Goal: Task Accomplishment & Management: Complete application form

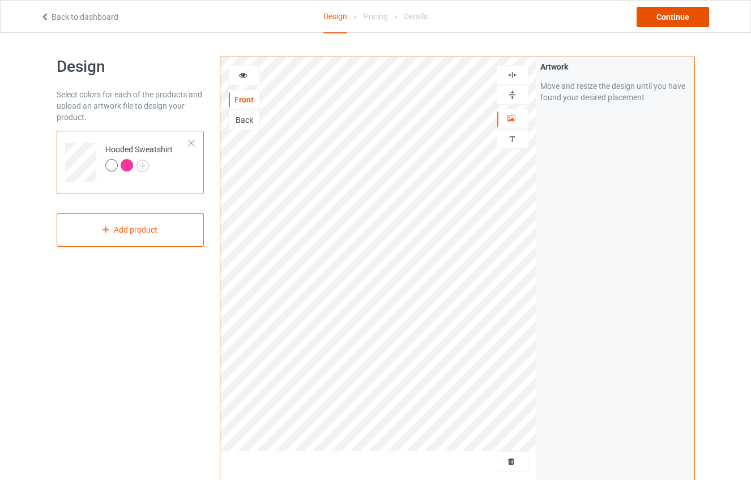
click at [679, 20] on div "Continue" at bounding box center [672, 17] width 72 height 20
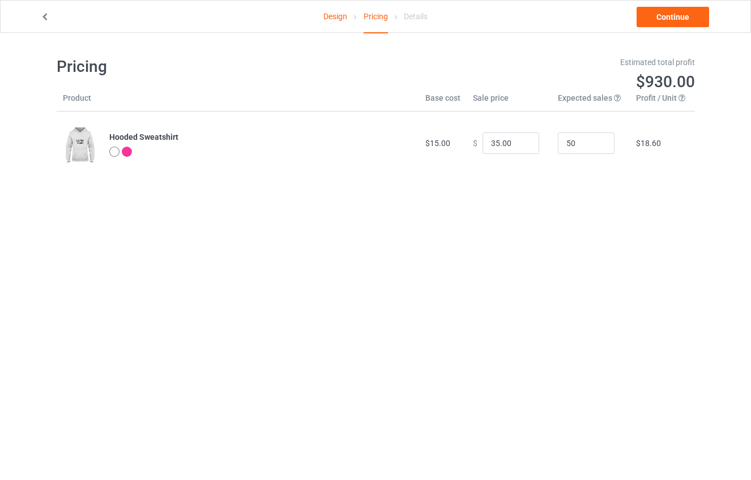
click at [45, 16] on icon at bounding box center [45, 15] width 10 height 8
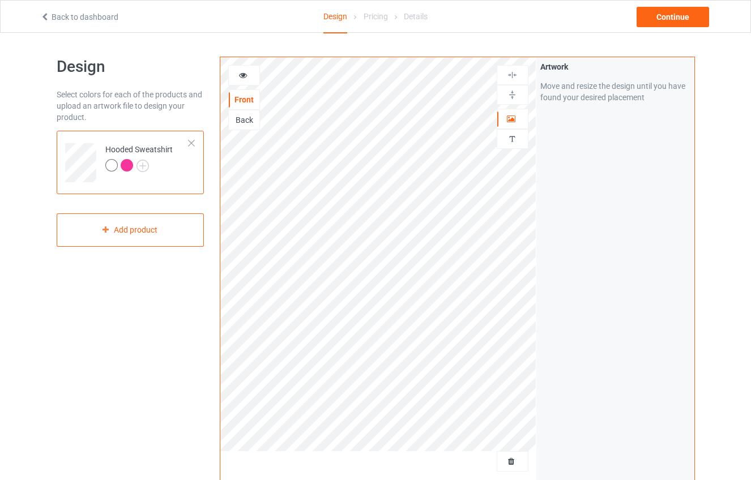
click at [67, 12] on link "Back to dashboard" at bounding box center [79, 16] width 78 height 9
click at [165, 230] on div "Add product" at bounding box center [131, 229] width 148 height 33
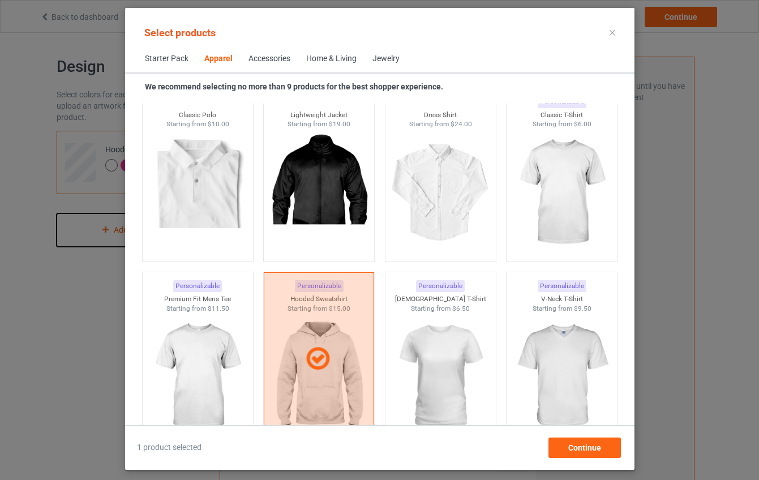
scroll to position [461, 0]
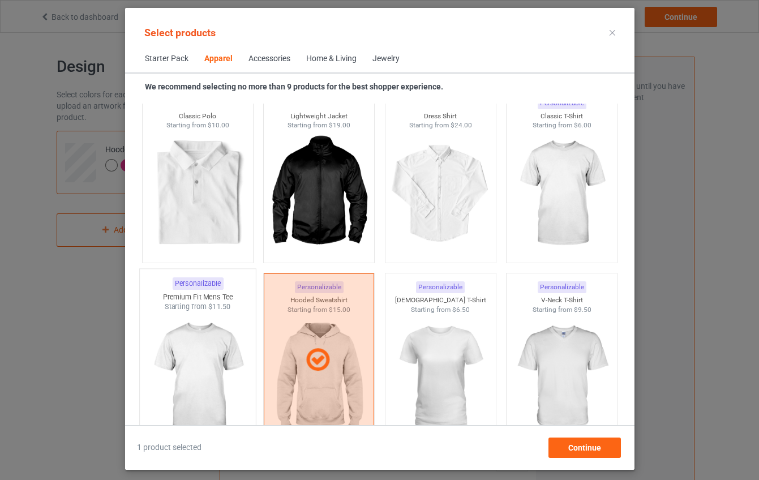
click at [198, 336] on img at bounding box center [197, 378] width 106 height 133
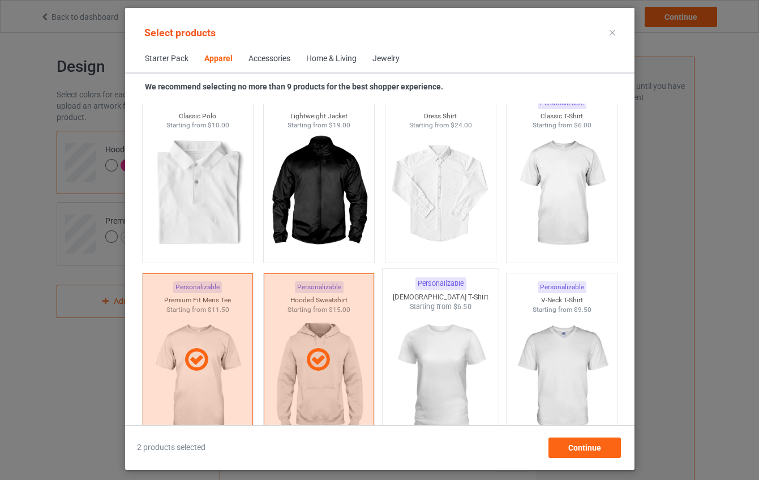
click at [444, 339] on img at bounding box center [440, 378] width 106 height 133
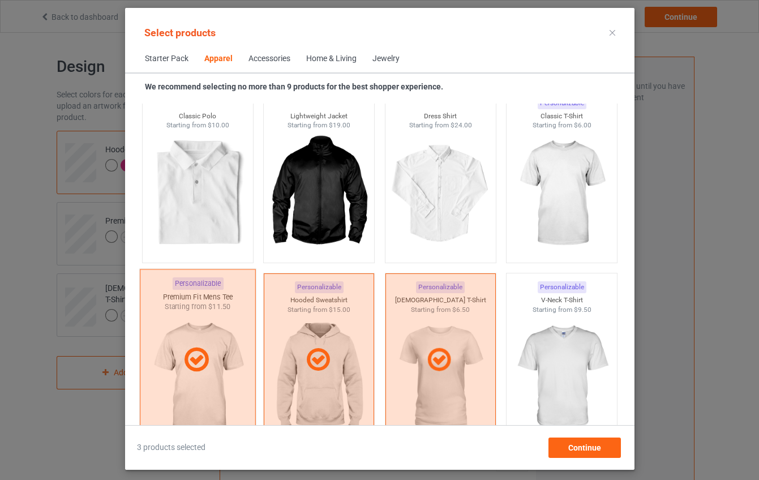
click at [198, 334] on div at bounding box center [197, 361] width 116 height 182
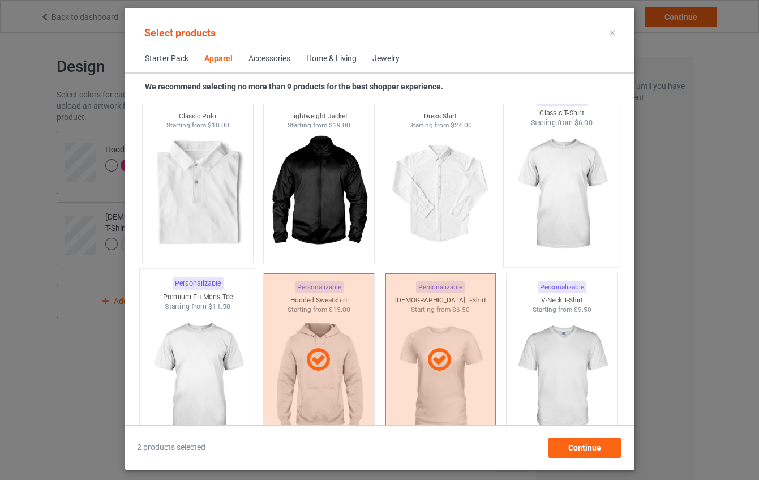
click at [544, 215] on img at bounding box center [561, 194] width 106 height 133
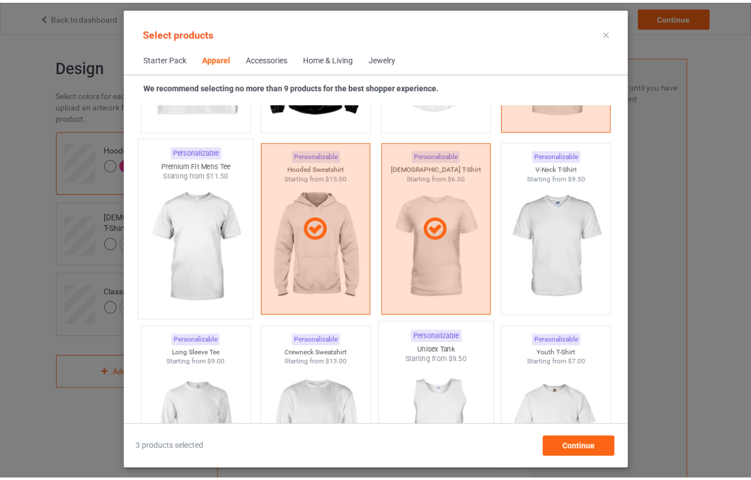
scroll to position [680, 0]
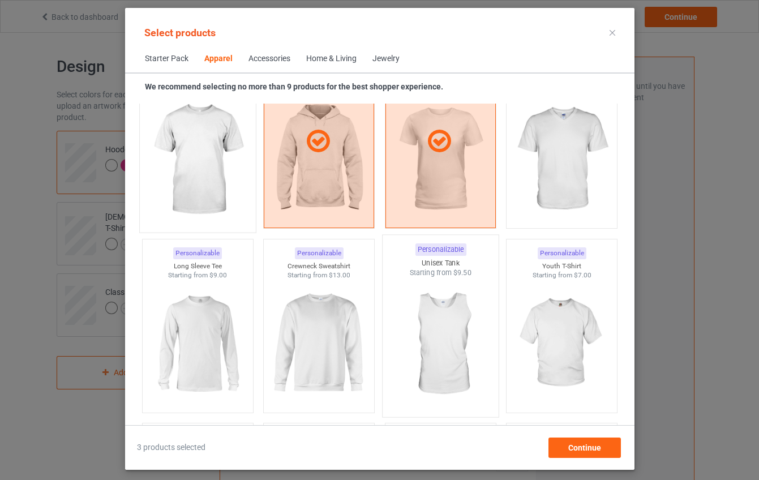
click at [418, 371] on img at bounding box center [440, 344] width 106 height 133
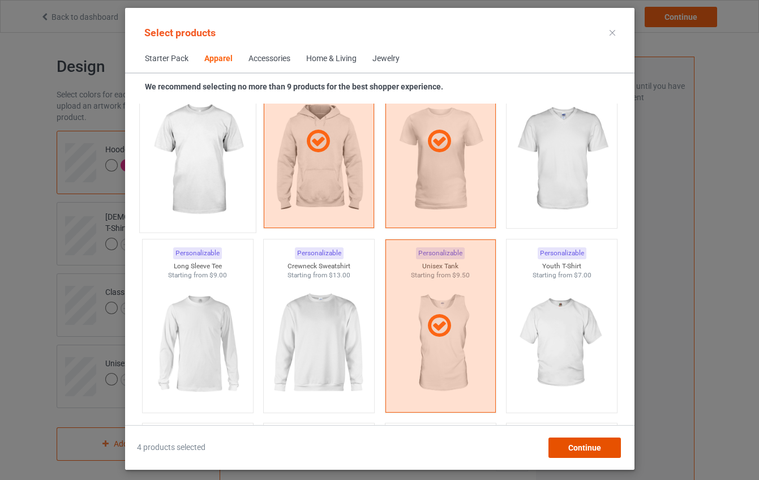
click at [582, 448] on span "Continue" at bounding box center [584, 447] width 33 height 9
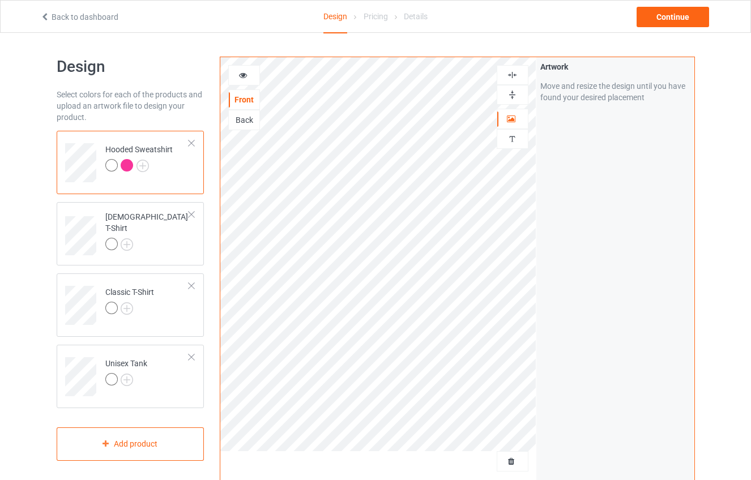
click at [519, 472] on div at bounding box center [513, 461] width 32 height 20
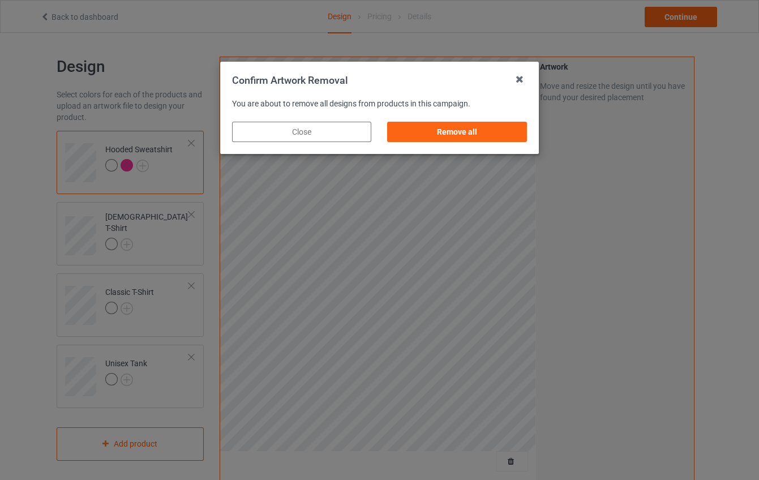
click at [425, 145] on div "Remove all" at bounding box center [457, 132] width 155 height 36
click at [426, 138] on div "Remove all" at bounding box center [457, 132] width 139 height 20
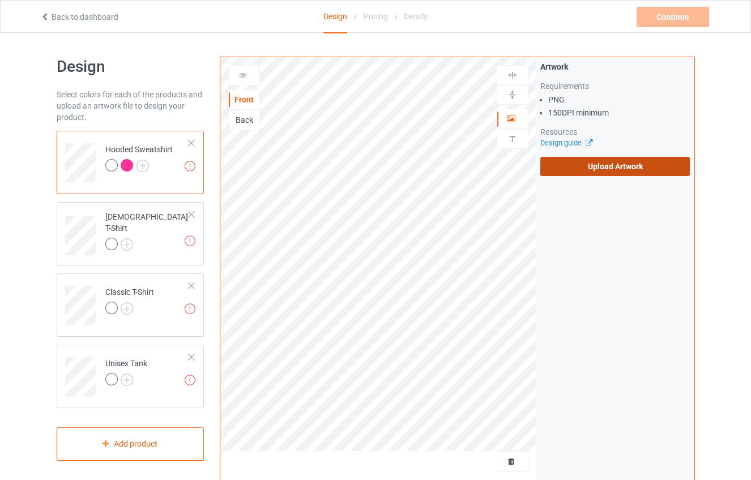
click at [582, 167] on label "Upload Artwork" at bounding box center [615, 166] width 150 height 19
click at [0, 0] on input "Upload Artwork" at bounding box center [0, 0] width 0 height 0
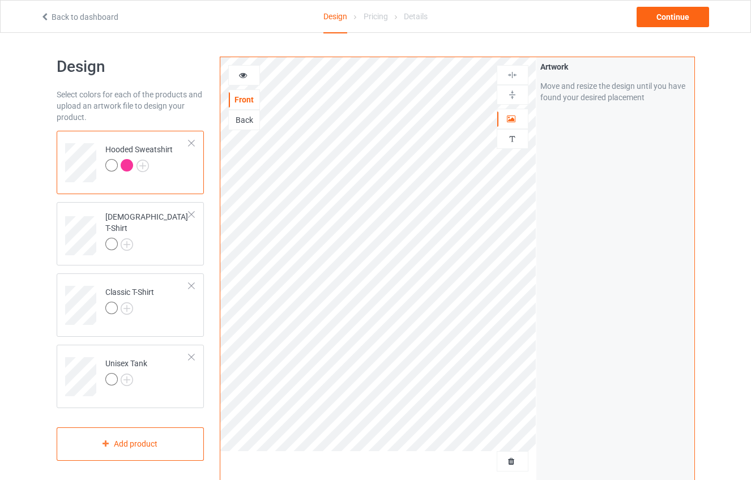
click at [250, 78] on div at bounding box center [244, 75] width 31 height 11
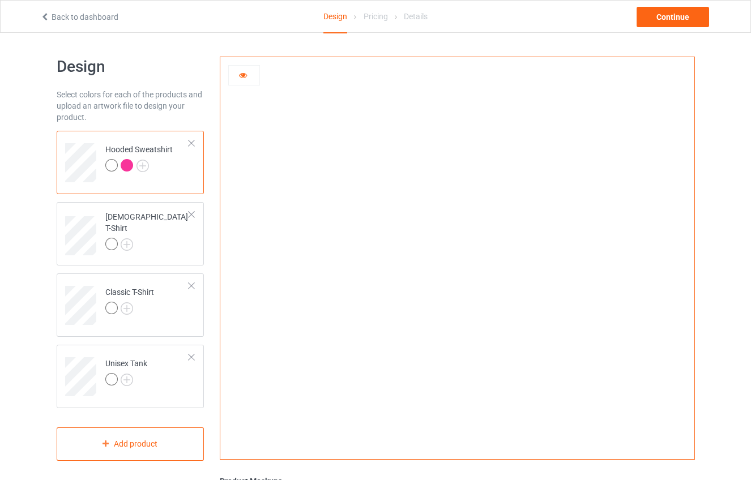
click at [237, 76] on div at bounding box center [244, 75] width 31 height 11
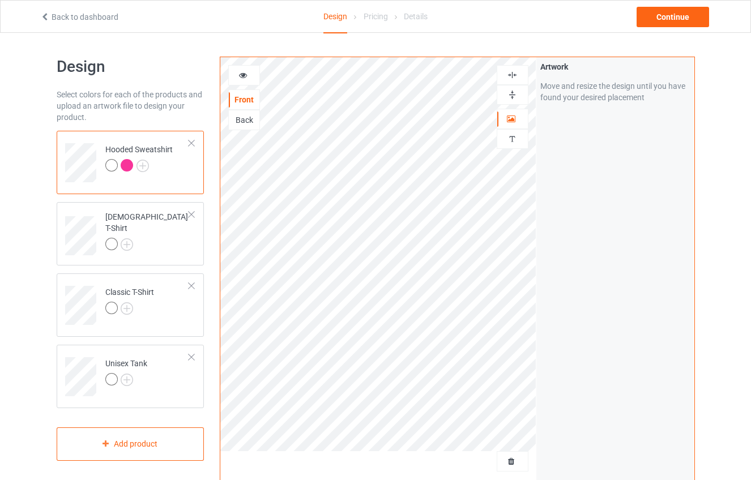
click at [244, 72] on icon at bounding box center [243, 74] width 10 height 8
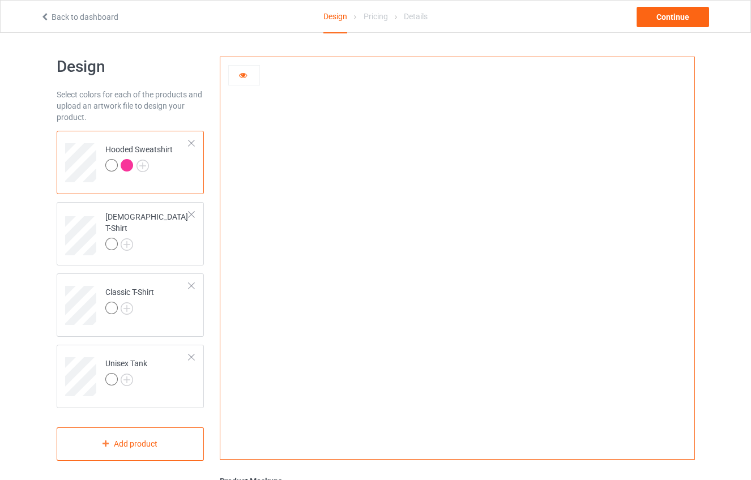
click at [241, 74] on icon at bounding box center [243, 74] width 10 height 8
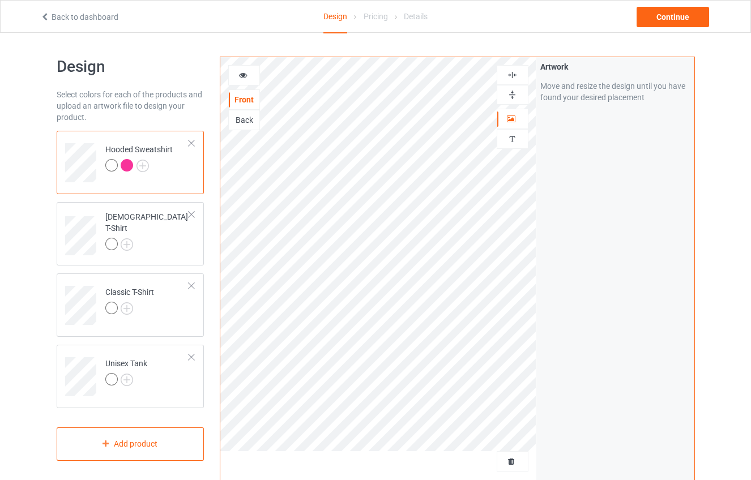
click at [249, 120] on div "Back" at bounding box center [244, 119] width 31 height 11
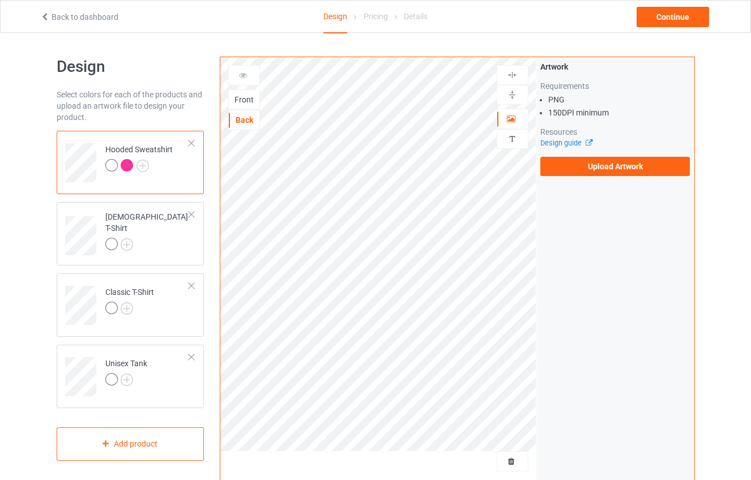
click at [243, 103] on div "Front" at bounding box center [244, 99] width 31 height 11
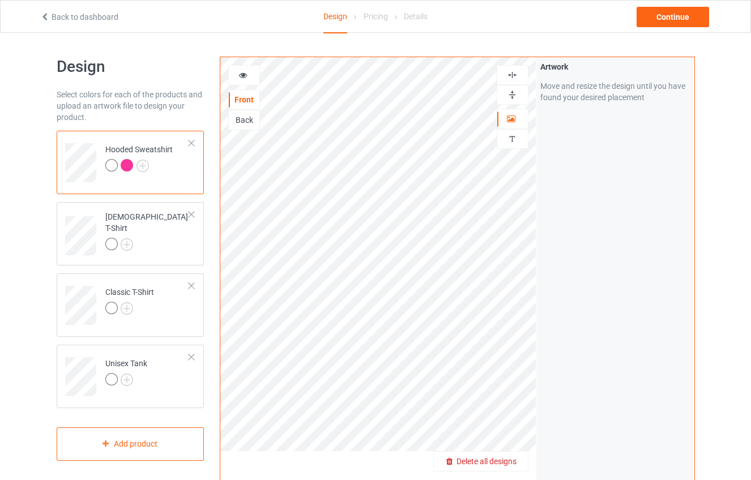
click at [507, 460] on span "Delete all designs" at bounding box center [486, 461] width 60 height 9
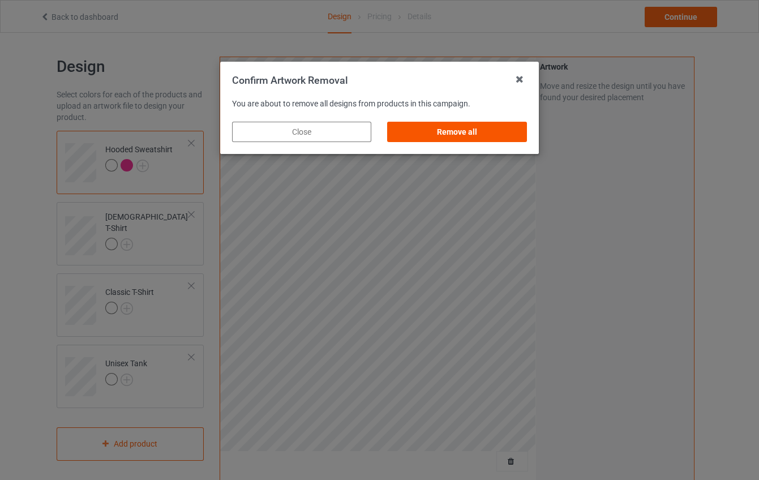
click at [460, 134] on div "Remove all" at bounding box center [457, 132] width 139 height 20
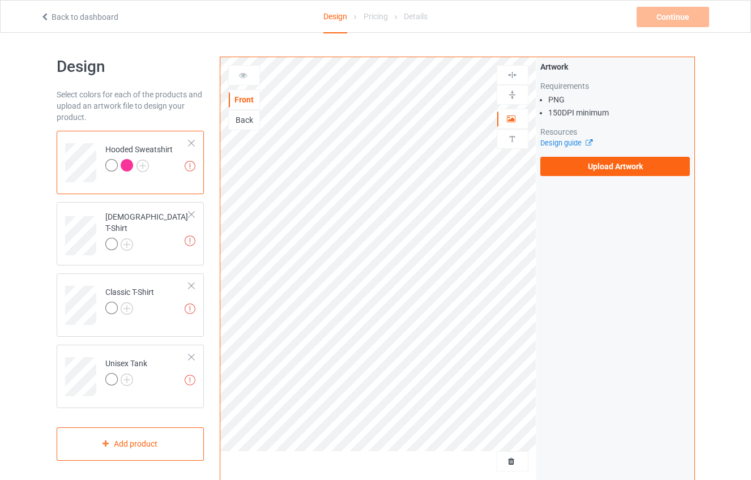
click at [246, 118] on div "Back" at bounding box center [244, 119] width 31 height 11
click at [600, 169] on label "Upload Artwork" at bounding box center [615, 166] width 150 height 19
click at [0, 0] on input "Upload Artwork" at bounding box center [0, 0] width 0 height 0
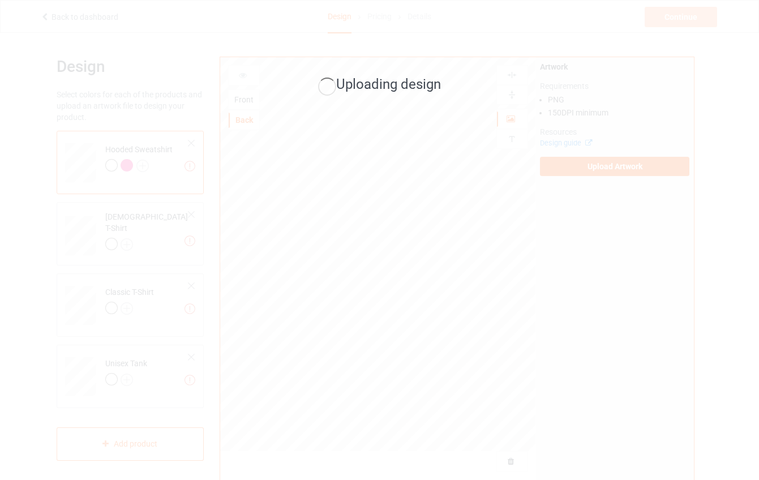
click at [520, 268] on div "Uploading design" at bounding box center [379, 240] width 759 height 480
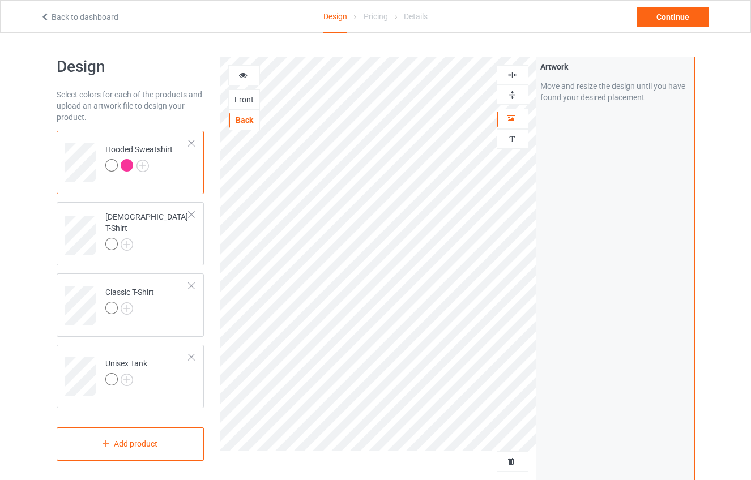
click at [244, 72] on icon at bounding box center [243, 74] width 10 height 8
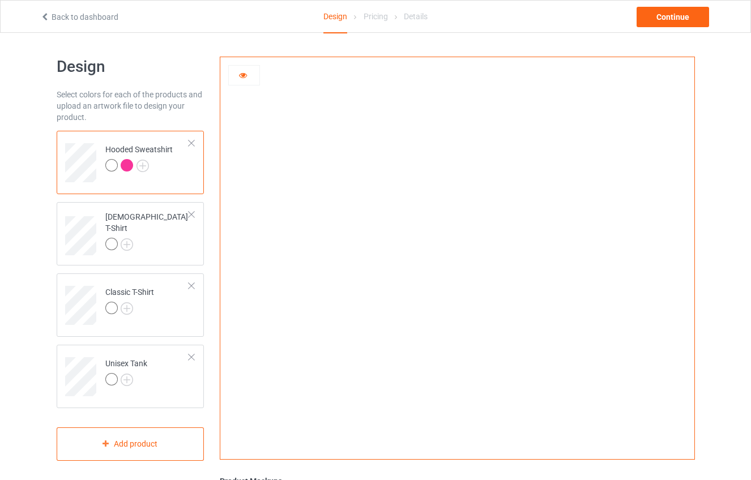
click at [241, 77] on icon at bounding box center [243, 74] width 10 height 8
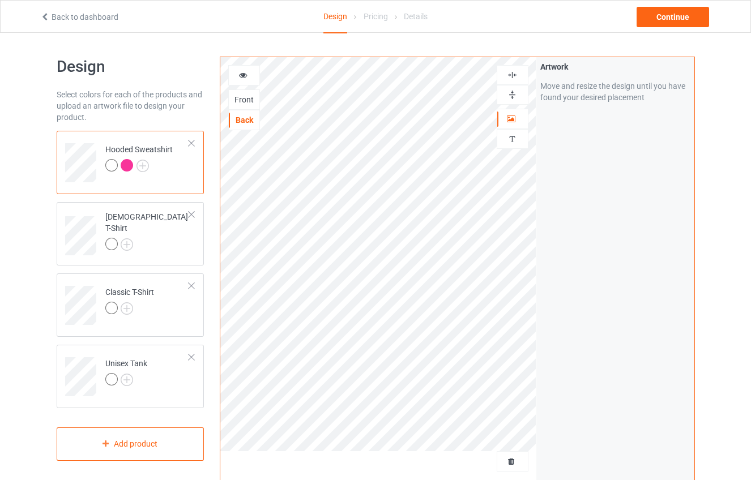
click at [245, 73] on icon at bounding box center [243, 74] width 10 height 8
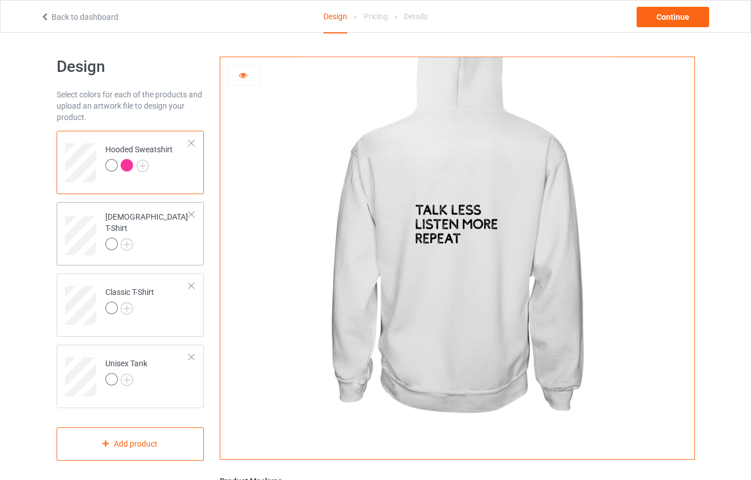
click at [145, 216] on div "[DEMOGRAPHIC_DATA] T-Shirt" at bounding box center [147, 230] width 84 height 39
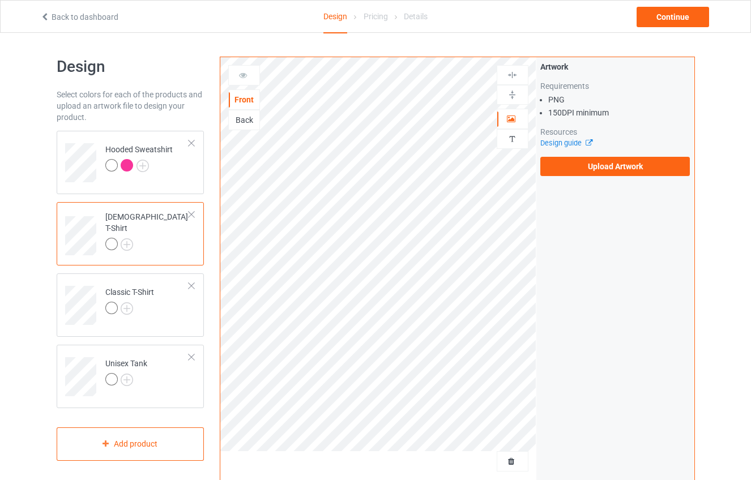
click at [245, 75] on icon at bounding box center [243, 74] width 10 height 8
click at [116, 238] on div at bounding box center [111, 244] width 12 height 12
click at [127, 238] on img at bounding box center [127, 244] width 12 height 12
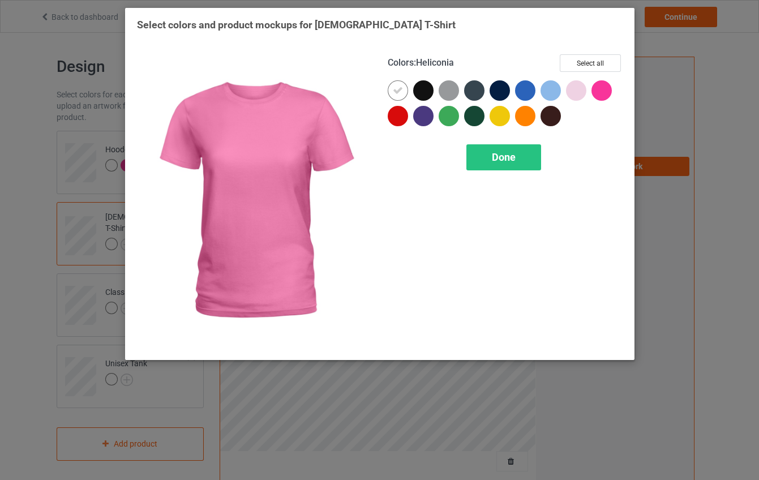
click at [609, 92] on div at bounding box center [602, 90] width 20 height 20
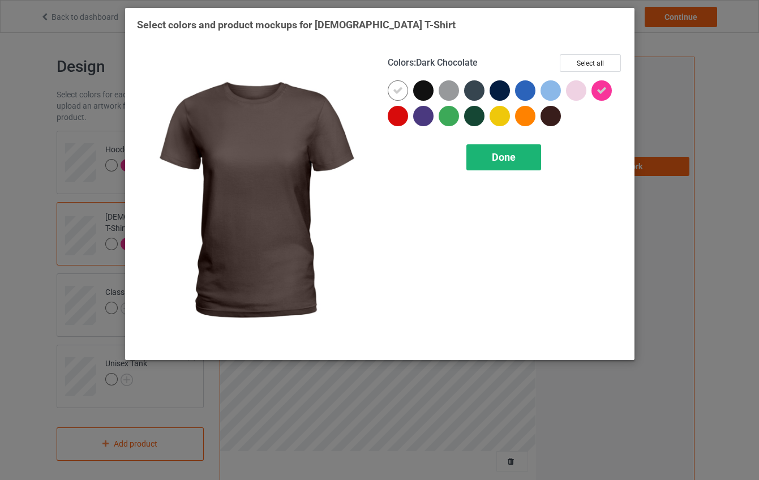
click at [514, 158] on span "Done" at bounding box center [504, 157] width 24 height 12
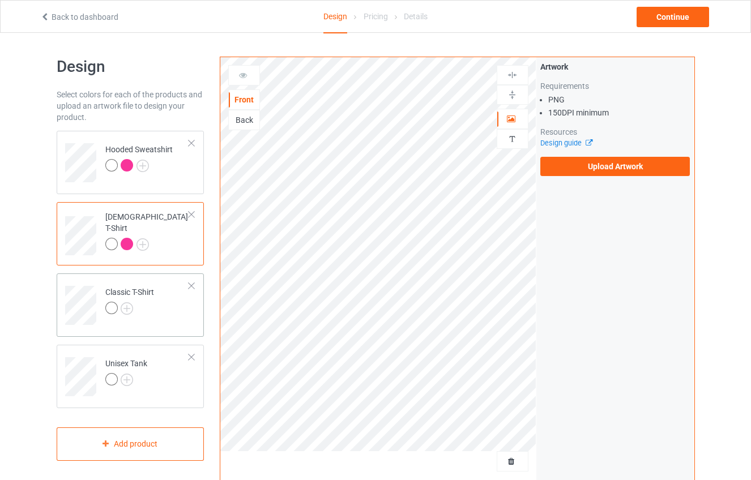
click at [124, 332] on div "Classic T-Shirt" at bounding box center [131, 304] width 148 height 63
click at [155, 314] on td "Classic T-Shirt" at bounding box center [147, 301] width 97 height 47
click at [127, 307] on img at bounding box center [127, 308] width 12 height 12
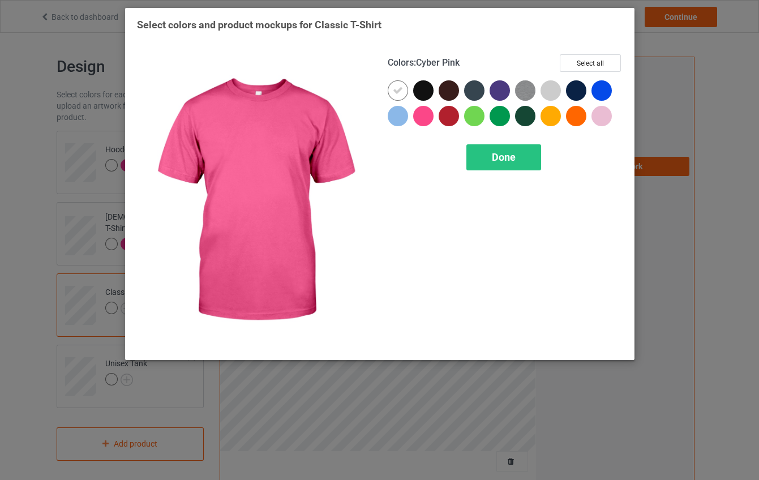
click at [424, 119] on div at bounding box center [423, 116] width 20 height 20
click at [504, 162] on span "Done" at bounding box center [504, 157] width 24 height 12
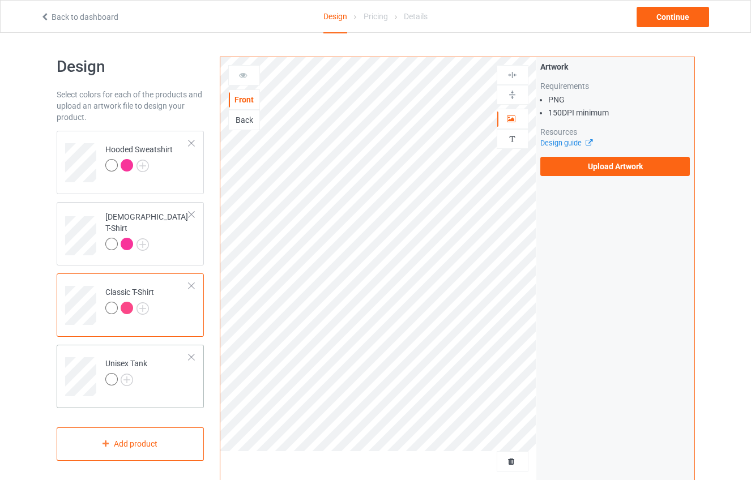
click at [135, 378] on div at bounding box center [126, 381] width 42 height 16
click at [131, 381] on img at bounding box center [127, 380] width 12 height 12
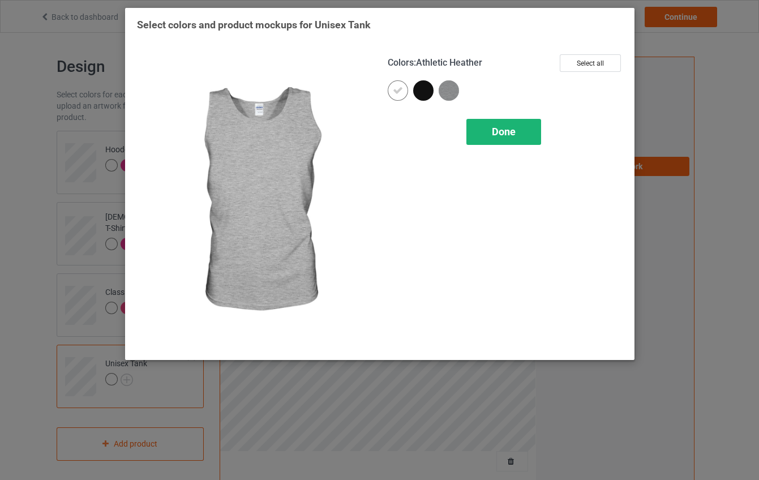
click at [524, 142] on div "Done" at bounding box center [504, 132] width 75 height 26
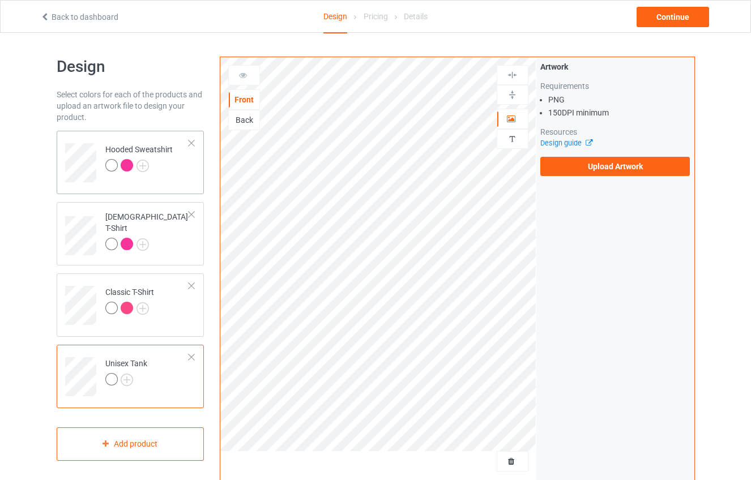
click at [120, 150] on div "Hooded Sweatshirt" at bounding box center [138, 157] width 67 height 27
click at [151, 330] on div "Classic T-Shirt" at bounding box center [131, 304] width 148 height 63
click at [160, 151] on div "Hooded Sweatshirt" at bounding box center [138, 157] width 67 height 27
drag, startPoint x: 253, startPoint y: 121, endPoint x: 182, endPoint y: 196, distance: 103.8
click at [253, 121] on div "Back" at bounding box center [244, 119] width 31 height 11
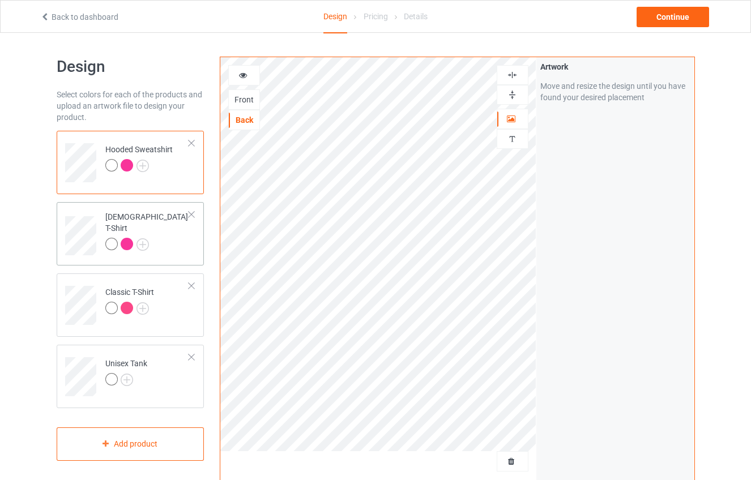
click at [168, 238] on td "[DEMOGRAPHIC_DATA] T-Shirt" at bounding box center [147, 232] width 97 height 50
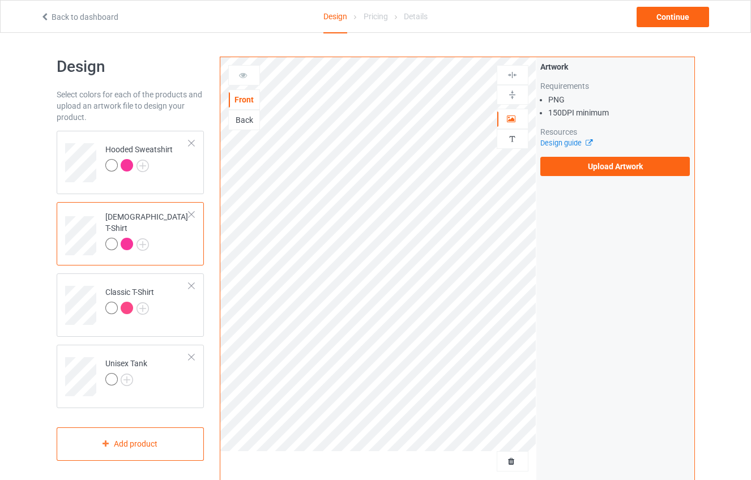
click at [243, 122] on div "Back" at bounding box center [244, 119] width 31 height 11
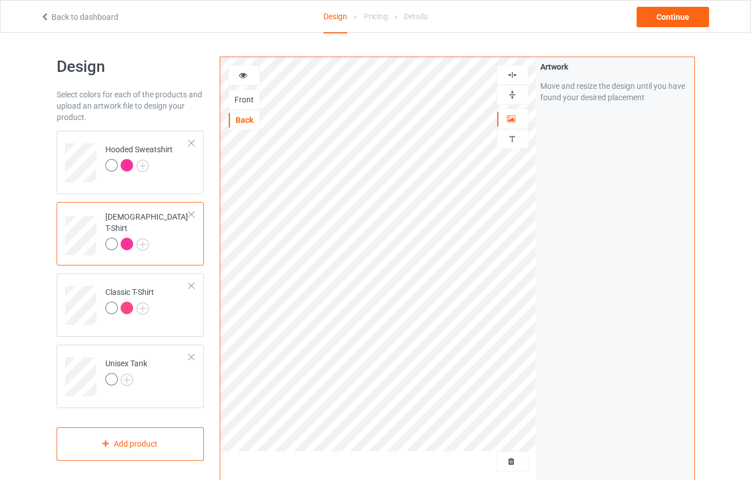
click at [247, 74] on icon at bounding box center [243, 74] width 10 height 8
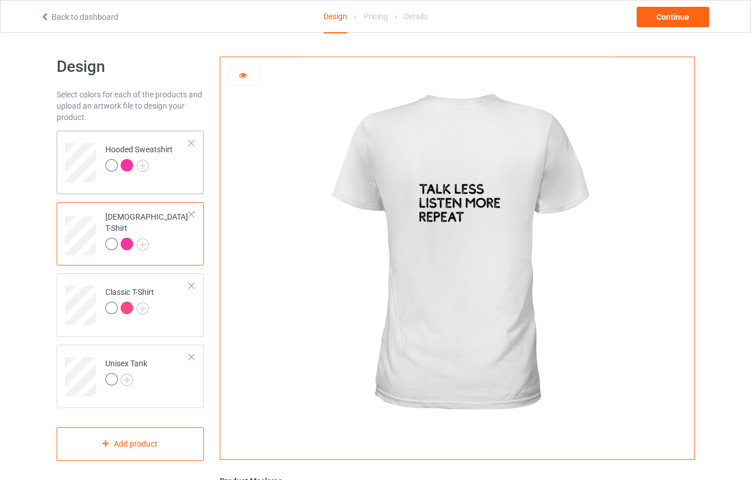
click at [151, 156] on div "Hooded Sweatshirt" at bounding box center [138, 157] width 67 height 27
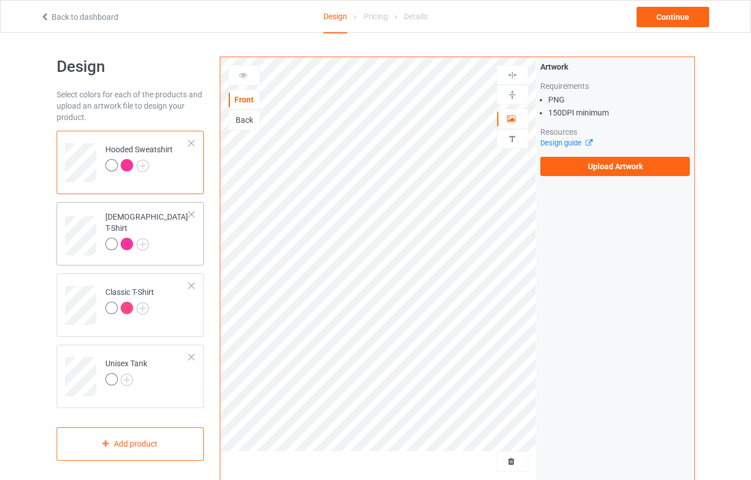
click at [156, 247] on td "[DEMOGRAPHIC_DATA] T-Shirt" at bounding box center [147, 232] width 97 height 50
click at [245, 122] on div "Back" at bounding box center [244, 119] width 31 height 11
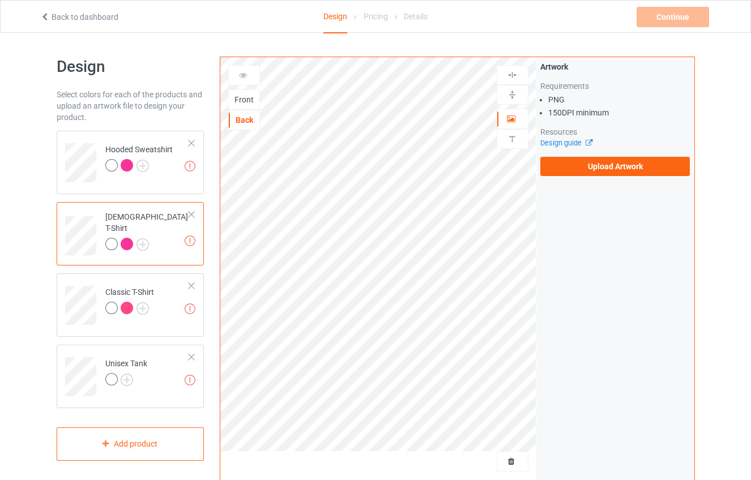
click at [245, 100] on div "Front" at bounding box center [244, 99] width 31 height 11
click at [629, 171] on label "Upload Artwork" at bounding box center [615, 166] width 150 height 19
click at [0, 0] on input "Upload Artwork" at bounding box center [0, 0] width 0 height 0
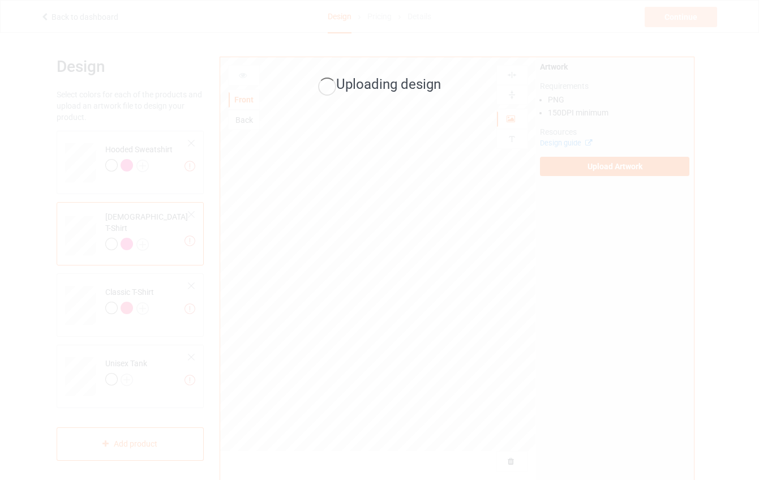
click at [492, 227] on div "Uploading design" at bounding box center [379, 240] width 759 height 480
click at [386, 217] on div "Uploading design" at bounding box center [379, 240] width 759 height 480
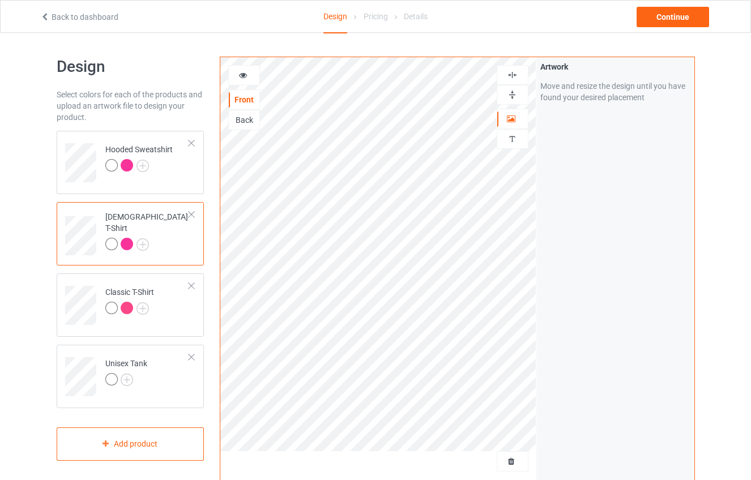
click at [248, 76] on div at bounding box center [244, 75] width 31 height 11
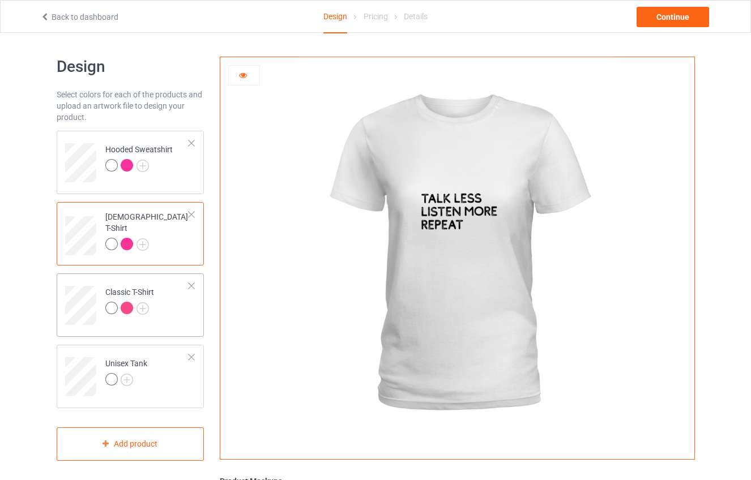
click at [151, 296] on div "Classic T-Shirt" at bounding box center [129, 300] width 49 height 27
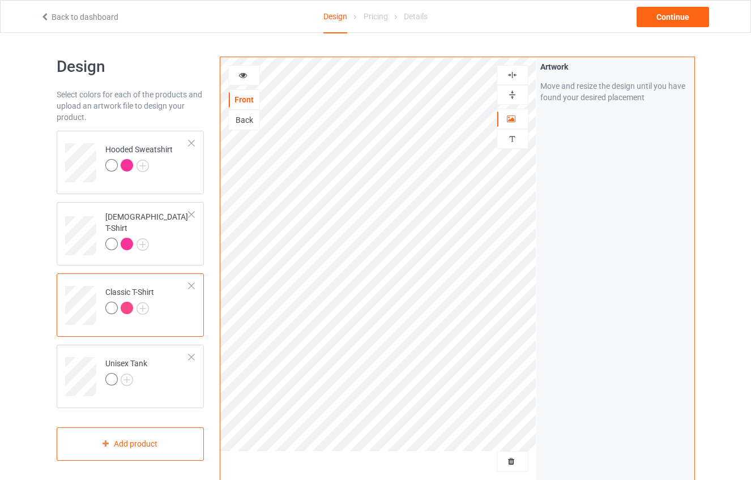
click at [246, 72] on icon at bounding box center [243, 74] width 10 height 8
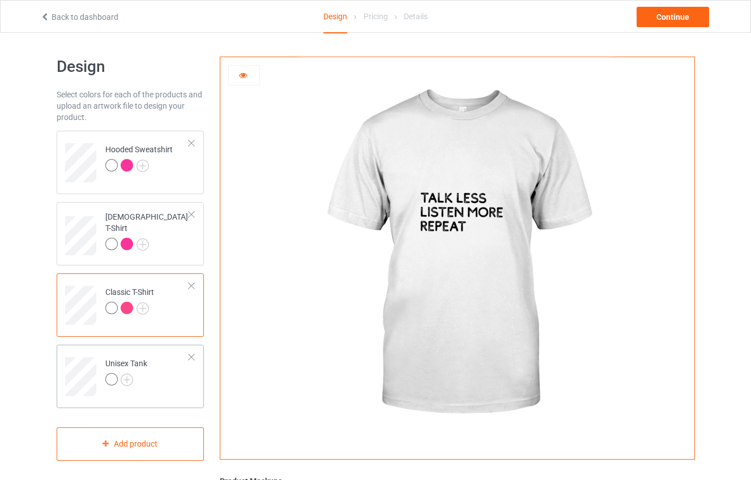
click at [148, 375] on td "Unisex Tank" at bounding box center [147, 372] width 97 height 47
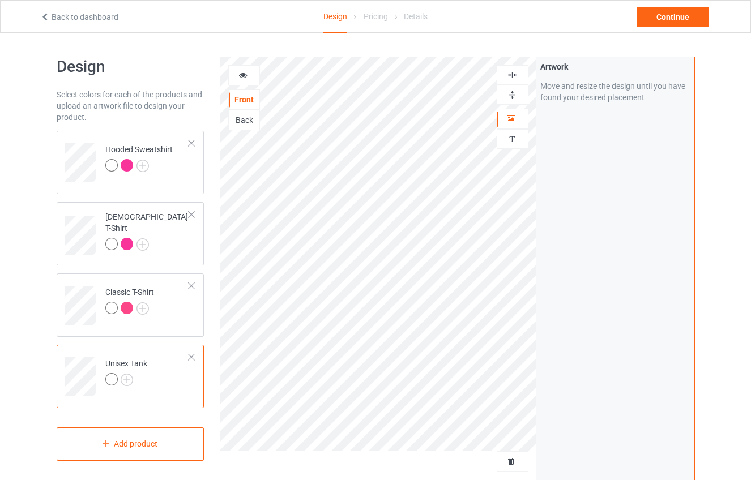
click at [249, 77] on div at bounding box center [244, 75] width 31 height 11
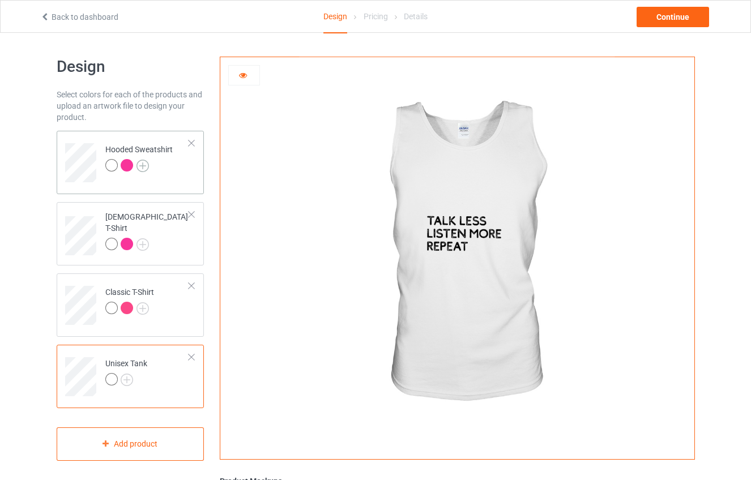
click at [137, 161] on img at bounding box center [142, 166] width 12 height 12
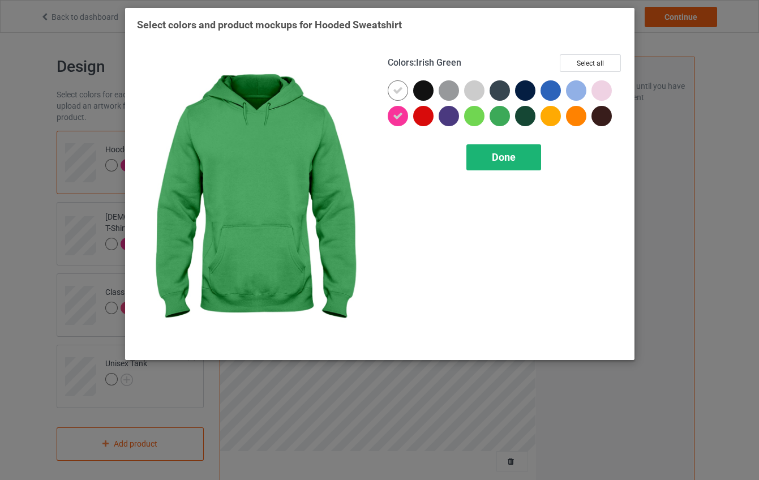
click at [497, 153] on span "Done" at bounding box center [504, 157] width 24 height 12
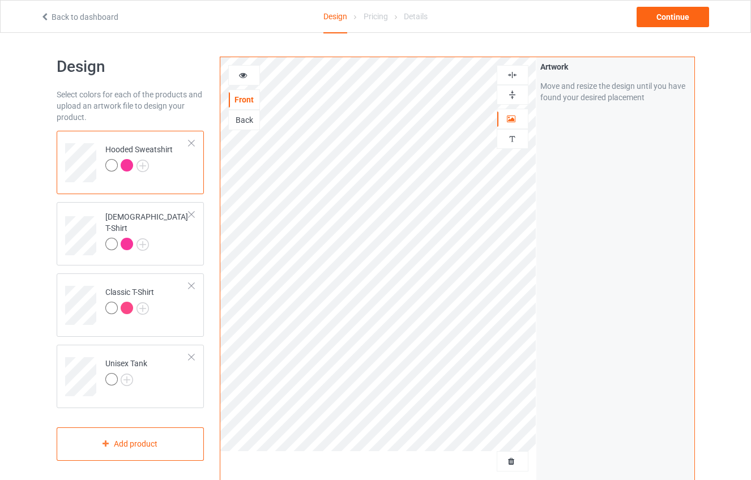
click at [251, 79] on div at bounding box center [244, 75] width 31 height 11
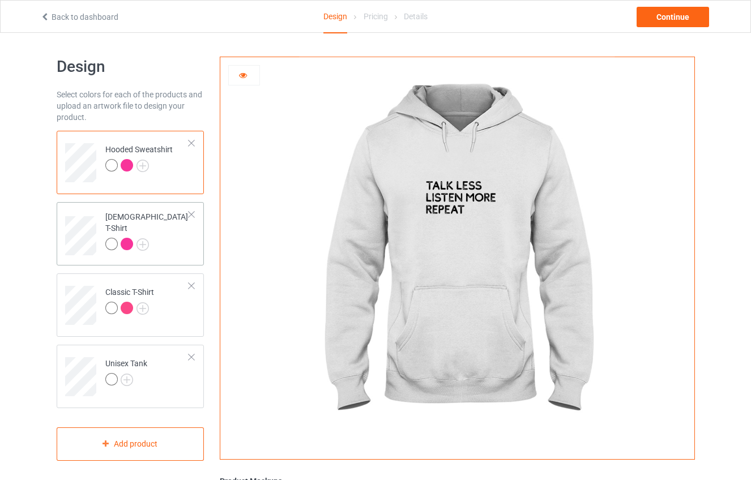
click at [163, 240] on td "[DEMOGRAPHIC_DATA] T-Shirt" at bounding box center [147, 232] width 97 height 50
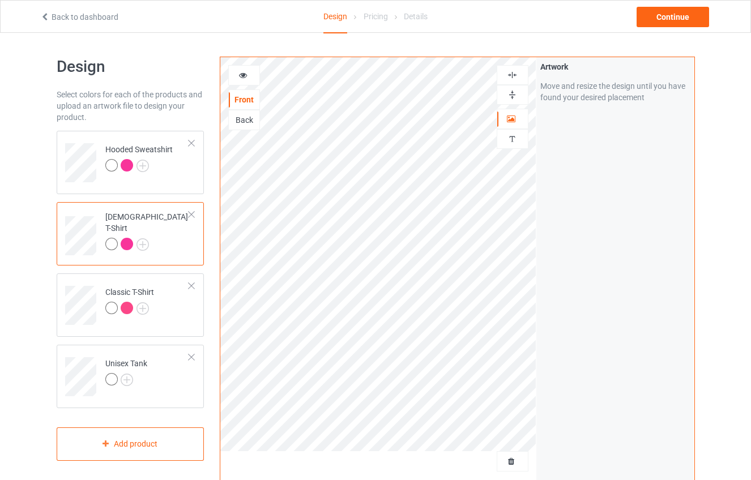
click at [248, 72] on div at bounding box center [244, 75] width 31 height 11
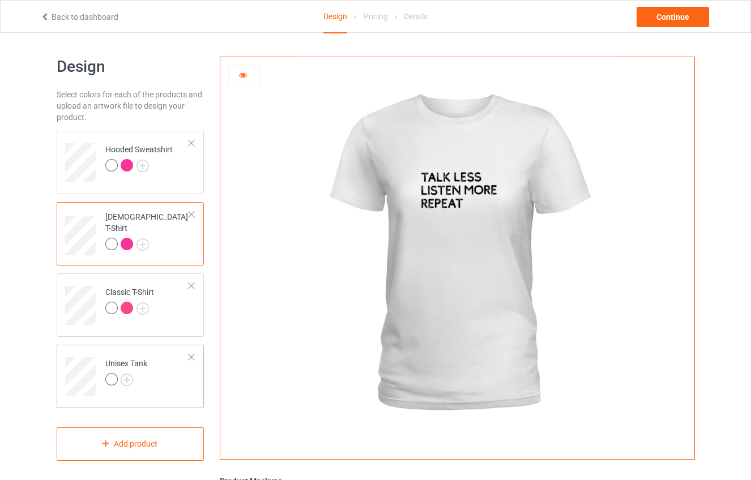
click at [159, 370] on td "Unisex Tank" at bounding box center [147, 372] width 97 height 47
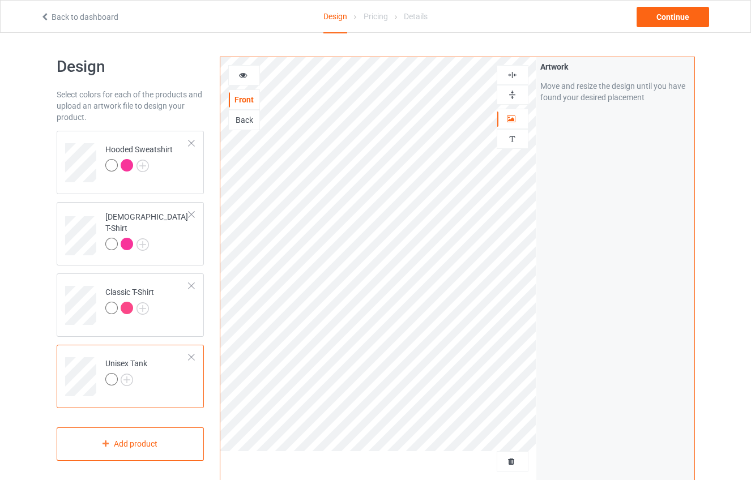
click at [245, 78] on icon at bounding box center [243, 74] width 10 height 8
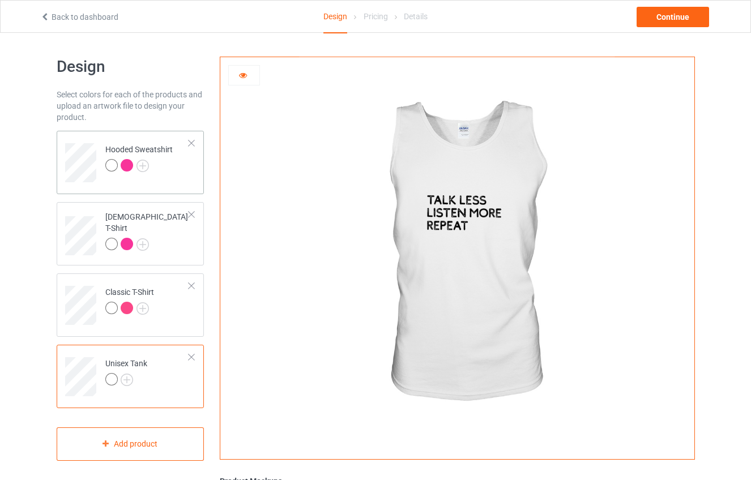
click at [144, 135] on td "Hooded Sweatshirt" at bounding box center [147, 158] width 97 height 47
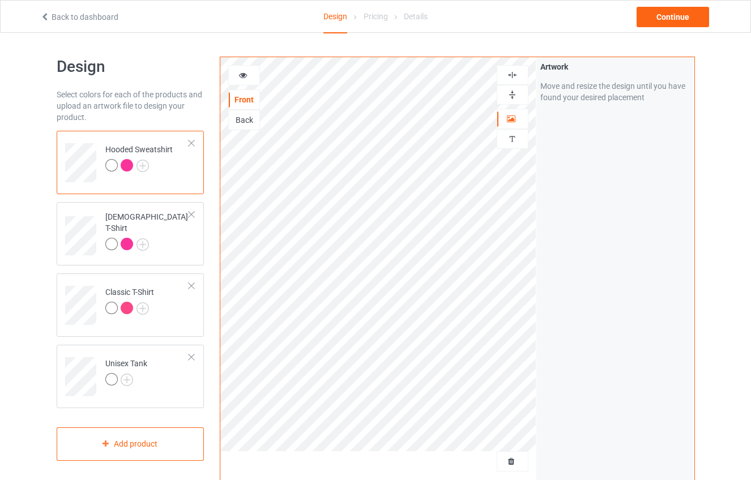
click at [243, 79] on div at bounding box center [244, 75] width 31 height 11
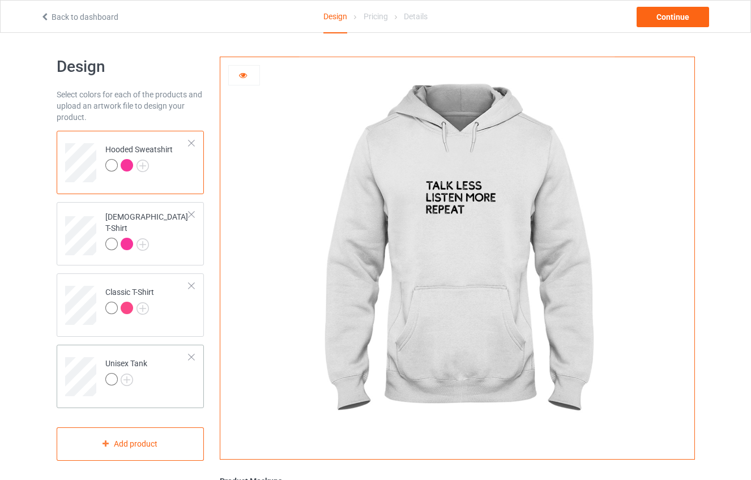
click at [107, 392] on td "Unisex Tank" at bounding box center [147, 372] width 97 height 47
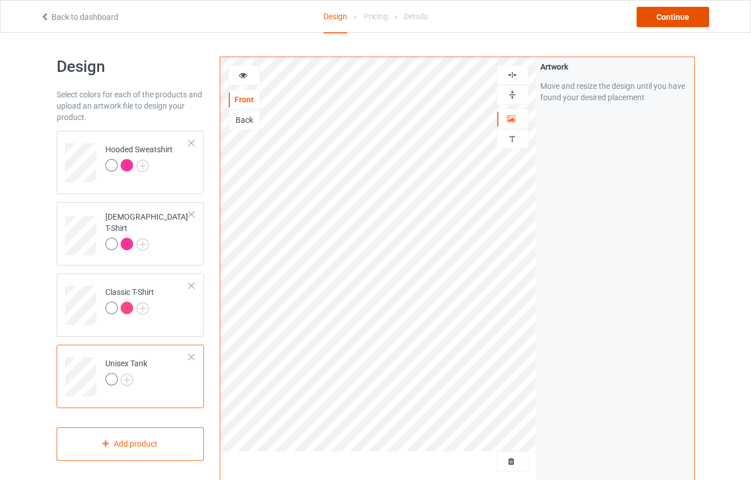
click at [660, 19] on div "Continue" at bounding box center [672, 17] width 72 height 20
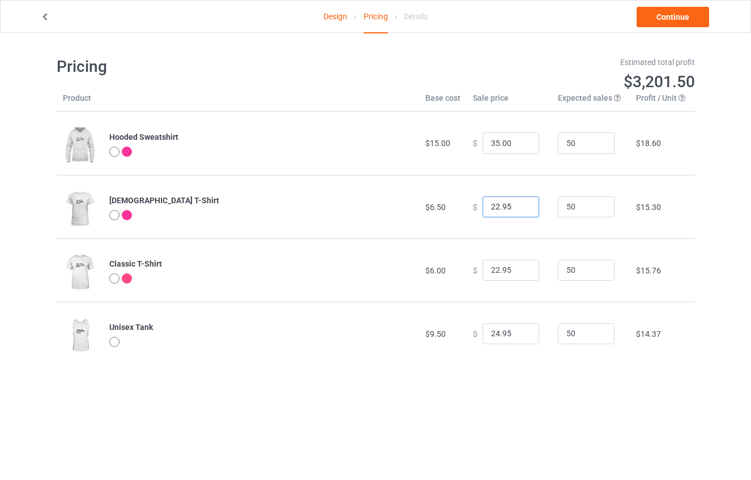
drag, startPoint x: 509, startPoint y: 208, endPoint x: 465, endPoint y: 207, distance: 44.2
click at [467, 207] on td "$ 22.95" at bounding box center [509, 206] width 85 height 63
type input "20.00"
type input "25.00"
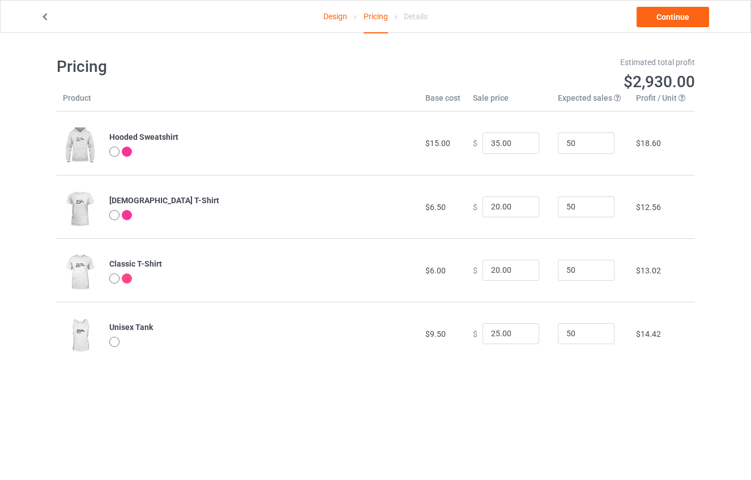
click at [394, 392] on body "Design Pricing Details Continue Pricing Estimated total profit $2,930.00 Produc…" at bounding box center [375, 273] width 751 height 480
drag, startPoint x: 575, startPoint y: 147, endPoint x: 536, endPoint y: 143, distance: 38.7
click at [536, 143] on tr "Hooded Sweatshirt $15.00 $ 35.00 50 $18.60" at bounding box center [376, 143] width 638 height 63
type input "10"
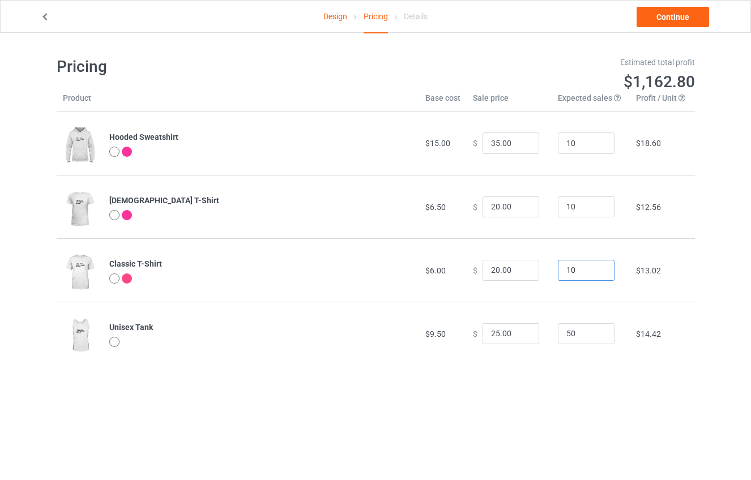
type input "10"
click at [685, 13] on link "Continue" at bounding box center [672, 17] width 72 height 20
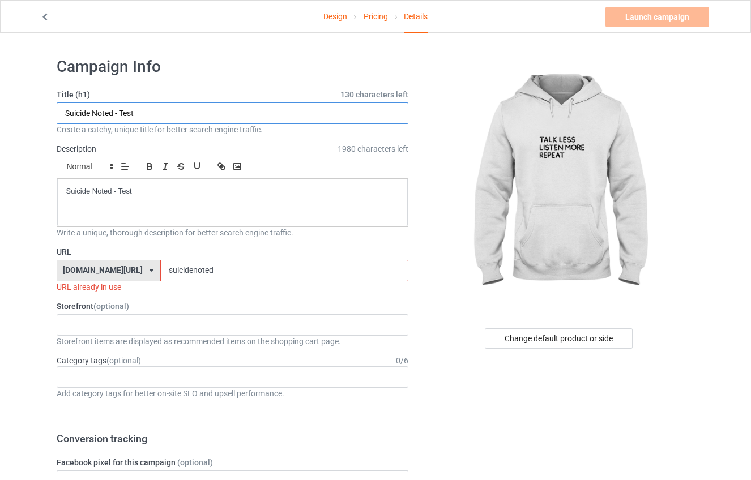
click at [166, 112] on input "Suicide Noted - Test" at bounding box center [233, 113] width 352 height 22
click at [170, 112] on input "Suicide Noted - Test" at bounding box center [233, 113] width 352 height 22
click at [198, 271] on input "suicidenoted" at bounding box center [284, 271] width 248 height 22
click at [115, 277] on div "teechip.com/ teechip.com/ 587d0d41cee36fd012c64a69" at bounding box center [109, 271] width 104 height 22
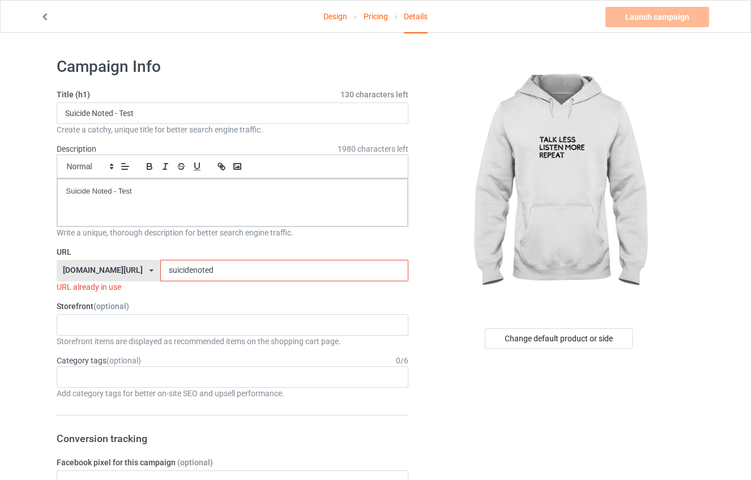
click at [197, 267] on input "suicidenoted" at bounding box center [284, 271] width 248 height 22
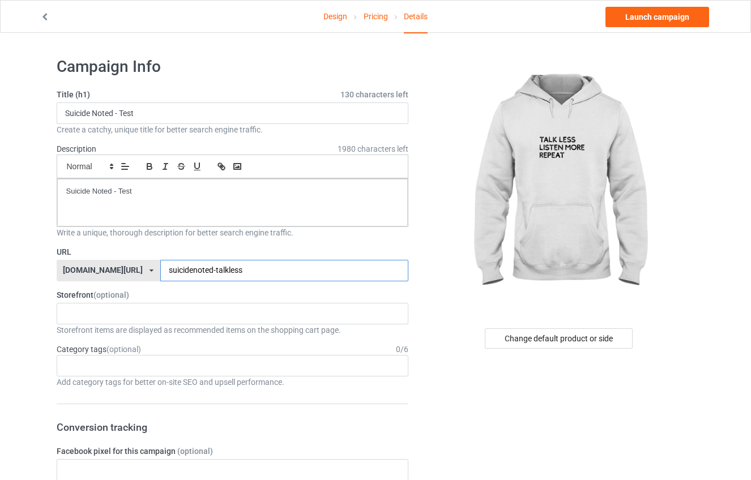
type input "suicidenoted-talkless"
click at [117, 113] on input "Suicide Noted - Test" at bounding box center [233, 113] width 352 height 22
drag, startPoint x: 114, startPoint y: 113, endPoint x: 174, endPoint y: 112, distance: 60.0
click at [174, 112] on input "Suicide Noted - Test" at bounding box center [233, 113] width 352 height 22
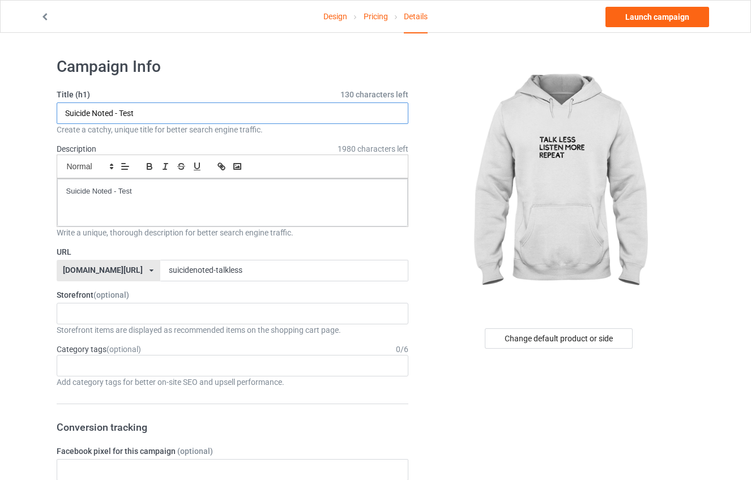
click at [176, 112] on input "Suicide Noted - Test" at bounding box center [233, 113] width 352 height 22
drag, startPoint x: 173, startPoint y: 112, endPoint x: 74, endPoint y: 102, distance: 99.6
click at [74, 102] on input "Suicide Noted - Test" at bounding box center [233, 113] width 352 height 22
drag, startPoint x: 181, startPoint y: 120, endPoint x: 25, endPoint y: 116, distance: 156.3
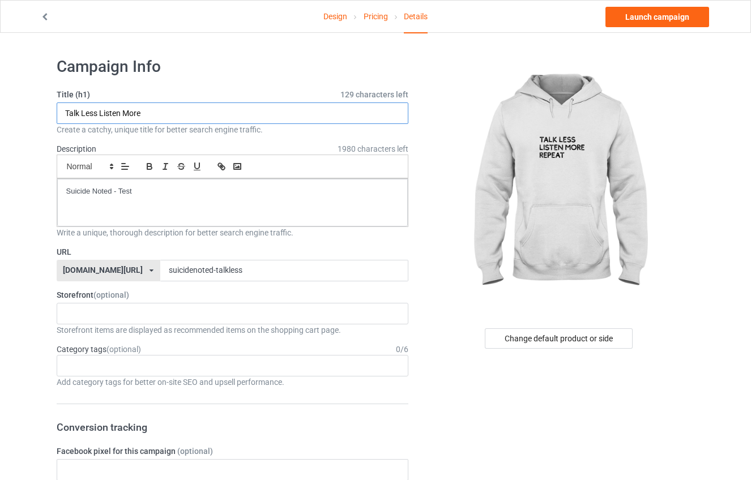
type input "Talk Less Listen More"
click at [157, 183] on div "Suicide Noted - Test" at bounding box center [232, 203] width 351 height 48
drag, startPoint x: 161, startPoint y: 186, endPoint x: 22, endPoint y: 183, distance: 139.9
click at [144, 198] on div "Suicide Noted - Test" at bounding box center [232, 203] width 351 height 48
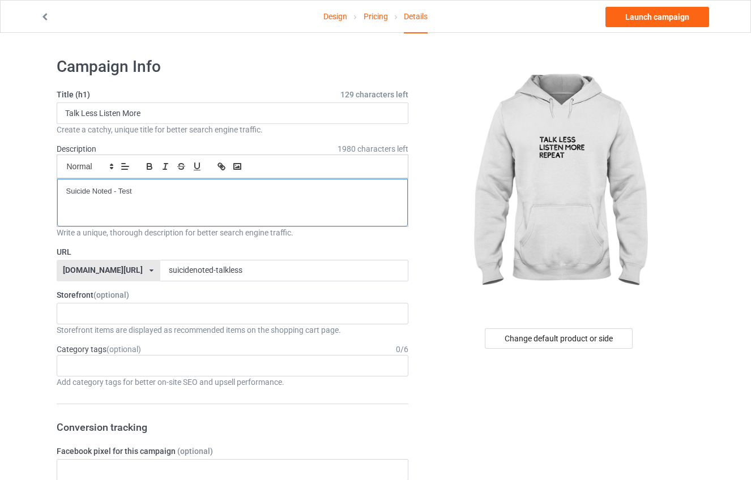
click at [146, 196] on div "Suicide Noted - Test" at bounding box center [232, 203] width 351 height 48
click at [146, 196] on p "Suicide Noted - Test" at bounding box center [232, 191] width 333 height 11
drag, startPoint x: 140, startPoint y: 193, endPoint x: 28, endPoint y: 177, distance: 113.2
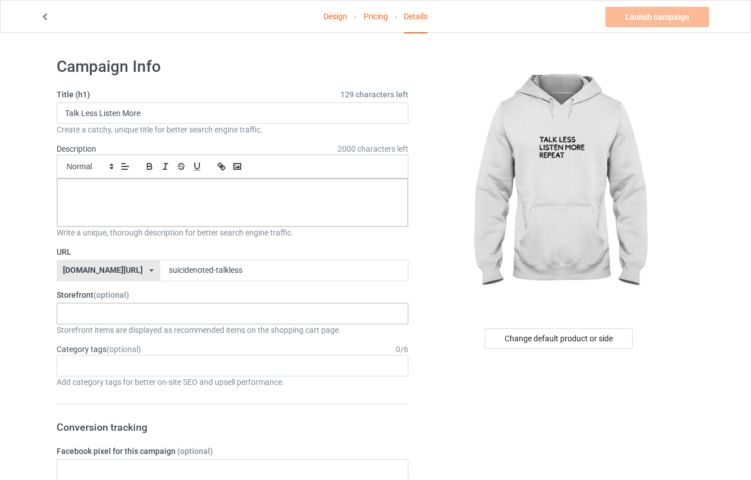
click at [228, 303] on div "No result found" at bounding box center [233, 314] width 352 height 22
click at [223, 272] on input "suicidenoted-talkless" at bounding box center [284, 271] width 248 height 22
click at [271, 205] on div at bounding box center [232, 203] width 351 height 48
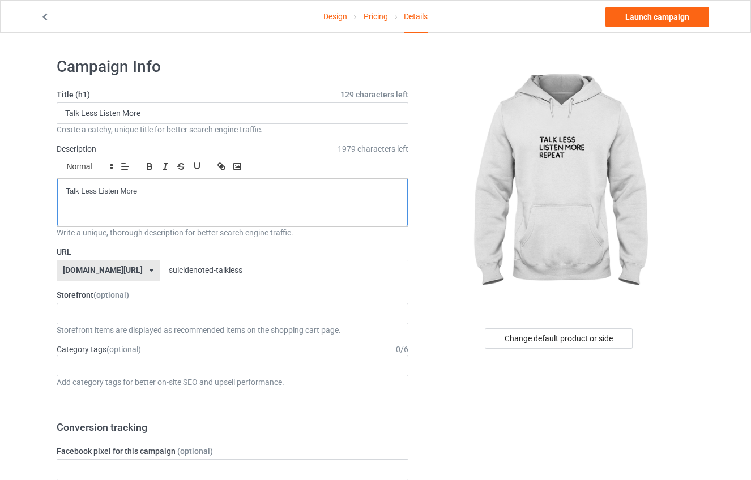
click at [99, 191] on p "Talk Less Listen More" at bounding box center [232, 191] width 333 height 11
click at [165, 213] on p "Listen More" at bounding box center [232, 212] width 333 height 11
click at [165, 213] on div "Talk Less Listen More" at bounding box center [232, 203] width 351 height 48
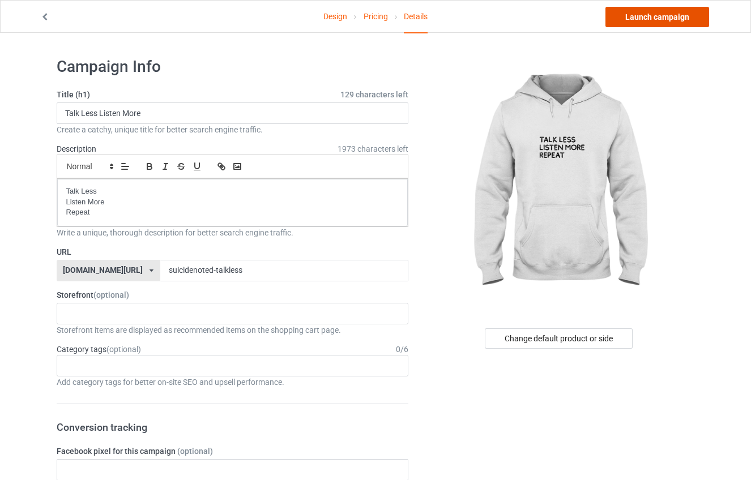
click at [636, 14] on link "Launch campaign" at bounding box center [657, 17] width 104 height 20
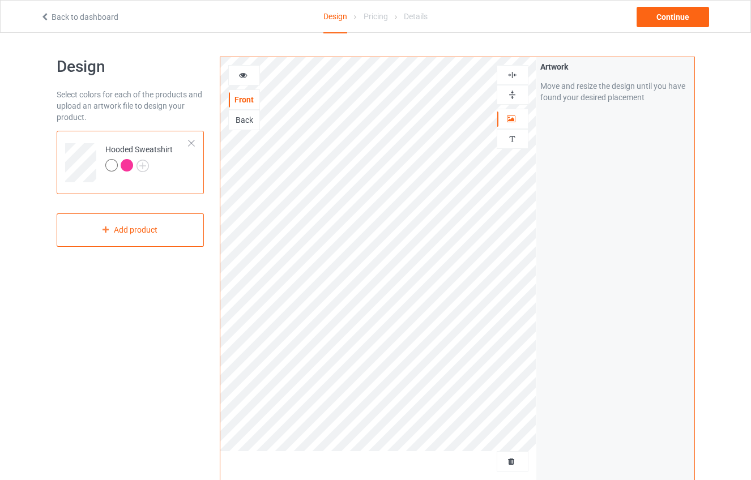
click at [251, 73] on div at bounding box center [244, 75] width 31 height 11
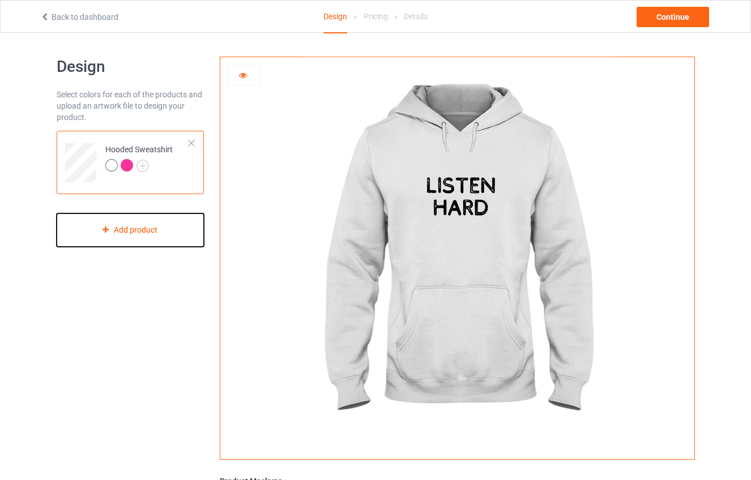
click at [134, 227] on div "Add product" at bounding box center [131, 229] width 148 height 33
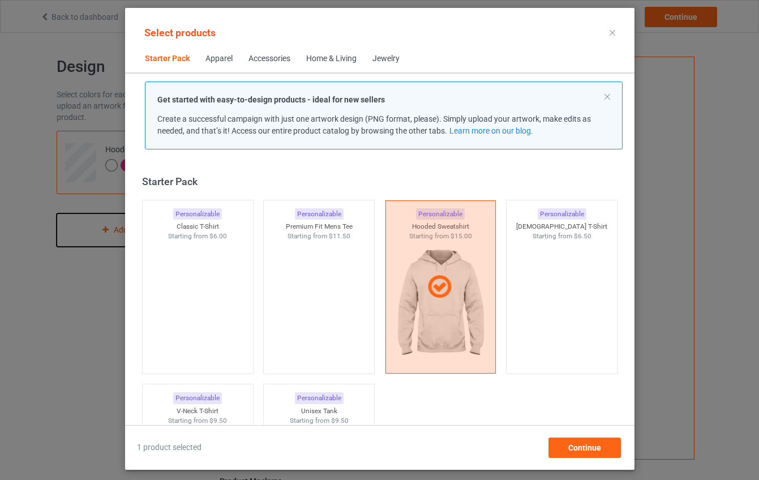
scroll to position [15, 0]
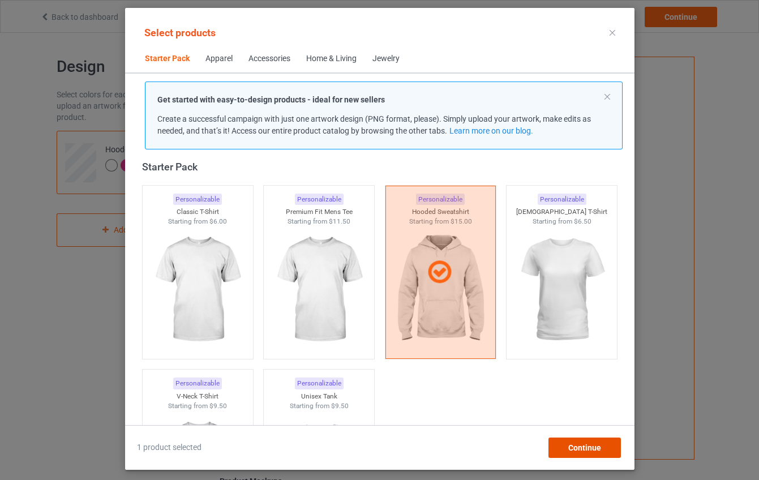
click at [560, 449] on div "Continue" at bounding box center [584, 448] width 72 height 20
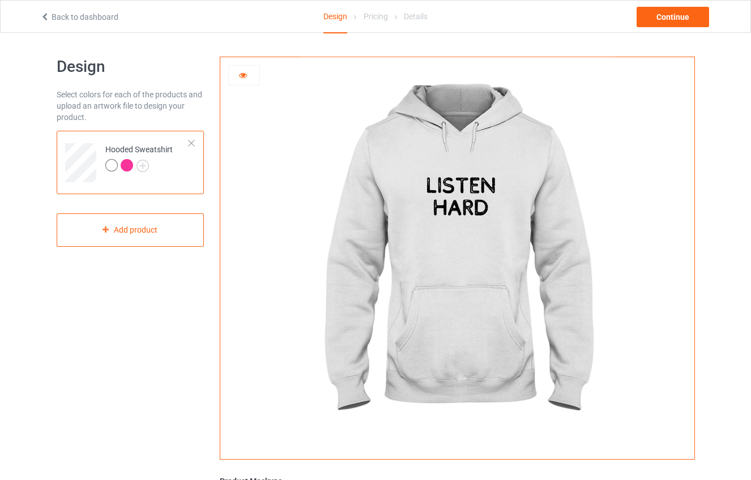
click at [131, 159] on div at bounding box center [129, 167] width 16 height 16
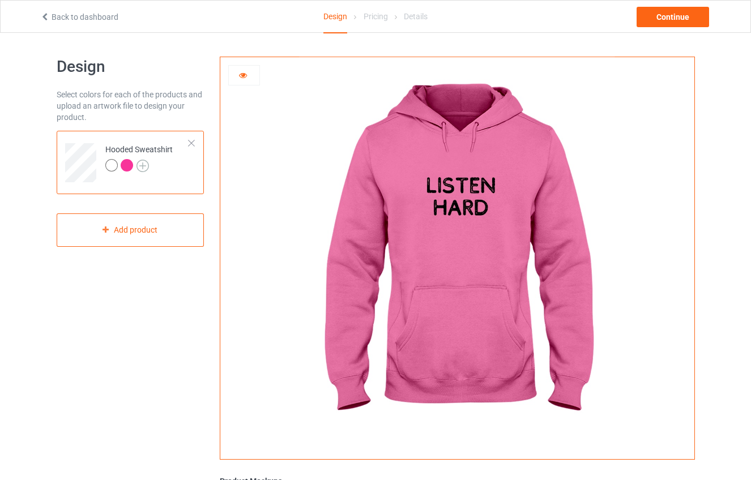
click at [147, 165] on img at bounding box center [142, 166] width 12 height 12
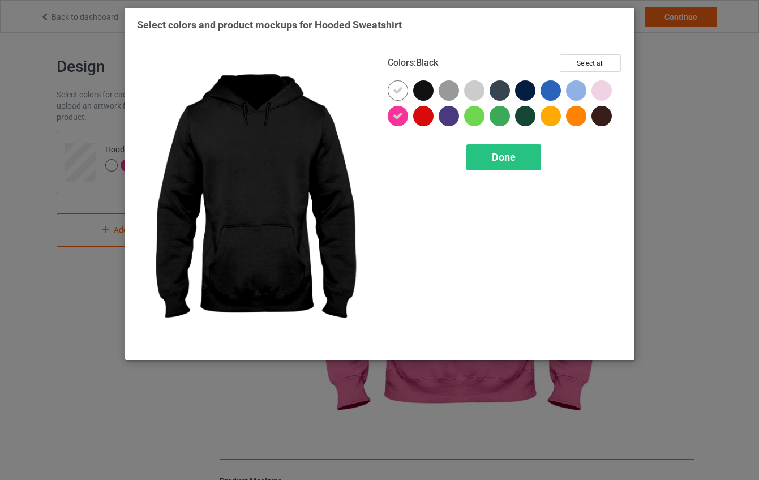
click at [424, 93] on div at bounding box center [423, 90] width 20 height 20
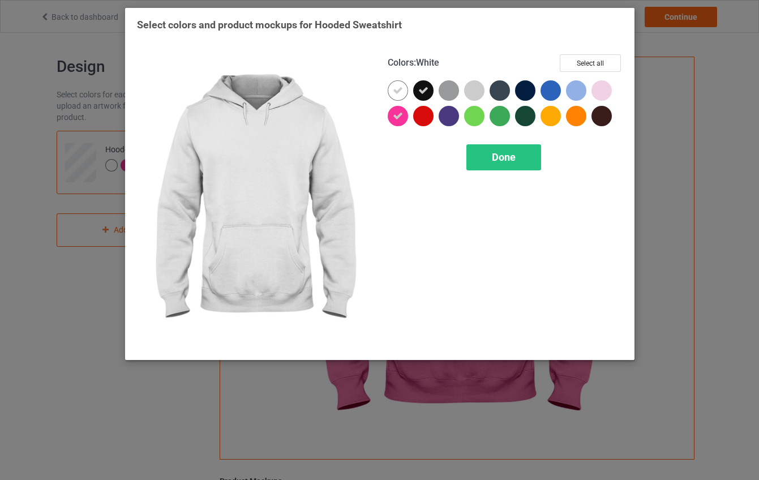
click at [391, 91] on div at bounding box center [398, 90] width 20 height 20
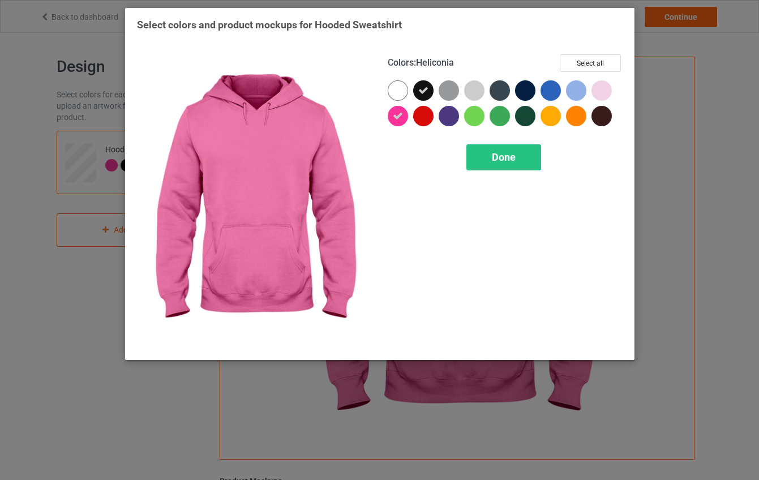
click at [393, 118] on icon at bounding box center [398, 116] width 10 height 10
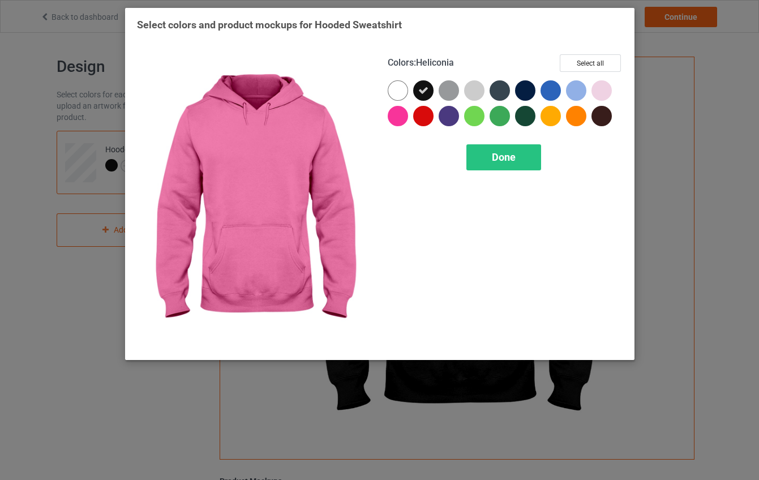
click at [400, 118] on div at bounding box center [398, 116] width 20 height 20
click at [524, 160] on div "Done" at bounding box center [504, 157] width 75 height 26
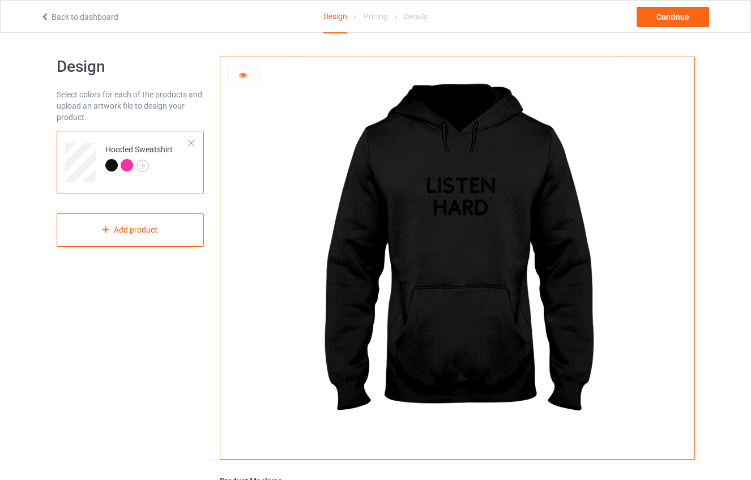
click at [383, 178] on img at bounding box center [457, 254] width 315 height 394
click at [170, 161] on div at bounding box center [138, 167] width 67 height 16
click at [473, 245] on img at bounding box center [457, 254] width 315 height 394
click at [463, 179] on img at bounding box center [457, 254] width 315 height 394
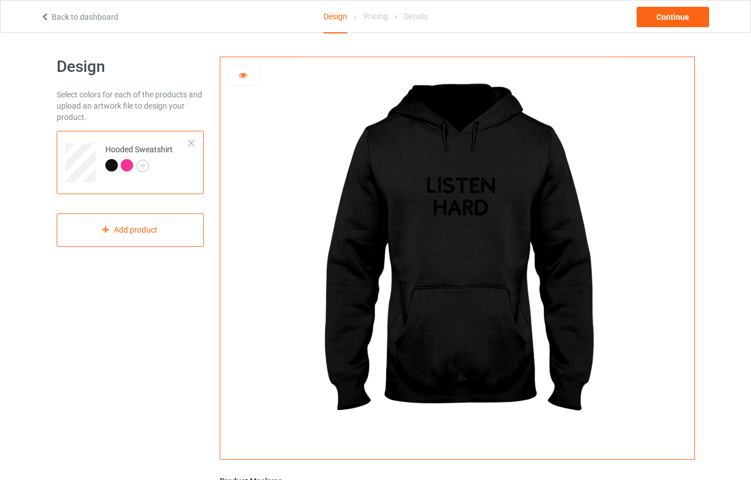
click at [251, 76] on div at bounding box center [244, 75] width 31 height 11
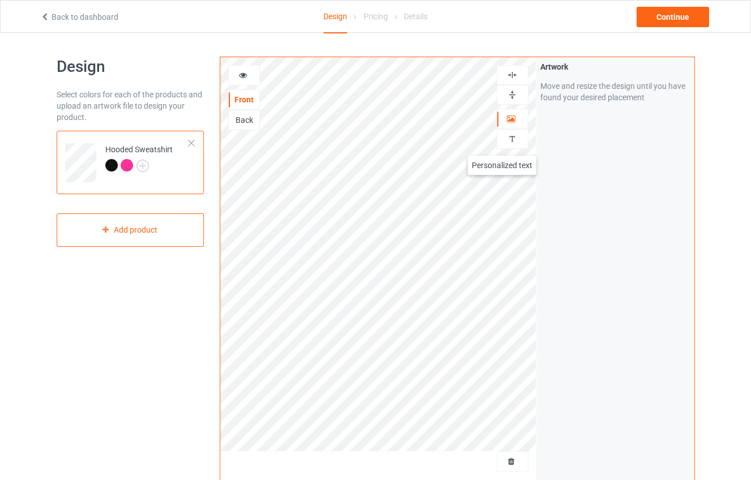
click at [504, 144] on div at bounding box center [512, 139] width 31 height 11
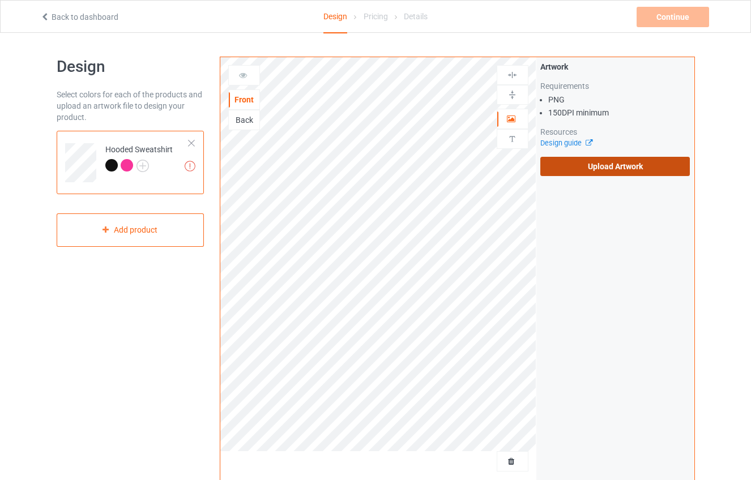
click at [595, 166] on label "Upload Artwork" at bounding box center [615, 166] width 150 height 19
click at [0, 0] on input "Upload Artwork" at bounding box center [0, 0] width 0 height 0
click at [601, 172] on label "Upload Artwork" at bounding box center [615, 166] width 150 height 19
click at [0, 0] on input "Upload Artwork" at bounding box center [0, 0] width 0 height 0
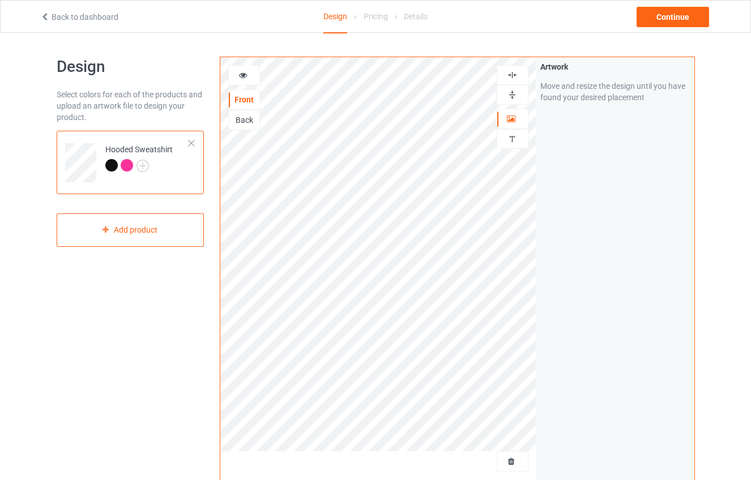
click at [245, 77] on icon at bounding box center [243, 74] width 10 height 8
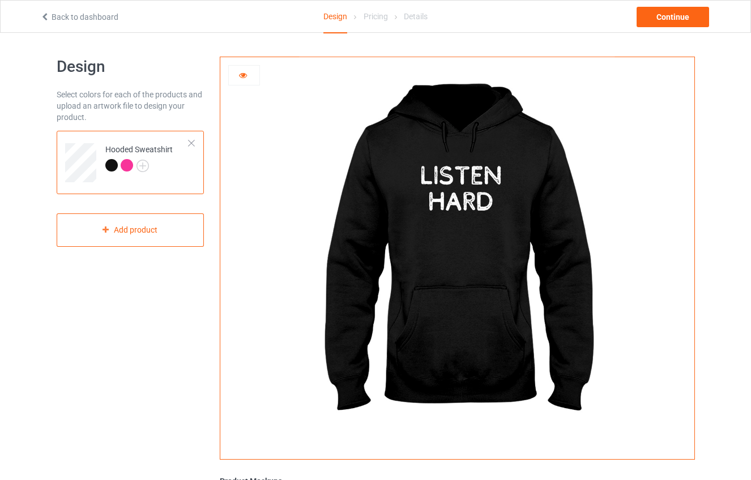
click at [172, 164] on div at bounding box center [138, 167] width 67 height 16
click at [131, 166] on div at bounding box center [127, 165] width 12 height 12
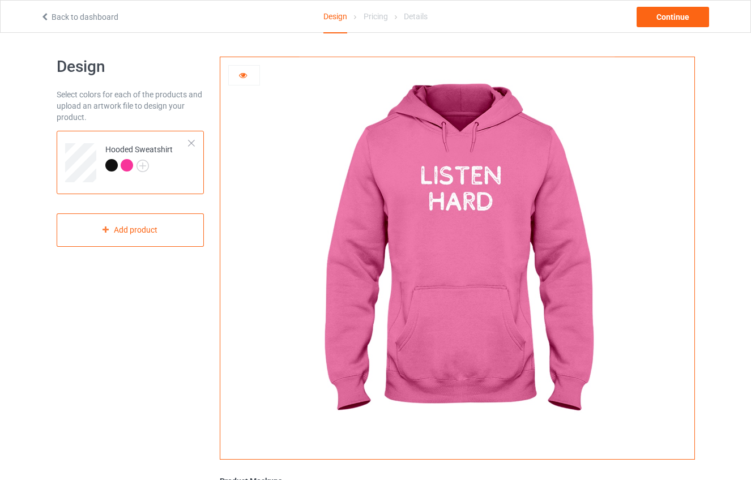
click at [109, 164] on div at bounding box center [111, 165] width 12 height 12
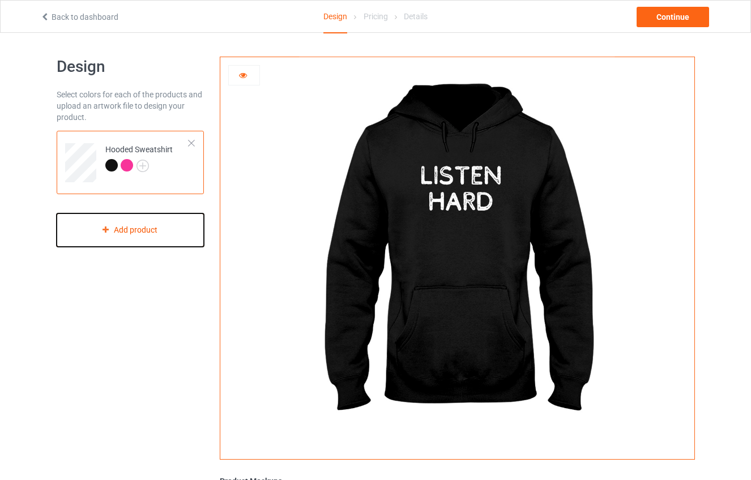
click at [146, 229] on div "Add product" at bounding box center [131, 229] width 148 height 33
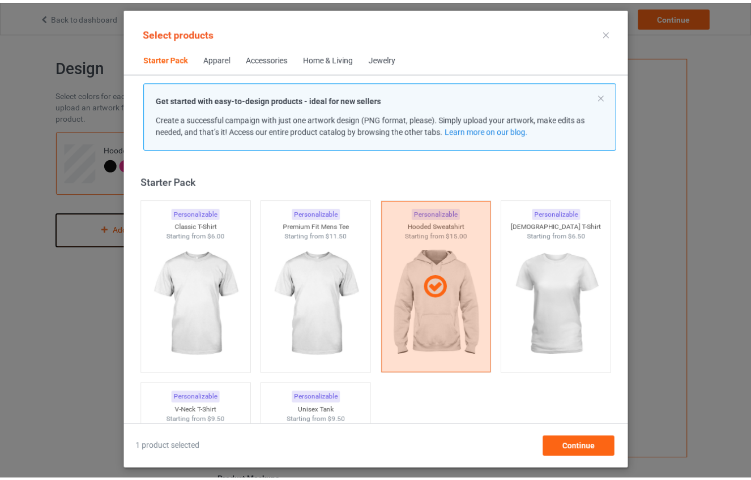
scroll to position [15, 0]
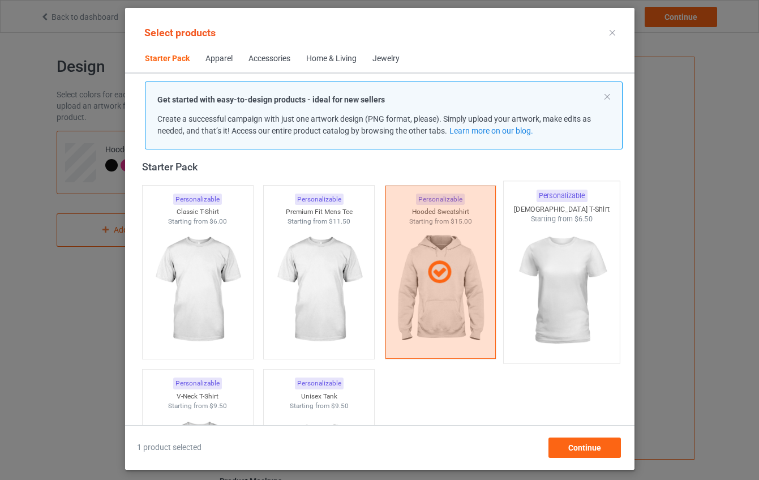
click at [550, 276] on img at bounding box center [561, 290] width 106 height 133
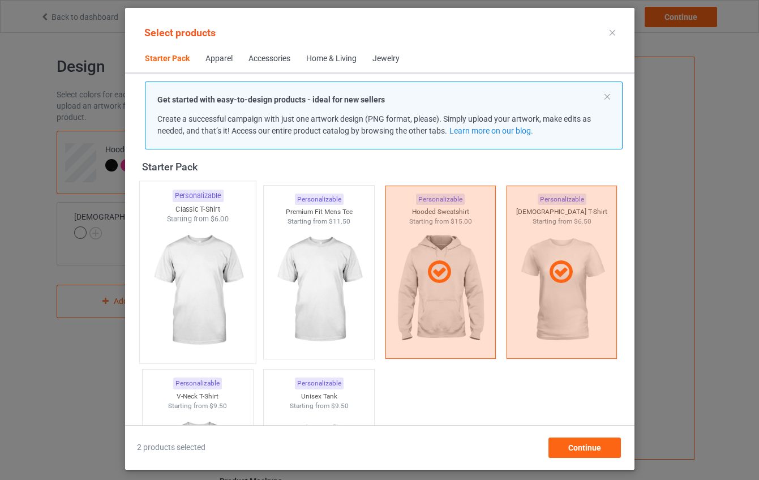
click at [207, 267] on img at bounding box center [197, 290] width 106 height 133
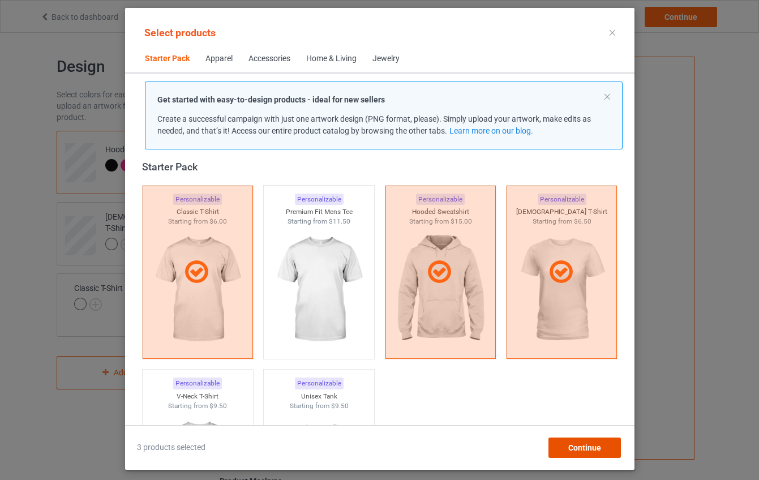
click at [592, 449] on span "Continue" at bounding box center [584, 447] width 33 height 9
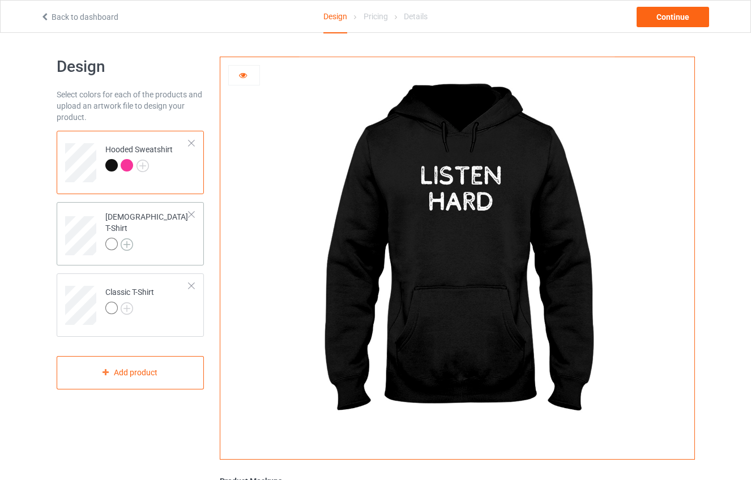
click at [126, 238] on img at bounding box center [127, 244] width 12 height 12
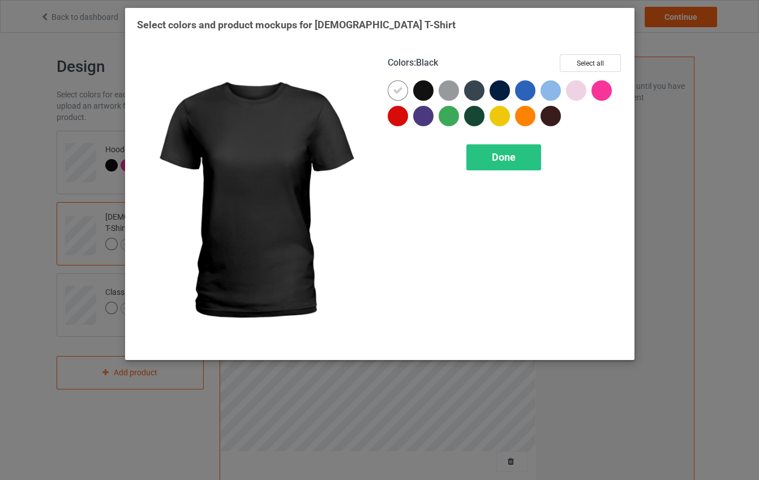
click at [425, 94] on div at bounding box center [423, 90] width 20 height 20
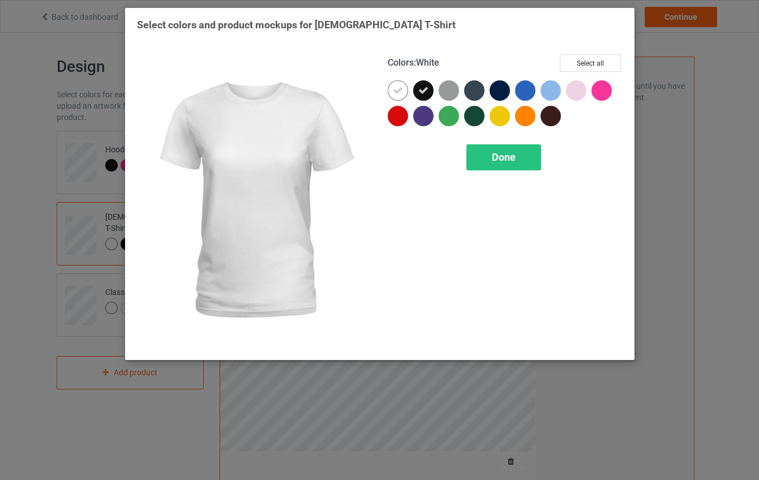
click at [395, 92] on icon at bounding box center [398, 90] width 10 height 10
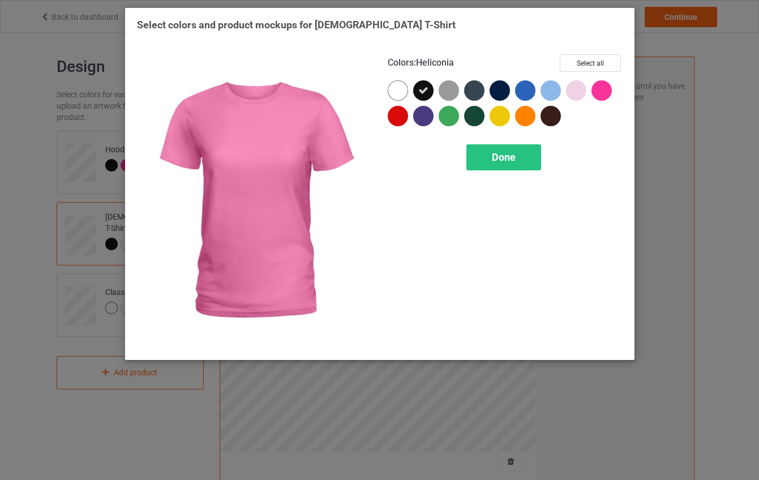
click at [606, 90] on div at bounding box center [602, 90] width 20 height 20
click at [499, 156] on span "Done" at bounding box center [504, 157] width 24 height 12
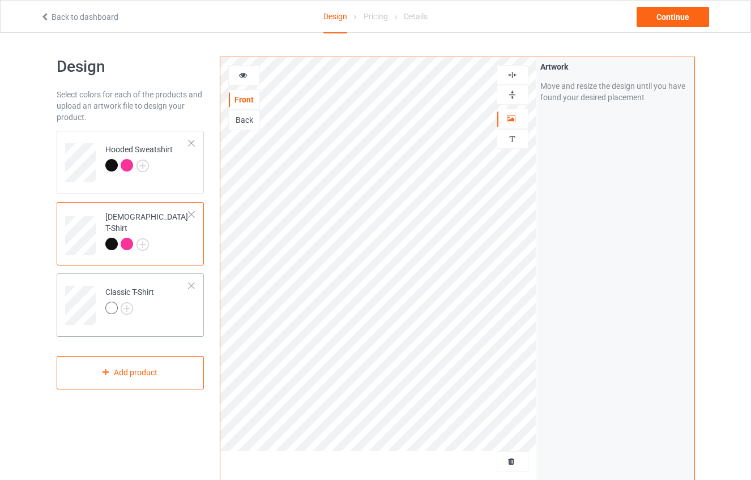
click at [128, 300] on div "Classic T-Shirt" at bounding box center [129, 300] width 49 height 27
click at [127, 307] on img at bounding box center [127, 308] width 12 height 12
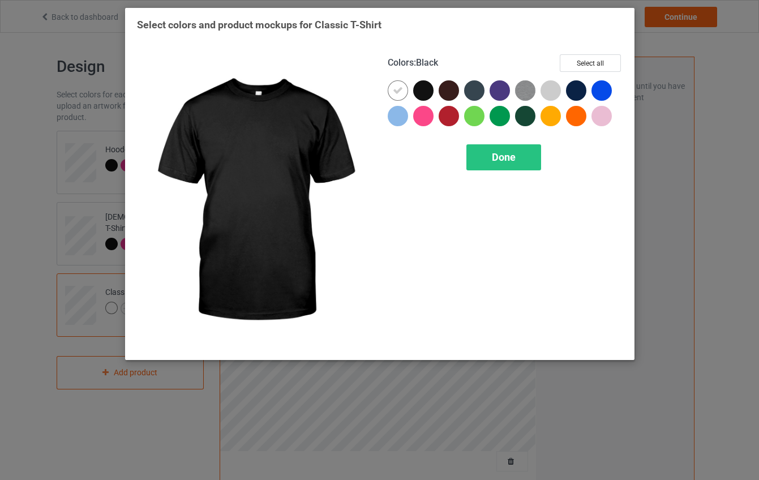
drag, startPoint x: 427, startPoint y: 89, endPoint x: 418, endPoint y: 118, distance: 30.3
click at [427, 89] on div at bounding box center [423, 90] width 20 height 20
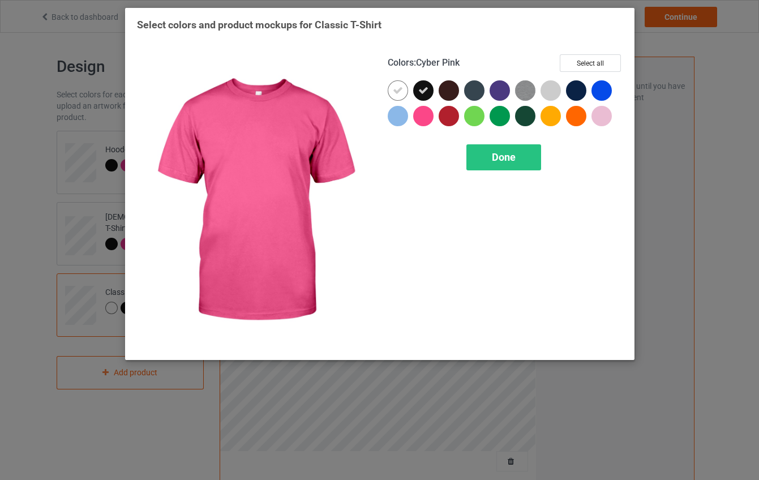
click at [418, 118] on div at bounding box center [423, 116] width 20 height 20
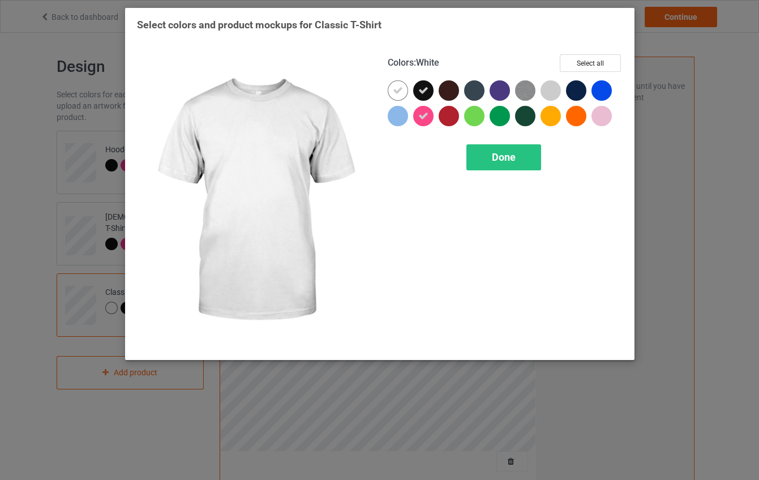
click at [392, 90] on div at bounding box center [398, 90] width 20 height 20
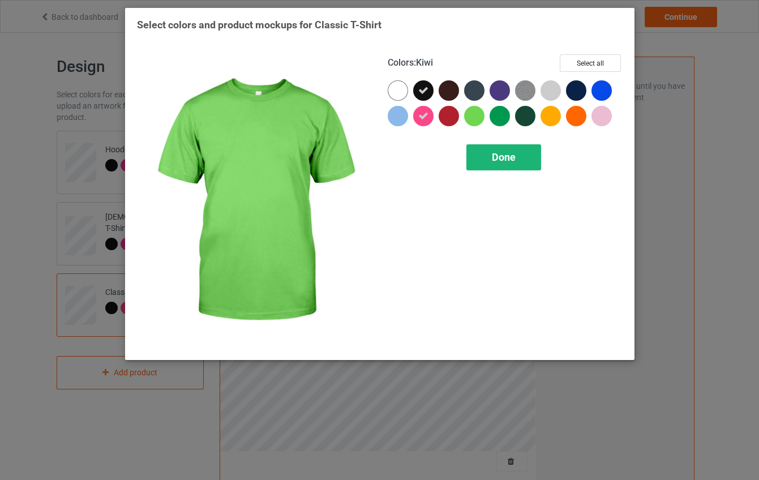
click at [508, 169] on div "Done" at bounding box center [504, 157] width 75 height 26
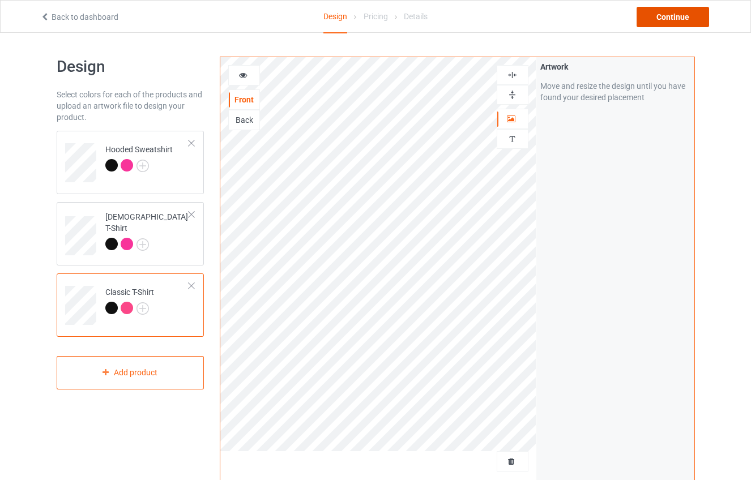
click at [676, 16] on div "Continue" at bounding box center [672, 17] width 72 height 20
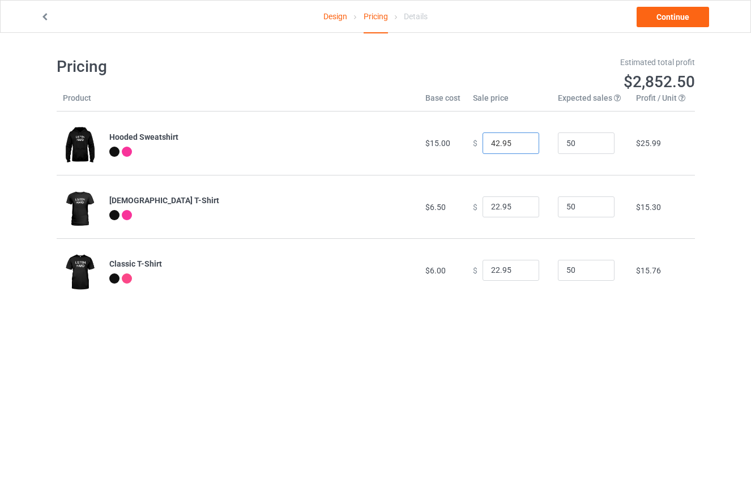
drag, startPoint x: 511, startPoint y: 139, endPoint x: 441, endPoint y: 139, distance: 70.2
click at [441, 139] on tr "Hooded Sweatshirt $15.00 $ 42.95 50 $25.99" at bounding box center [376, 143] width 638 height 63
type input "35.00"
type input "10"
type input "20.00"
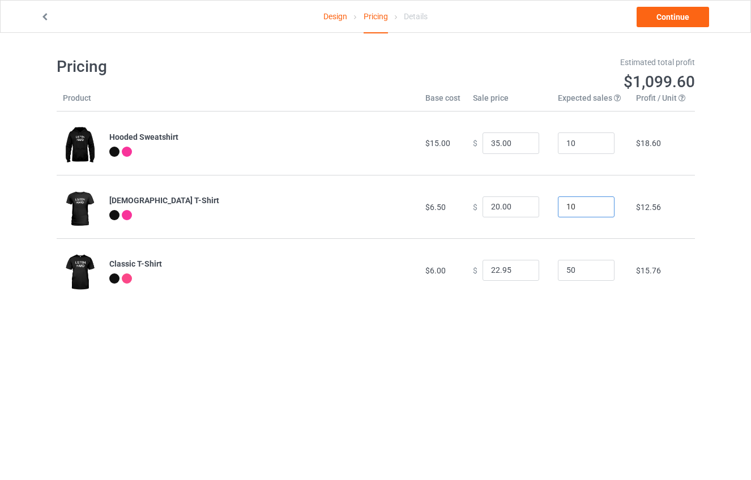
type input "10"
type input "20.00"
type input "10"
click at [669, 21] on link "Continue" at bounding box center [672, 17] width 72 height 20
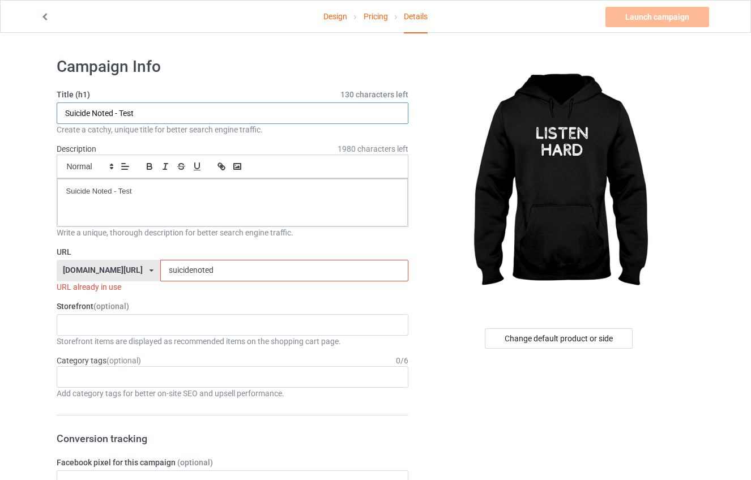
drag, startPoint x: 118, startPoint y: 111, endPoint x: 186, endPoint y: 110, distance: 68.5
click at [186, 110] on input "Suicide Noted - Test" at bounding box center [233, 113] width 352 height 22
click at [190, 114] on input "Suicide Noted - Test" at bounding box center [233, 113] width 352 height 22
drag, startPoint x: 192, startPoint y: 116, endPoint x: 15, endPoint y: 118, distance: 176.7
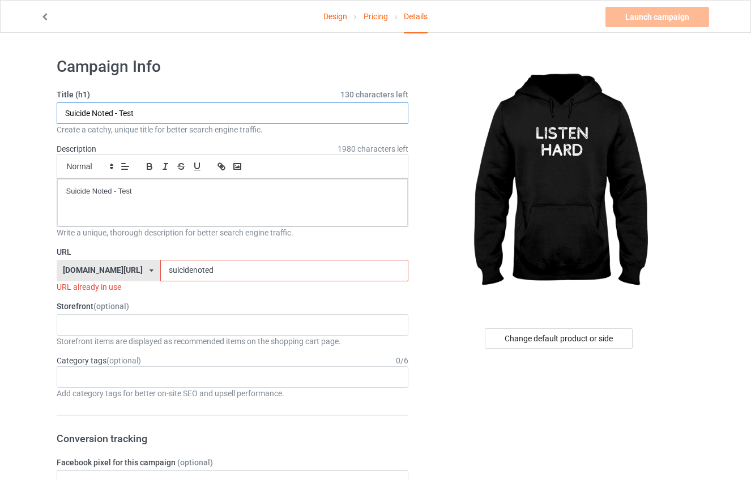
click at [85, 112] on input "Suicide Noted - Test" at bounding box center [233, 113] width 352 height 22
type input "Listen Hard"
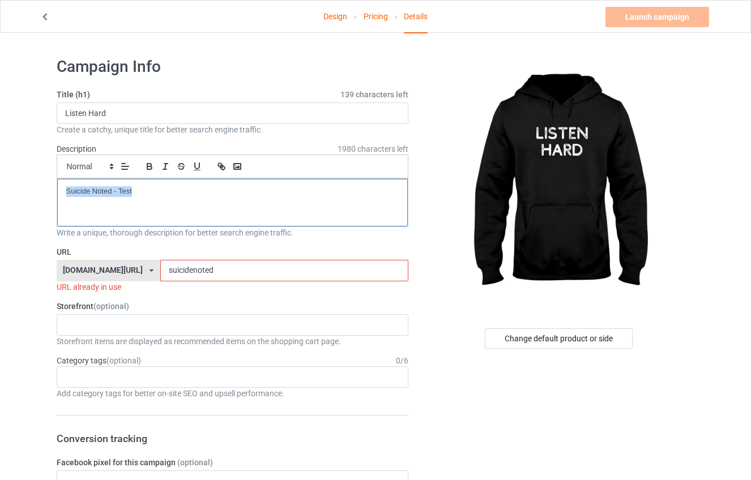
drag, startPoint x: 172, startPoint y: 194, endPoint x: 24, endPoint y: 192, distance: 148.4
click at [230, 280] on div "URL teechip.com/ teechip.com/ 587d0d41cee36fd012c64a69 suicidenoted URL already…" at bounding box center [233, 269] width 352 height 46
click at [231, 273] on input "suicidenoted" at bounding box center [284, 271] width 248 height 22
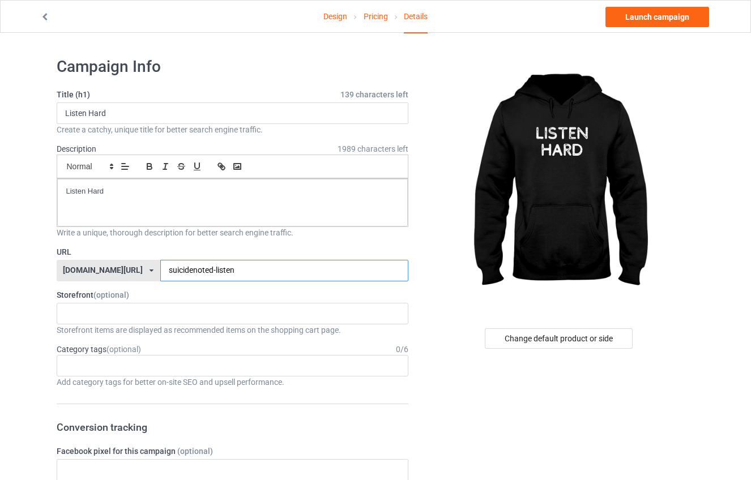
type input "suicidenoted-listen"
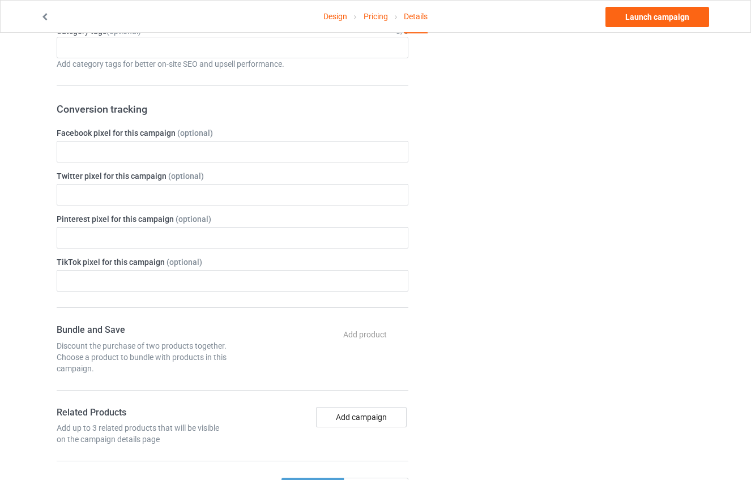
scroll to position [326, 0]
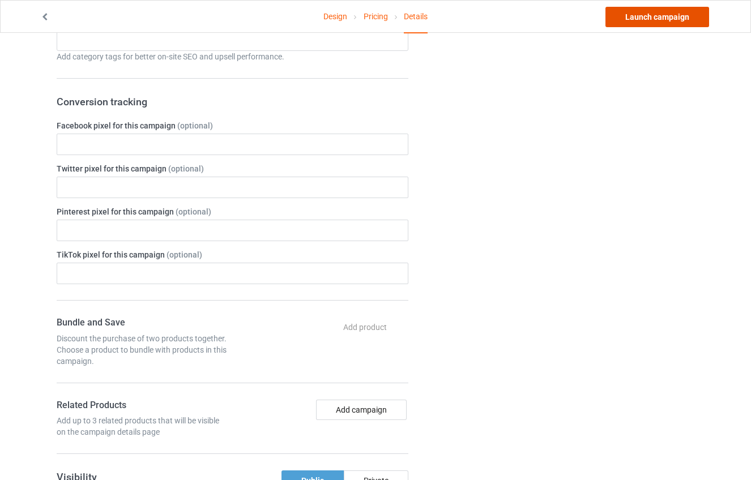
click at [634, 16] on link "Launch campaign" at bounding box center [657, 17] width 104 height 20
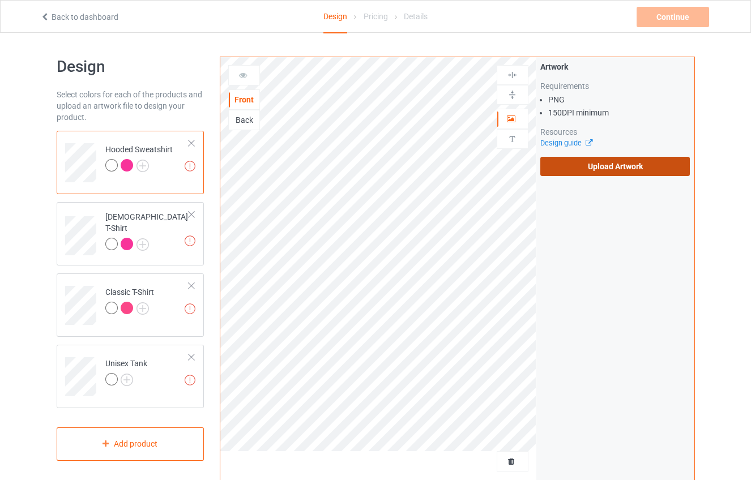
click at [600, 169] on label "Upload Artwork" at bounding box center [615, 166] width 150 height 19
click at [0, 0] on input "Upload Artwork" at bounding box center [0, 0] width 0 height 0
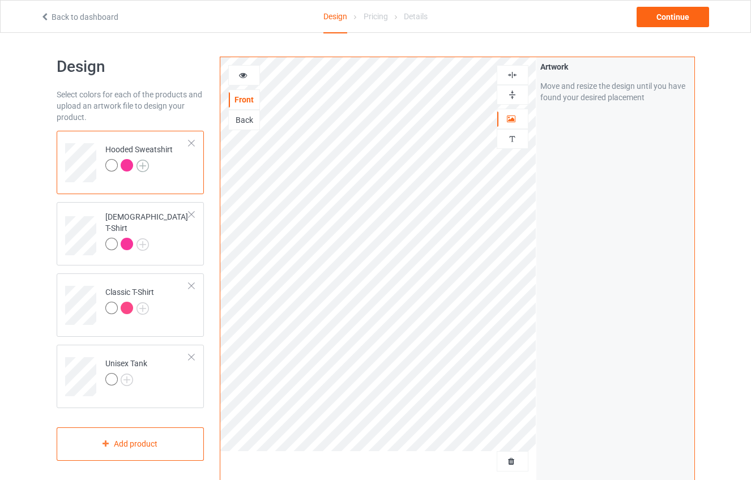
click at [141, 164] on img at bounding box center [142, 166] width 12 height 12
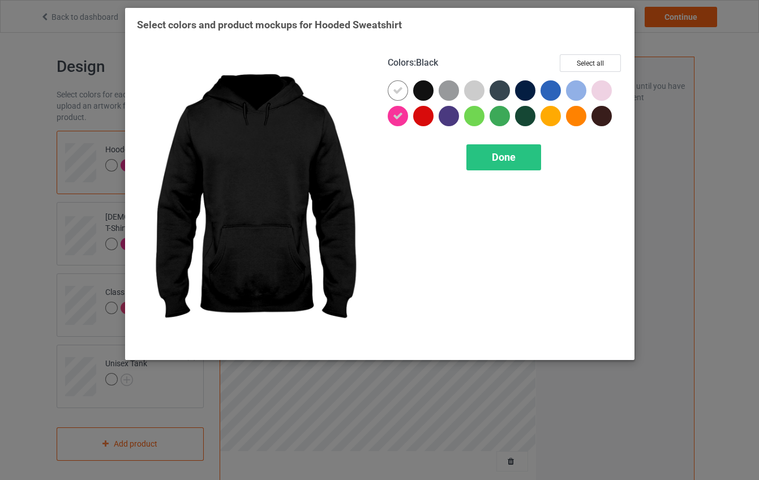
click at [424, 89] on div at bounding box center [423, 90] width 20 height 20
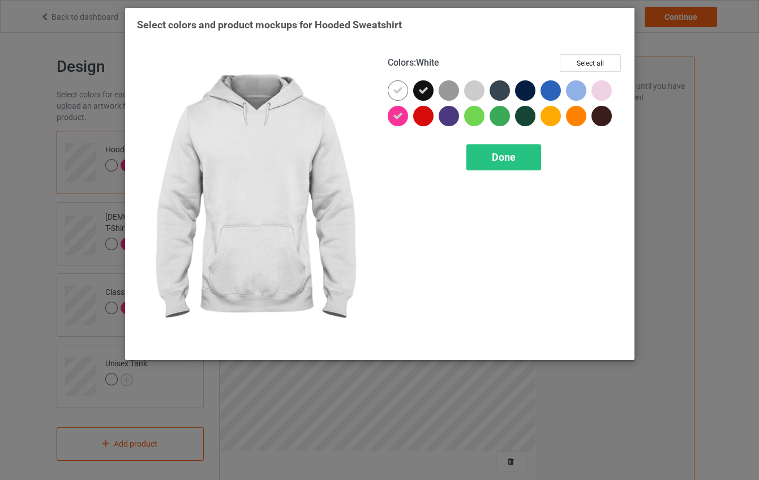
click at [383, 91] on div "Colors : White Select all Done" at bounding box center [505, 201] width 251 height 310
click at [392, 89] on div at bounding box center [398, 90] width 20 height 20
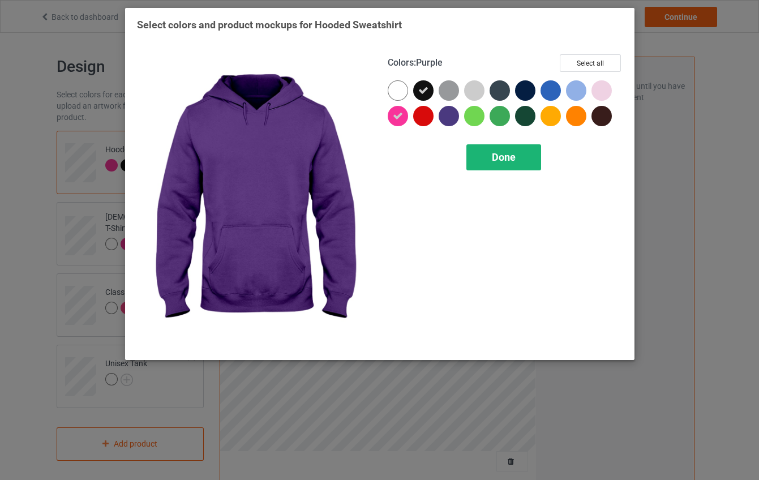
click at [502, 157] on span "Done" at bounding box center [504, 157] width 24 height 12
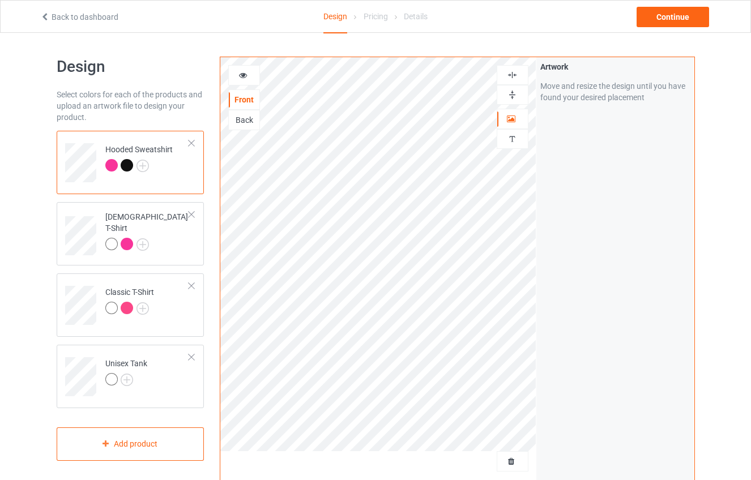
click at [251, 81] on div at bounding box center [244, 75] width 32 height 20
click at [249, 73] on div at bounding box center [244, 75] width 31 height 11
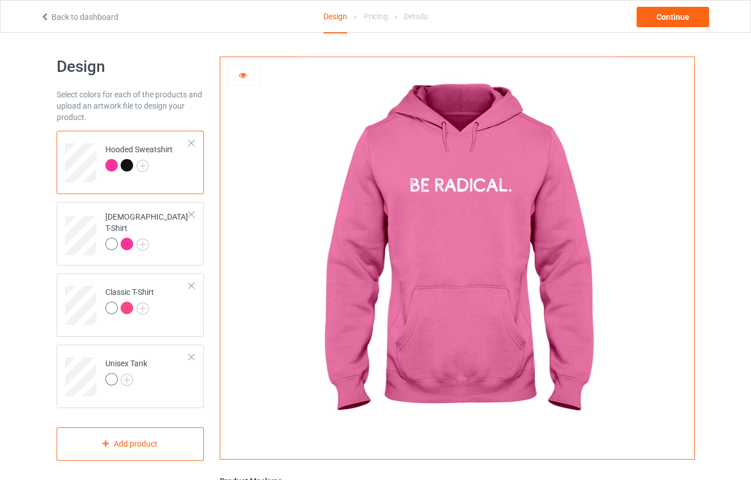
click at [237, 77] on div at bounding box center [244, 75] width 31 height 11
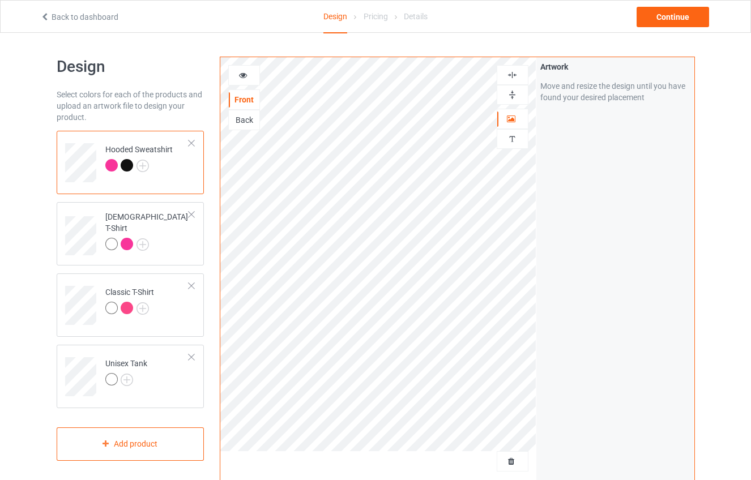
click at [247, 121] on div "Back" at bounding box center [244, 119] width 31 height 11
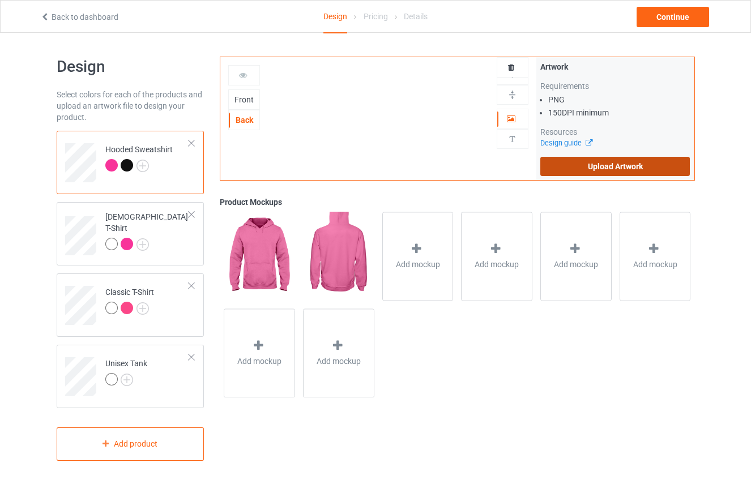
click at [603, 164] on label "Upload Artwork" at bounding box center [615, 166] width 150 height 19
click at [0, 0] on input "Upload Artwork" at bounding box center [0, 0] width 0 height 0
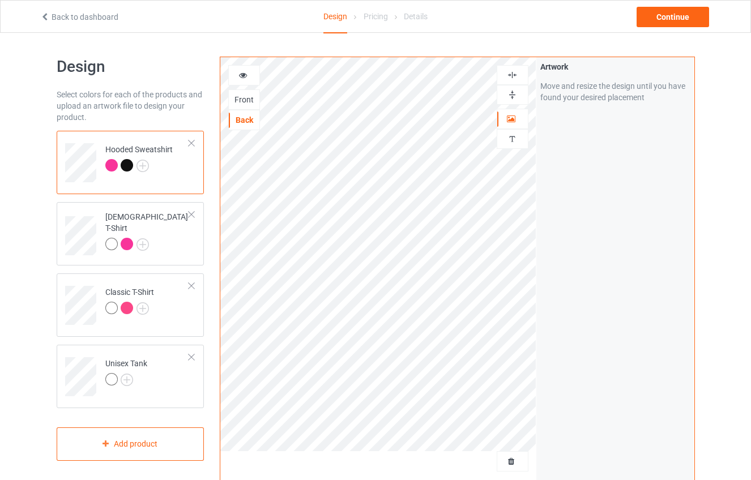
click at [252, 75] on div at bounding box center [244, 75] width 31 height 11
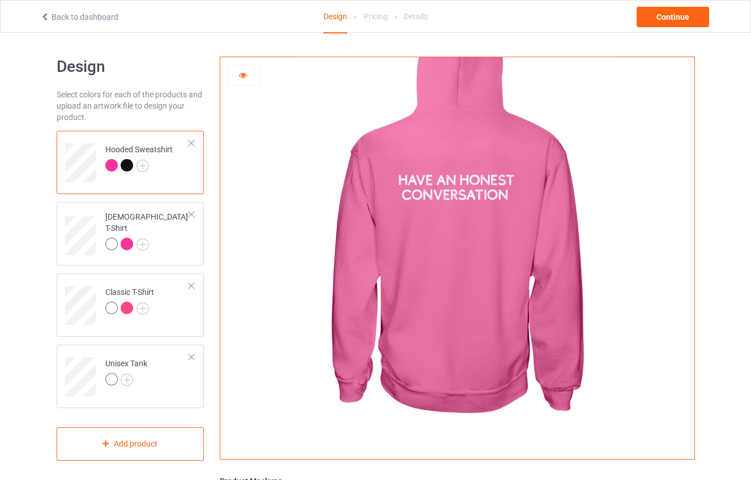
click at [235, 81] on div at bounding box center [244, 75] width 31 height 11
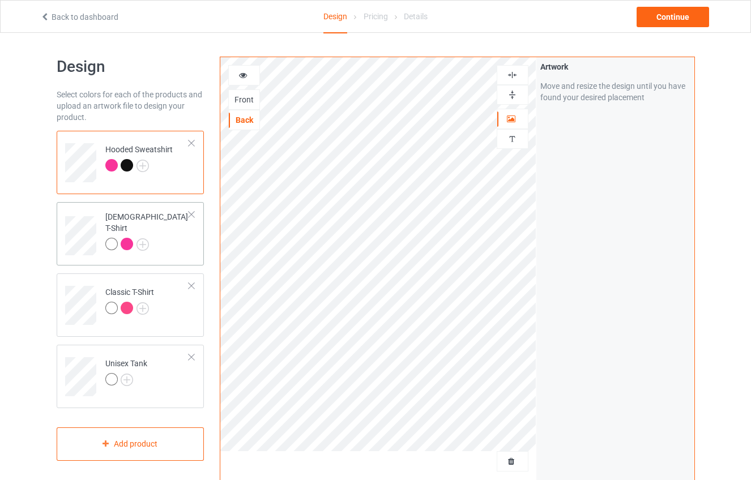
click at [149, 238] on div at bounding box center [147, 246] width 84 height 16
click at [144, 239] on img at bounding box center [142, 244] width 12 height 12
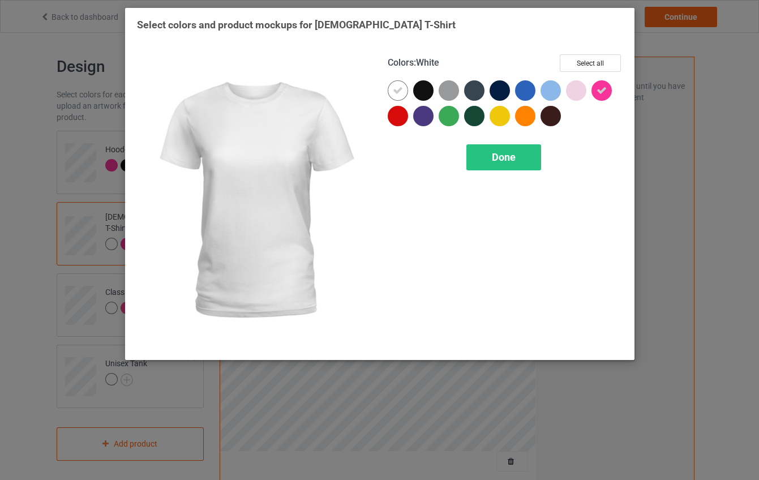
click at [420, 93] on div at bounding box center [423, 90] width 20 height 20
click at [398, 90] on icon at bounding box center [398, 90] width 10 height 10
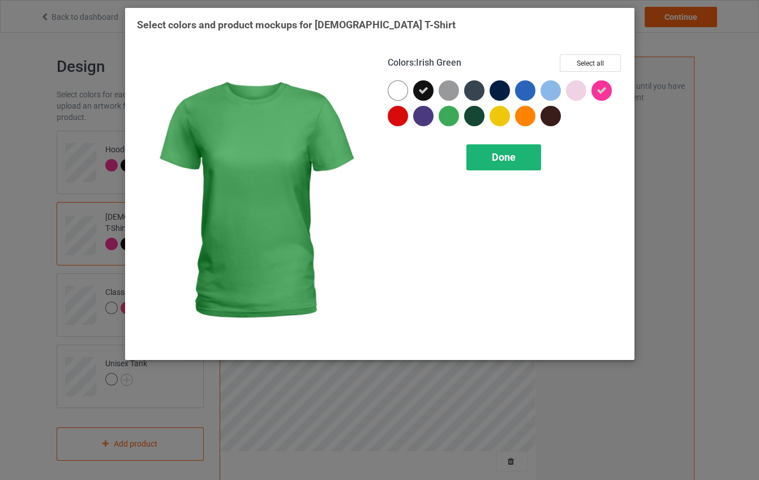
click at [502, 151] on div "Done" at bounding box center [504, 157] width 75 height 26
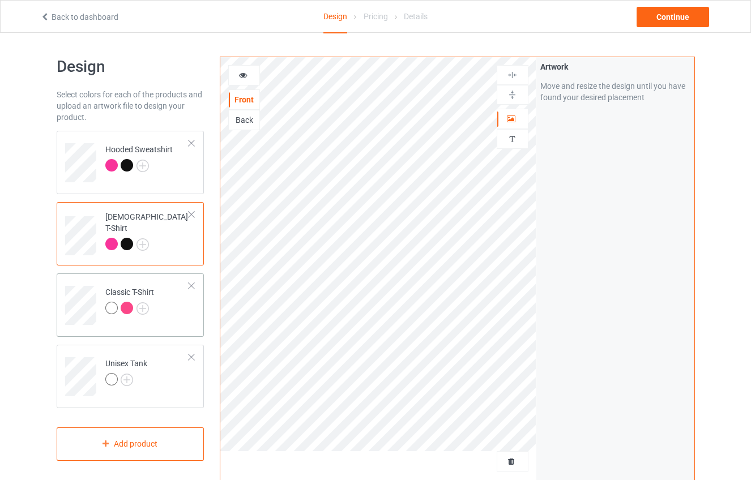
click at [166, 303] on td "Classic T-Shirt" at bounding box center [147, 301] width 97 height 47
click at [139, 309] on img at bounding box center [142, 308] width 12 height 12
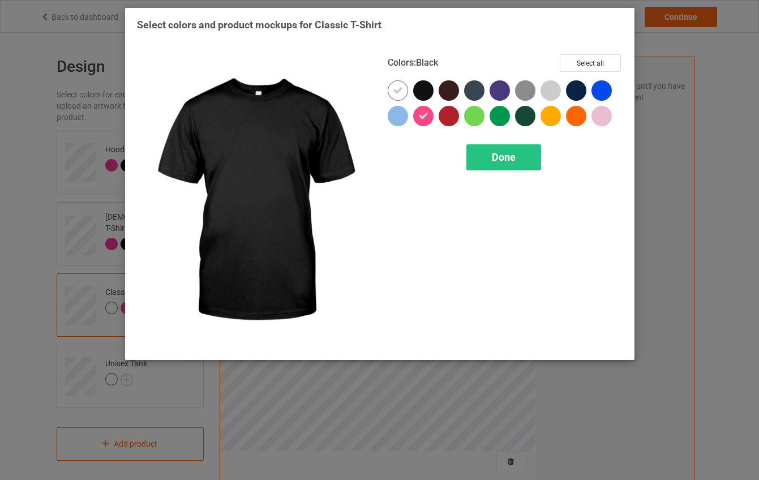
click at [421, 93] on div at bounding box center [423, 90] width 20 height 20
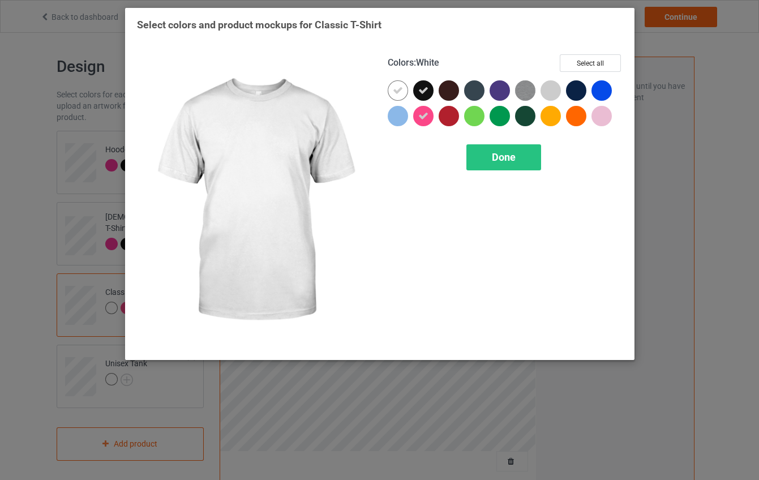
click at [396, 91] on icon at bounding box center [398, 90] width 10 height 10
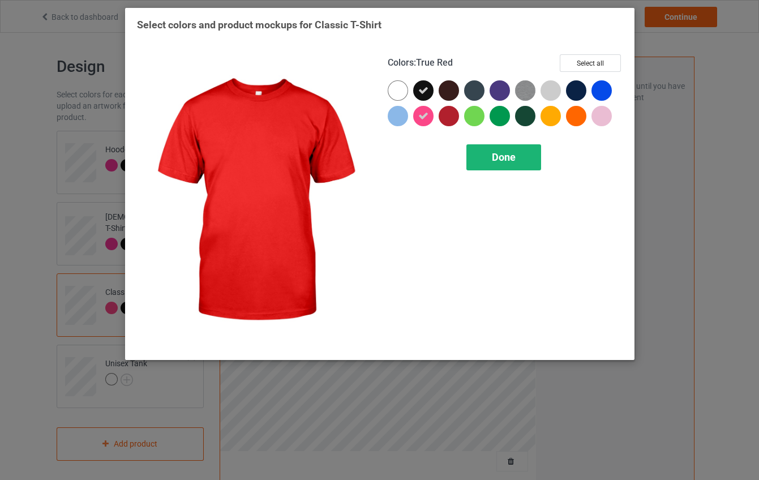
click at [510, 161] on span "Done" at bounding box center [504, 157] width 24 height 12
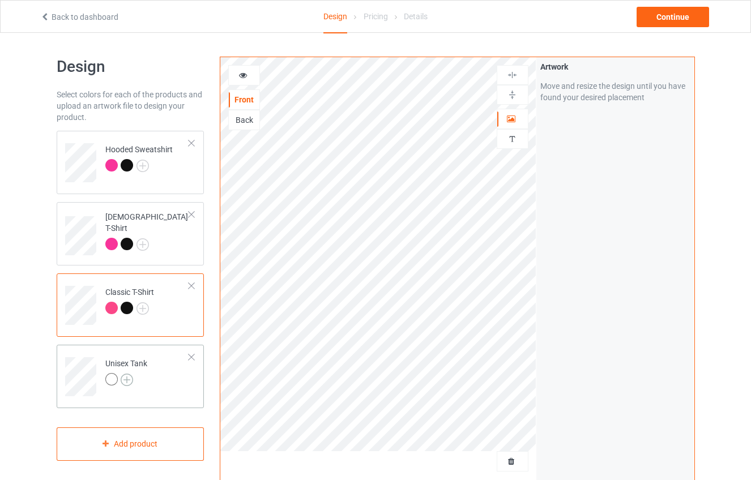
click at [131, 379] on img at bounding box center [127, 380] width 12 height 12
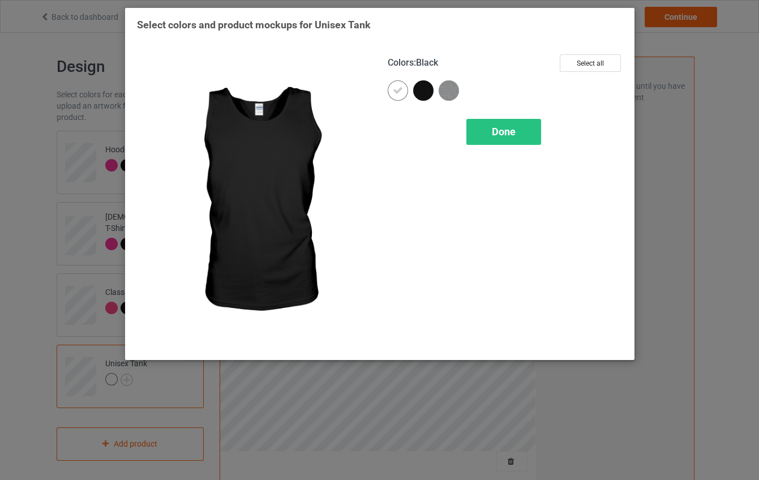
drag, startPoint x: 418, startPoint y: 88, endPoint x: 410, endPoint y: 89, distance: 8.6
click at [418, 88] on div at bounding box center [423, 90] width 20 height 20
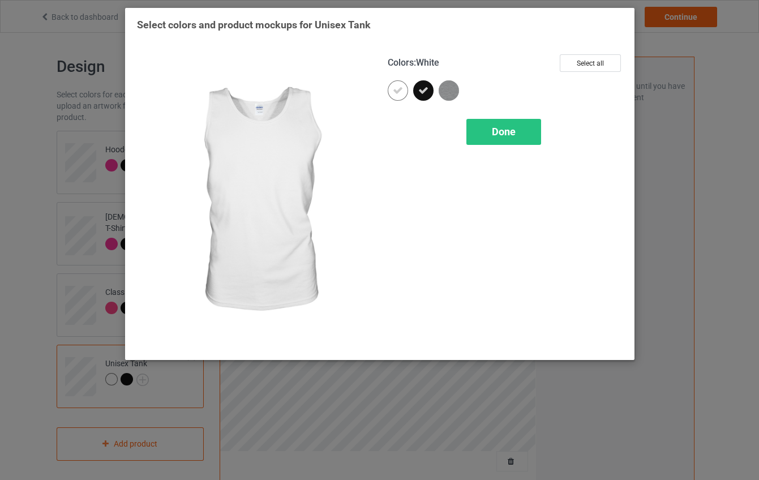
drag, startPoint x: 403, startPoint y: 89, endPoint x: 446, endPoint y: 111, distance: 48.9
click at [403, 89] on div at bounding box center [398, 90] width 20 height 20
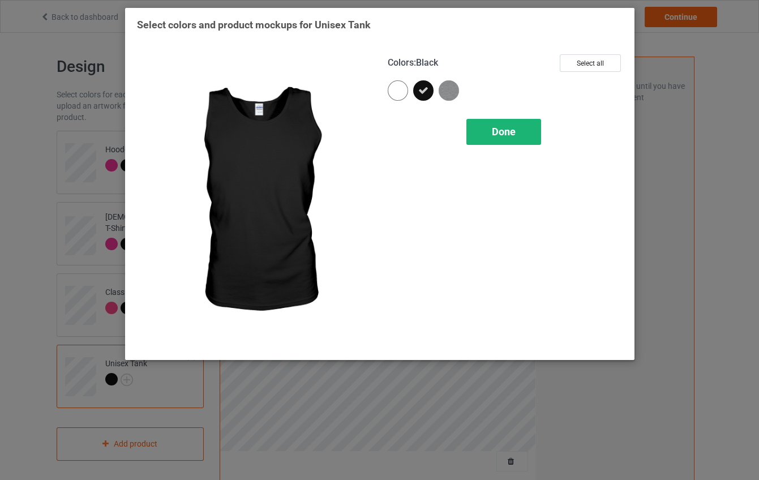
click at [503, 128] on span "Done" at bounding box center [504, 132] width 24 height 12
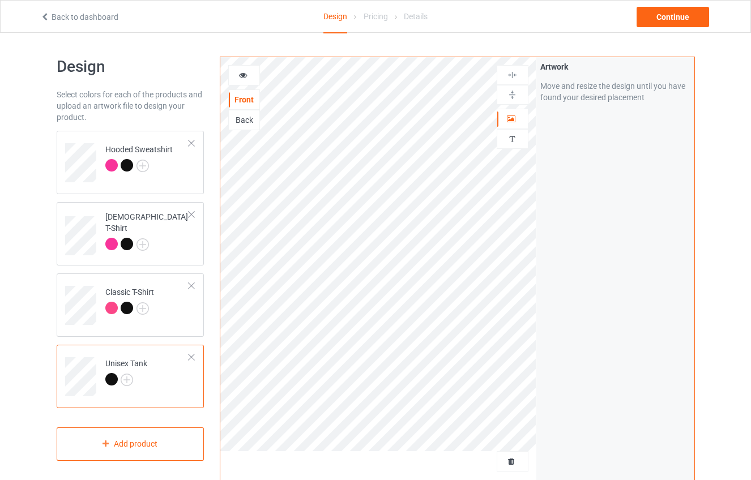
click at [248, 72] on div at bounding box center [244, 75] width 31 height 11
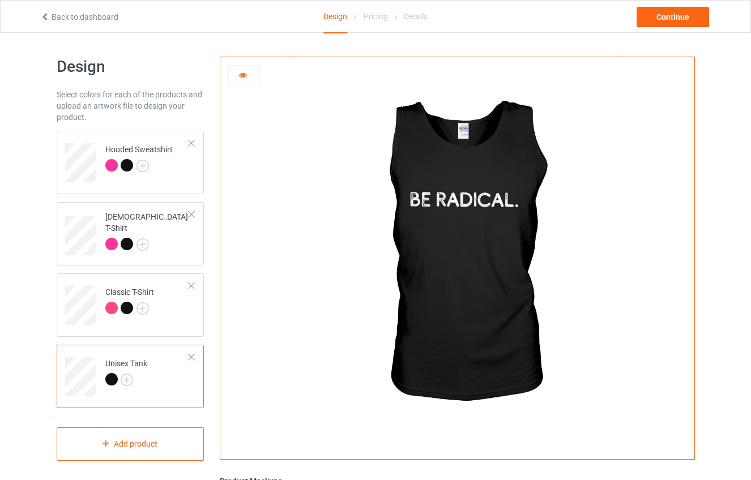
click at [567, 273] on img at bounding box center [457, 254] width 315 height 394
click at [466, 190] on img at bounding box center [457, 254] width 315 height 394
click at [245, 75] on icon at bounding box center [243, 74] width 10 height 8
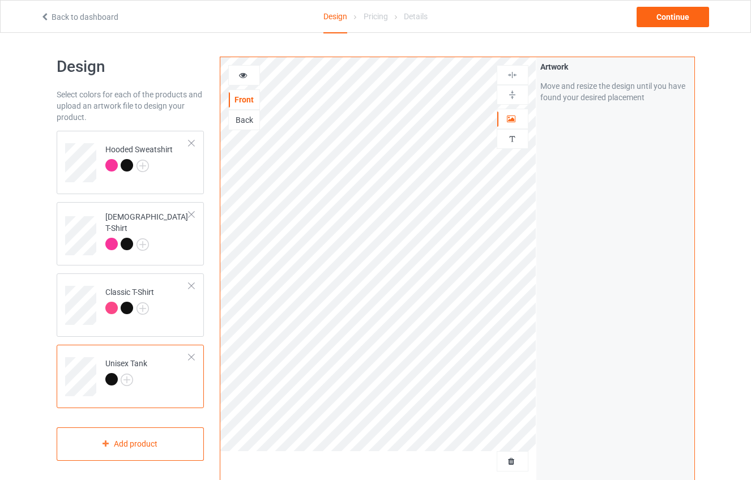
click at [242, 124] on div "Back" at bounding box center [244, 119] width 31 height 11
click at [243, 79] on div at bounding box center [244, 75] width 31 height 11
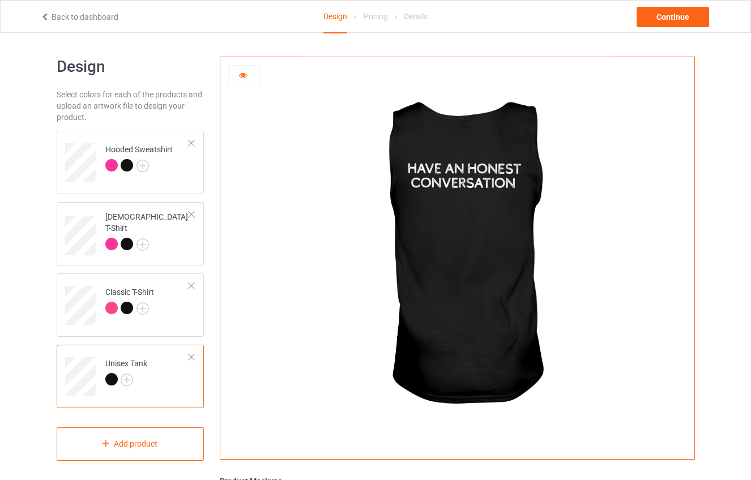
click at [242, 74] on icon at bounding box center [243, 74] width 10 height 8
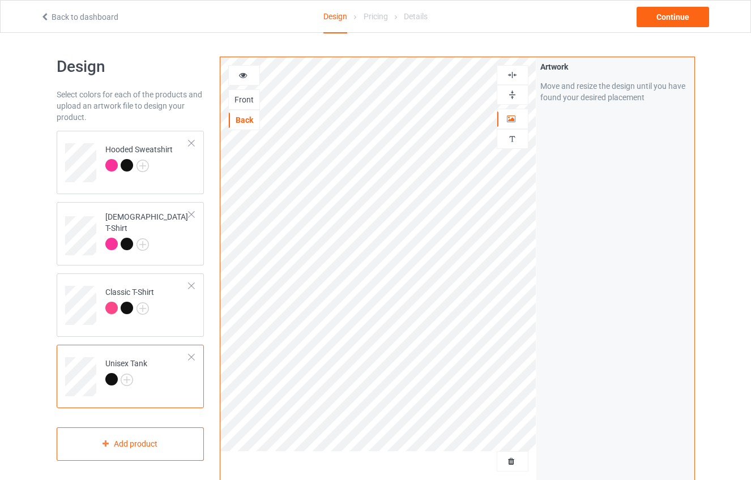
click at [251, 79] on div at bounding box center [244, 75] width 31 height 11
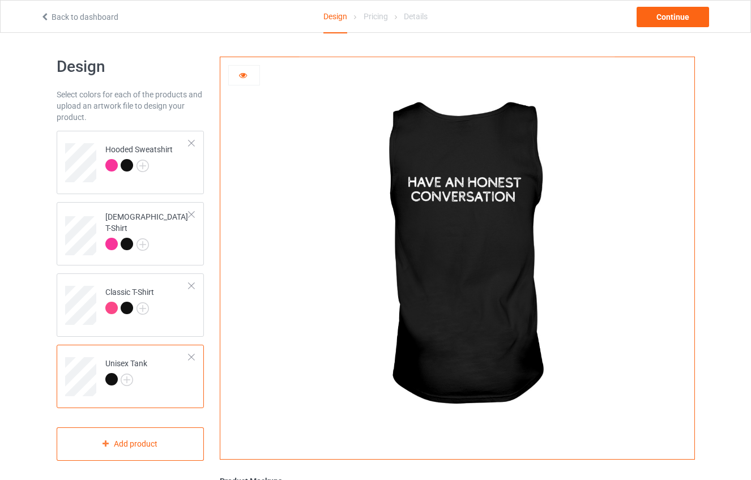
click at [242, 77] on icon at bounding box center [243, 74] width 10 height 8
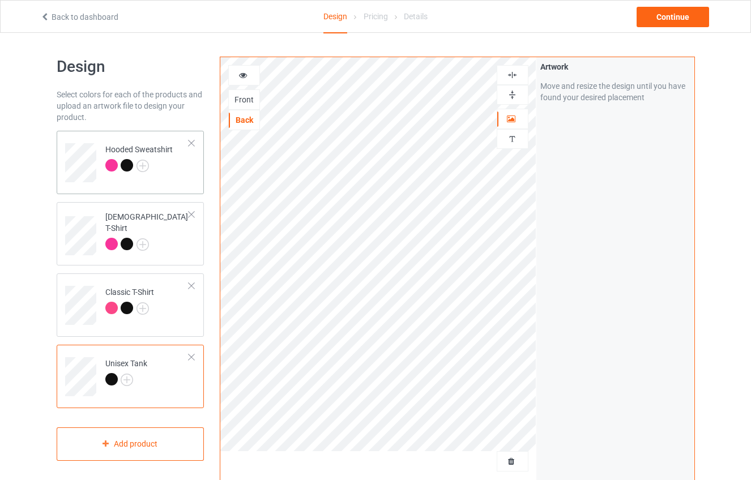
click at [156, 150] on div "Hooded Sweatshirt" at bounding box center [138, 157] width 67 height 27
click at [249, 78] on div at bounding box center [244, 75] width 31 height 11
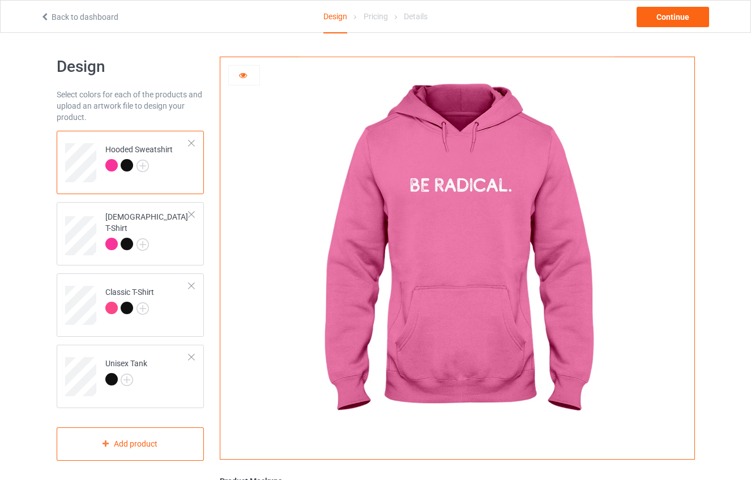
drag, startPoint x: 240, startPoint y: 80, endPoint x: 242, endPoint y: 89, distance: 8.8
click at [240, 80] on div at bounding box center [244, 75] width 31 height 11
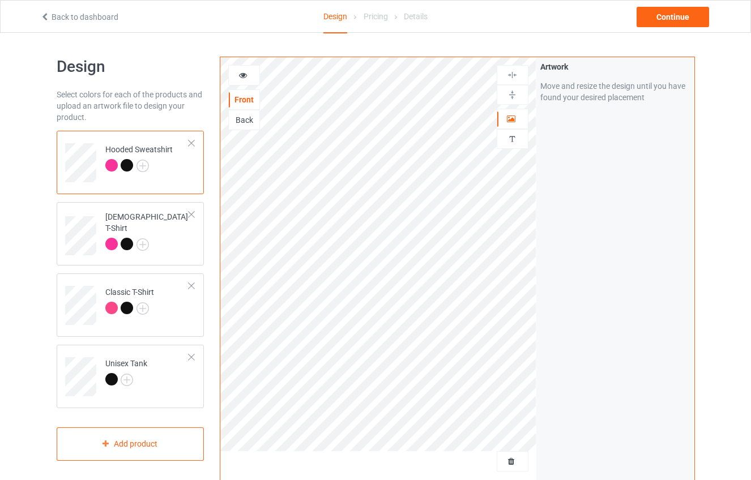
click at [250, 117] on div "Back" at bounding box center [244, 119] width 31 height 11
click at [248, 71] on div at bounding box center [244, 75] width 32 height 20
click at [246, 72] on icon at bounding box center [243, 74] width 10 height 8
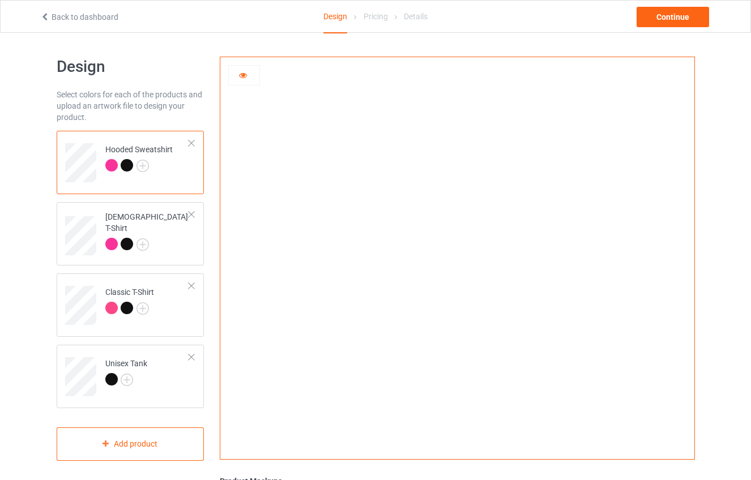
click at [242, 71] on icon at bounding box center [243, 74] width 10 height 8
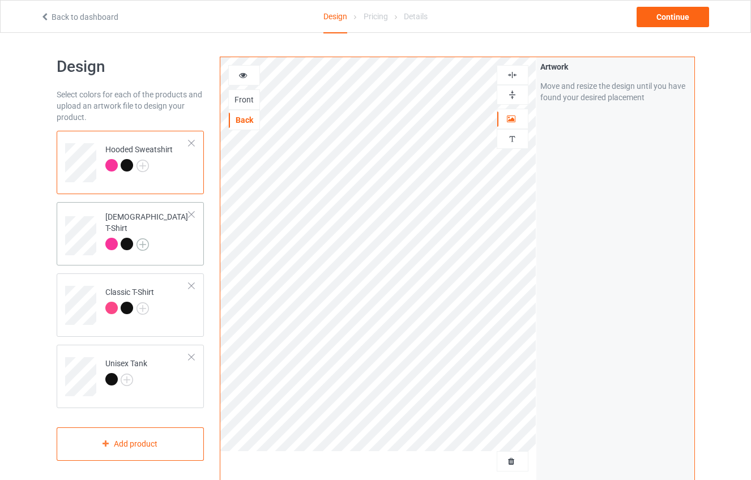
click at [140, 241] on img at bounding box center [142, 244] width 12 height 12
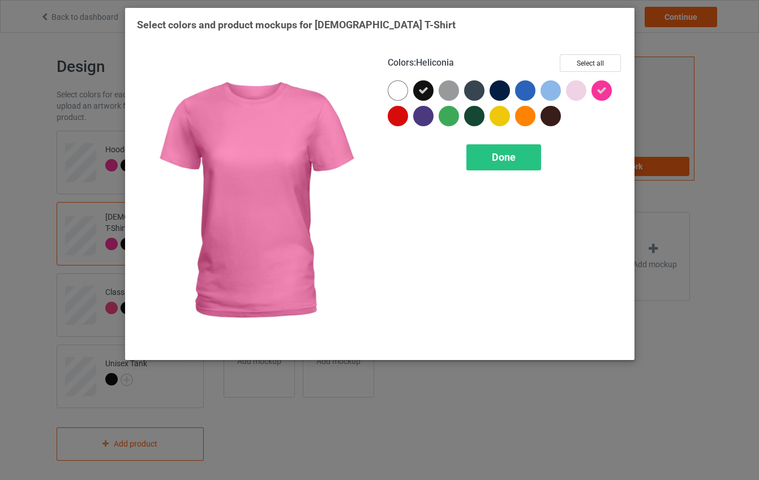
click at [57, 249] on div "Select colors and product mockups for Ladies T-Shirt Colors : Heliconia Select …" at bounding box center [379, 240] width 759 height 480
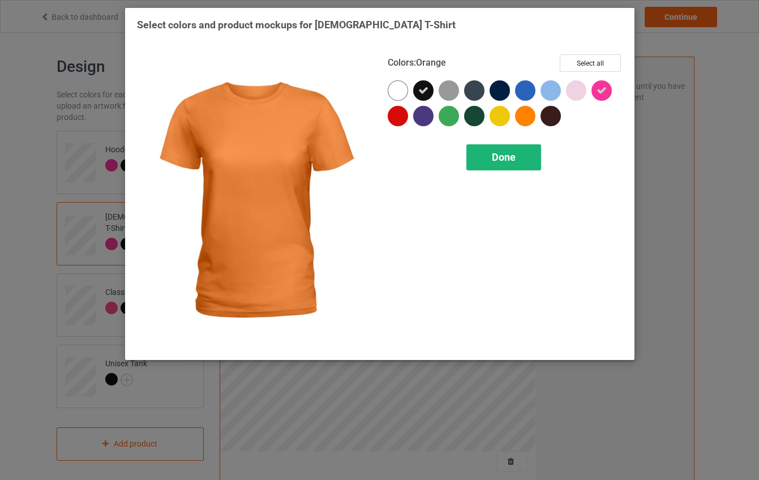
click at [516, 163] on div "Done" at bounding box center [504, 157] width 75 height 26
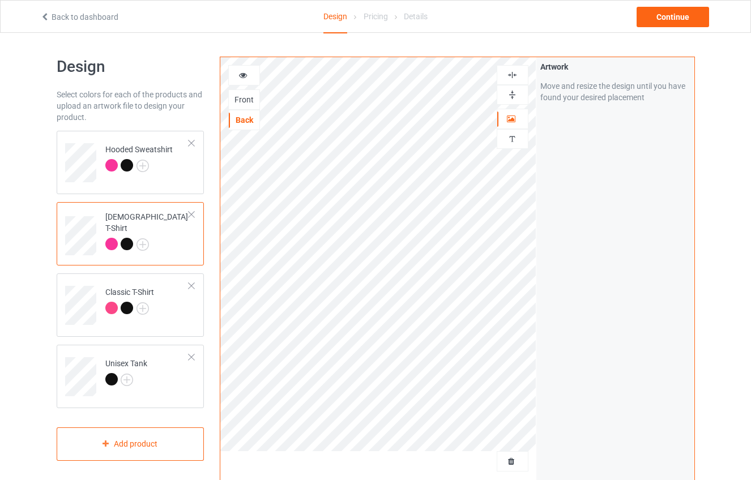
click at [104, 210] on td "[DEMOGRAPHIC_DATA] T-Shirt" at bounding box center [147, 232] width 97 height 50
click at [236, 78] on div at bounding box center [244, 75] width 31 height 11
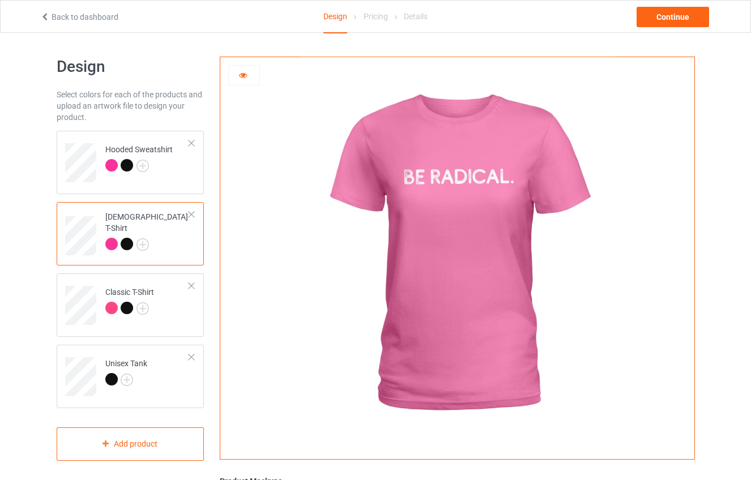
click at [242, 74] on icon at bounding box center [243, 74] width 10 height 8
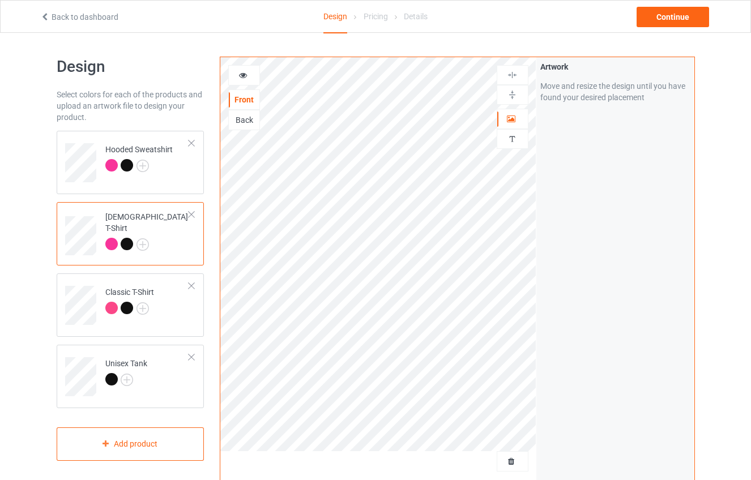
click at [243, 118] on div "Back" at bounding box center [244, 119] width 31 height 11
click at [243, 78] on icon at bounding box center [243, 74] width 10 height 8
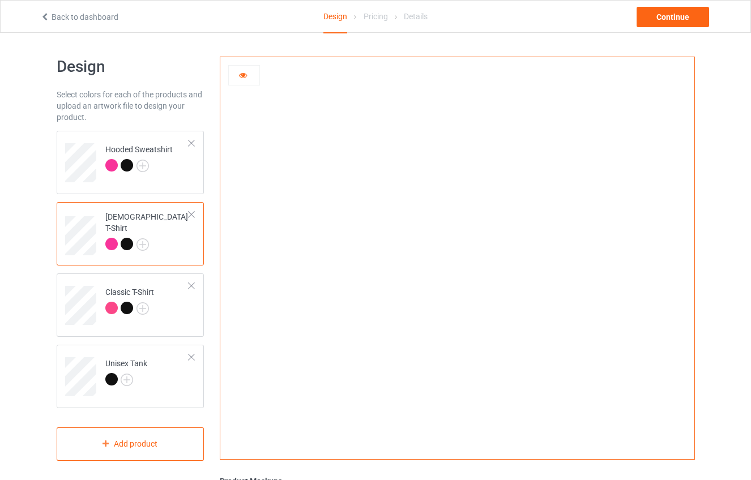
click at [248, 72] on div at bounding box center [244, 75] width 31 height 11
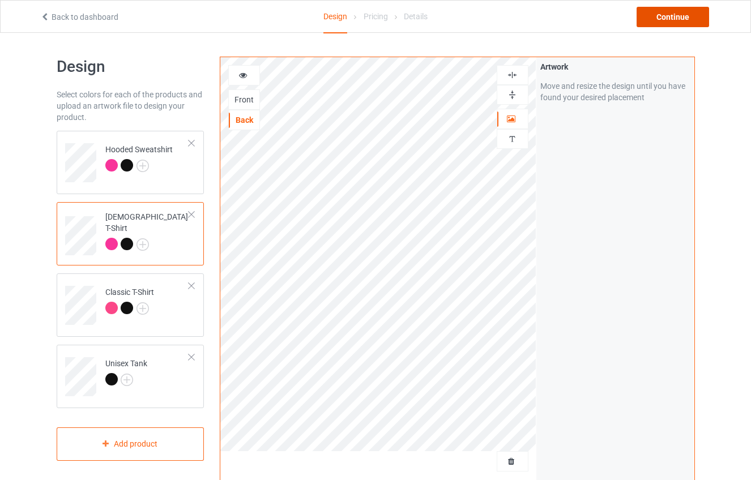
click at [651, 19] on div "Continue" at bounding box center [672, 17] width 72 height 20
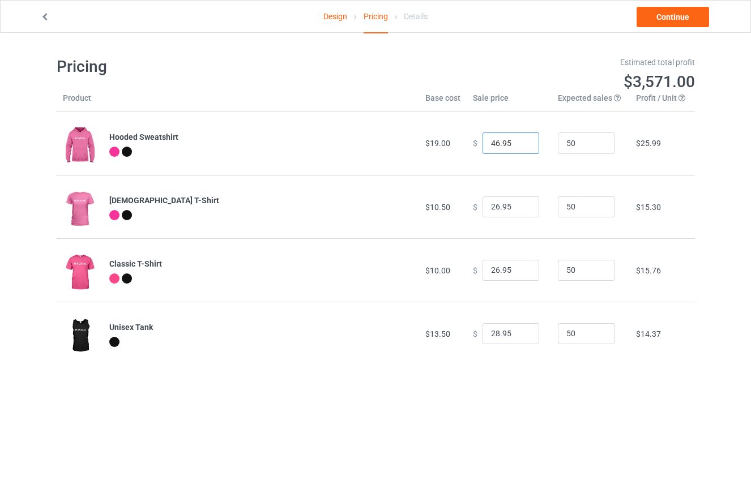
drag, startPoint x: 511, startPoint y: 140, endPoint x: 441, endPoint y: 141, distance: 70.2
click at [441, 141] on tr "Hooded Sweatshirt $19.00 $ 46.95 50 $25.99" at bounding box center [376, 143] width 638 height 63
type input "35.00"
type input "25.00"
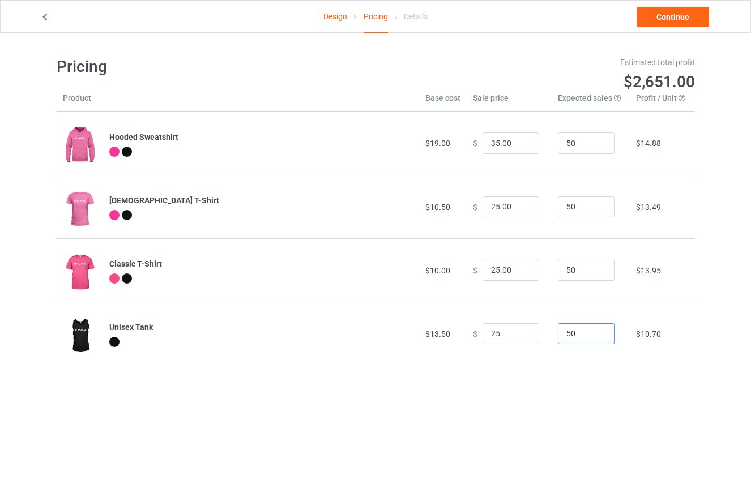
type input "25.00"
drag, startPoint x: 510, startPoint y: 143, endPoint x: 472, endPoint y: 140, distance: 38.0
click at [473, 140] on div "$ 35.00" at bounding box center [509, 143] width 72 height 22
type input "40.00"
click at [423, 412] on body "Design Pricing Details Continue Pricing Estimated total profit $2,883.50 Produc…" at bounding box center [375, 273] width 751 height 480
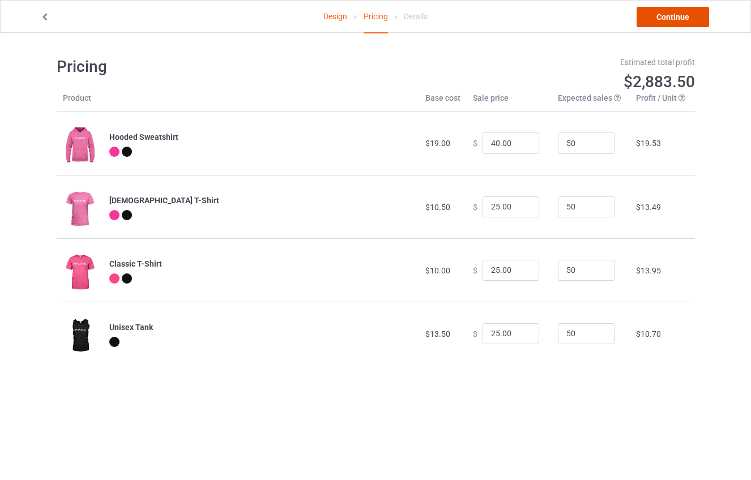
click at [656, 19] on link "Continue" at bounding box center [672, 17] width 72 height 20
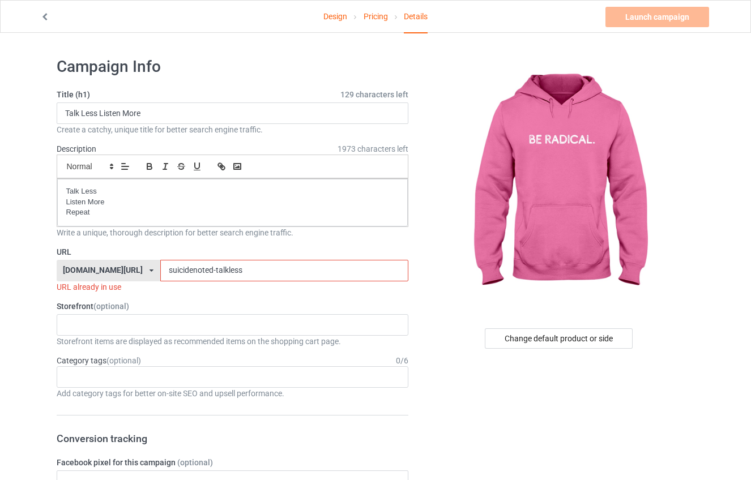
drag, startPoint x: 241, startPoint y: 266, endPoint x: 188, endPoint y: 267, distance: 53.2
click at [189, 266] on input "suicidenoted-talkless" at bounding box center [284, 271] width 248 height 22
drag, startPoint x: 185, startPoint y: 268, endPoint x: 256, endPoint y: 275, distance: 71.6
click at [256, 275] on input "suicidenoted-talkless" at bounding box center [284, 271] width 248 height 22
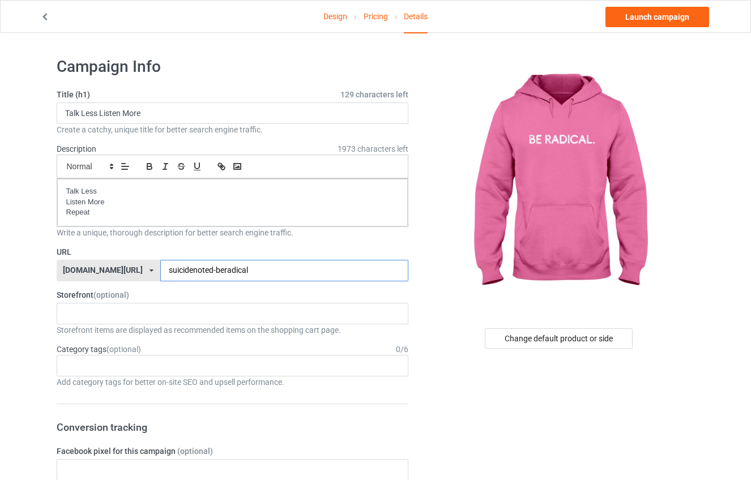
type input "suicidenoted-beradical"
drag, startPoint x: 159, startPoint y: 117, endPoint x: 41, endPoint y: 110, distance: 118.0
drag, startPoint x: 113, startPoint y: 112, endPoint x: 59, endPoint y: 142, distance: 61.1
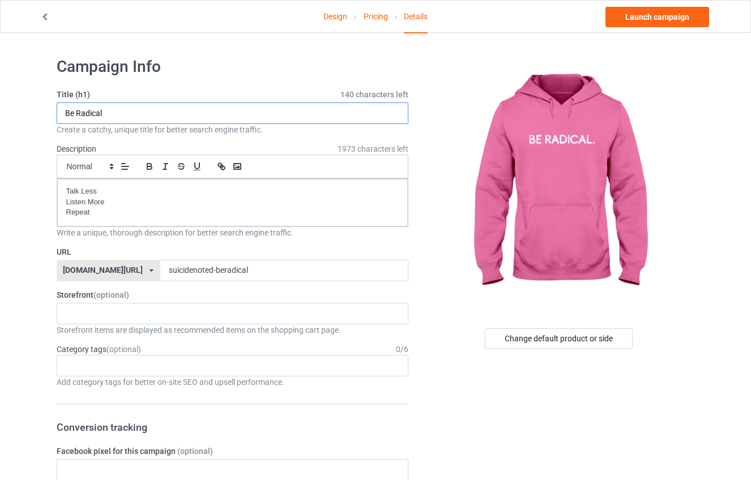
type input "Be Radical"
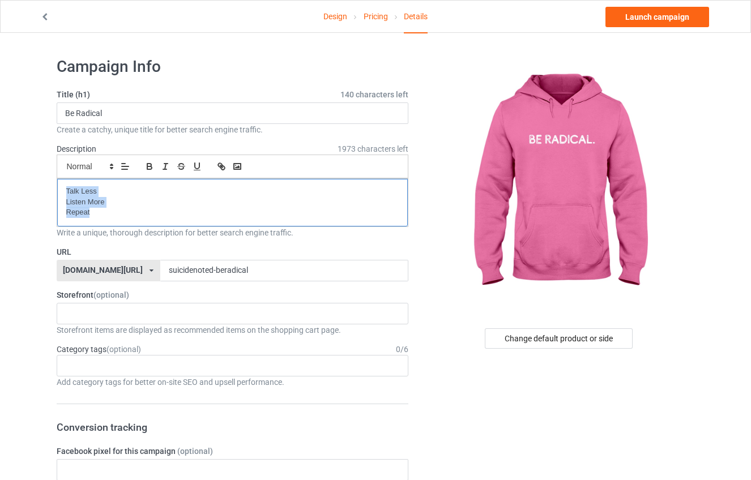
drag, startPoint x: 104, startPoint y: 216, endPoint x: 57, endPoint y: 178, distance: 60.4
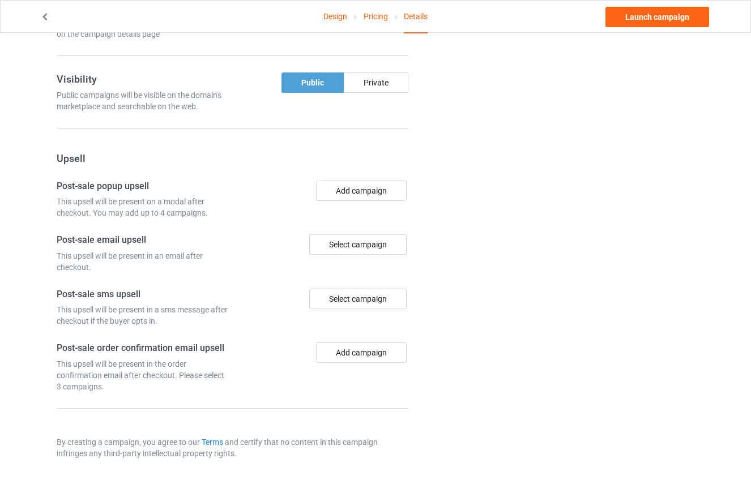
scroll to position [726, 0]
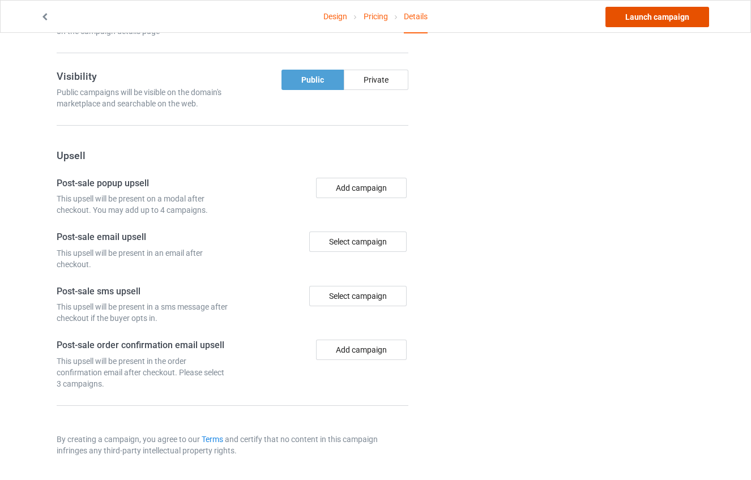
click at [650, 15] on link "Launch campaign" at bounding box center [657, 17] width 104 height 20
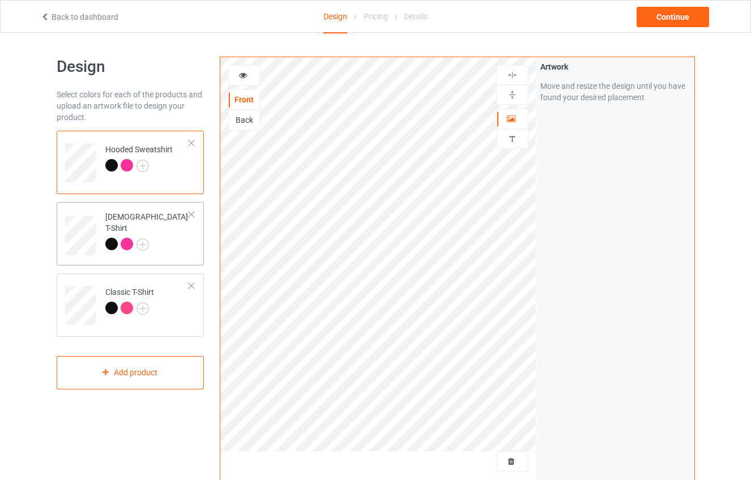
click at [192, 211] on div at bounding box center [191, 215] width 8 height 8
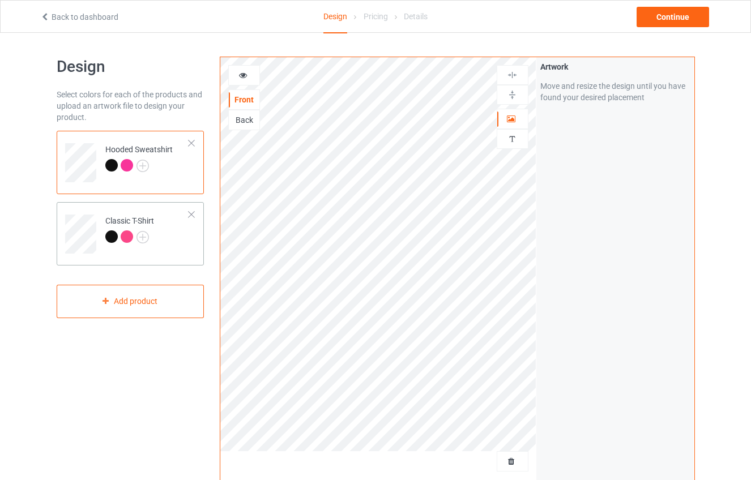
click at [192, 212] on div at bounding box center [191, 215] width 8 height 8
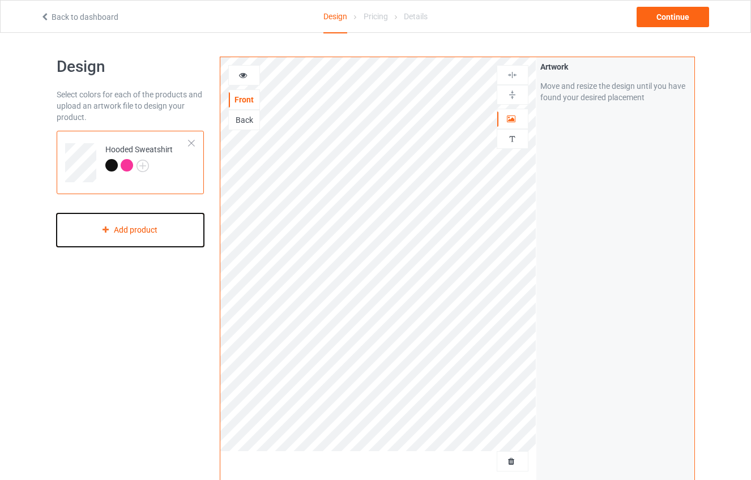
click at [134, 230] on div "Add product" at bounding box center [131, 229] width 148 height 33
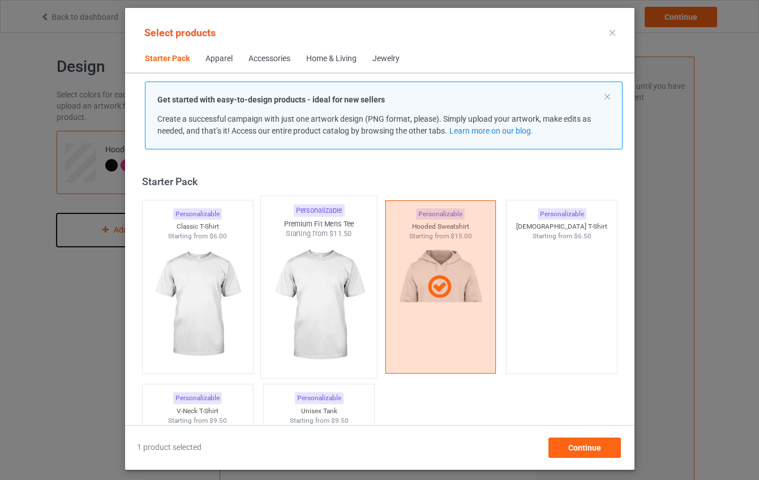
scroll to position [15, 0]
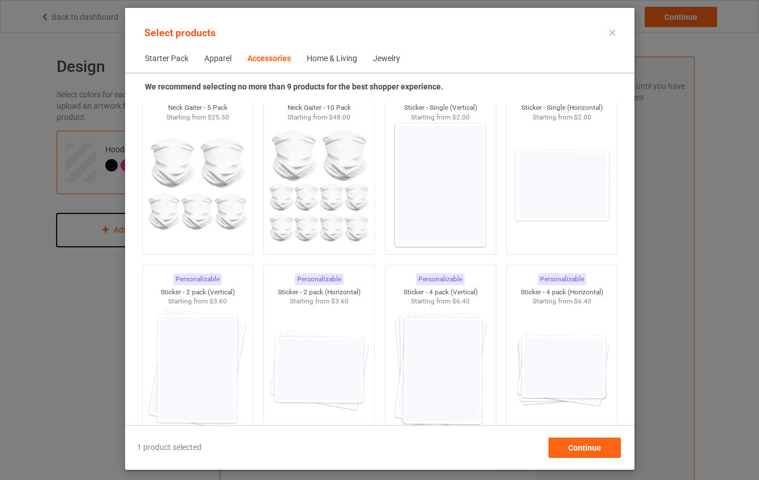
scroll to position [3982, 0]
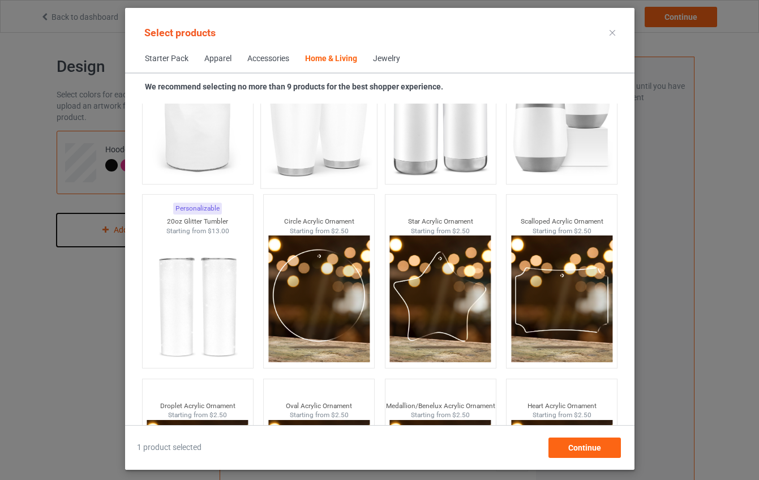
scroll to position [8860, 0]
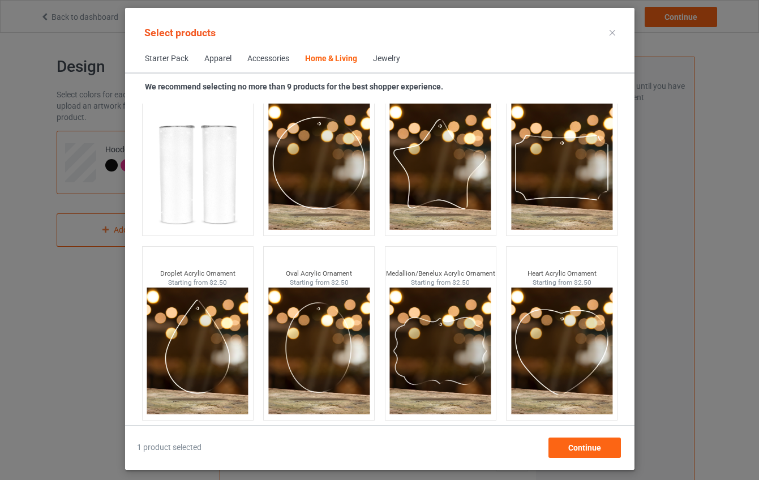
click at [268, 60] on div "Accessories" at bounding box center [268, 58] width 42 height 11
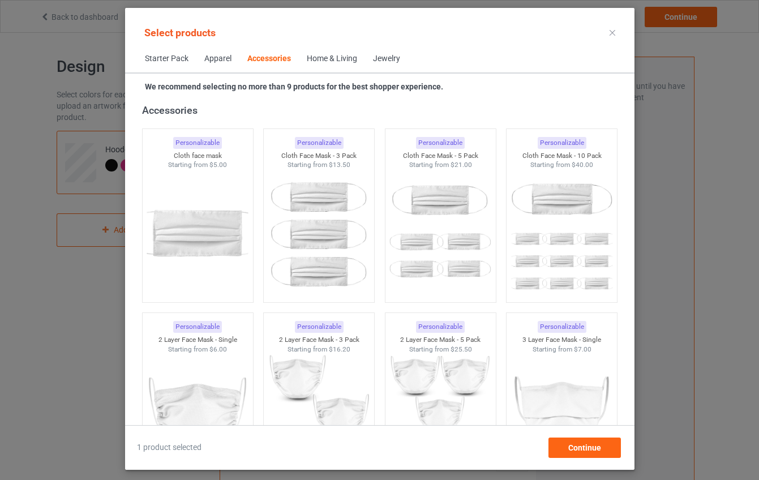
click at [208, 55] on div "Apparel" at bounding box center [217, 58] width 27 height 11
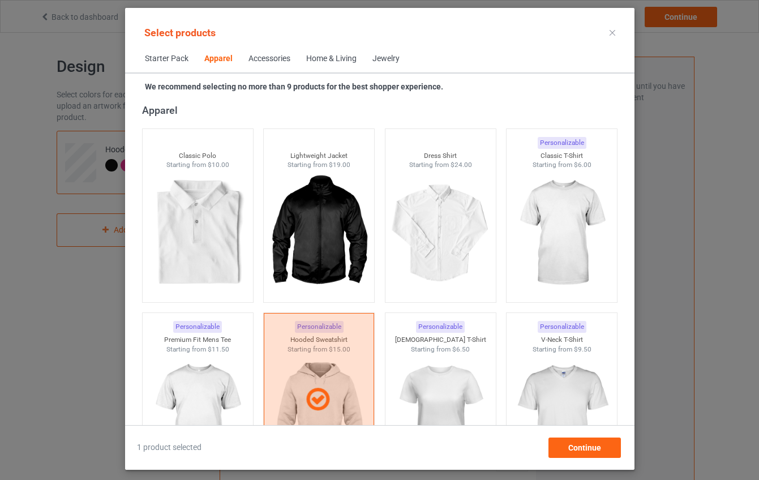
click at [216, 54] on div "Apparel" at bounding box center [218, 58] width 28 height 11
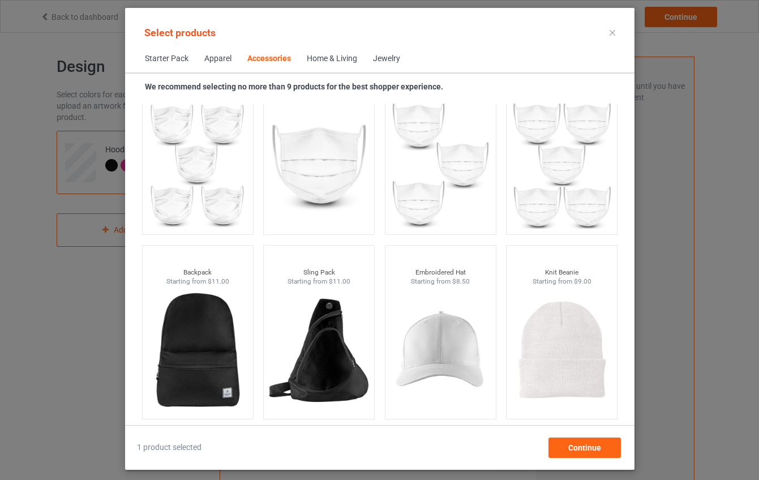
scroll to position [3109, 0]
click at [438, 342] on img at bounding box center [440, 350] width 106 height 133
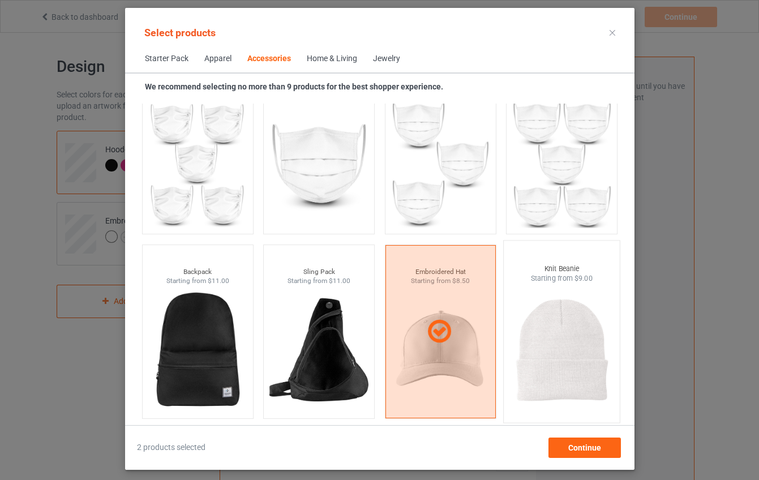
click at [541, 343] on img at bounding box center [561, 350] width 106 height 133
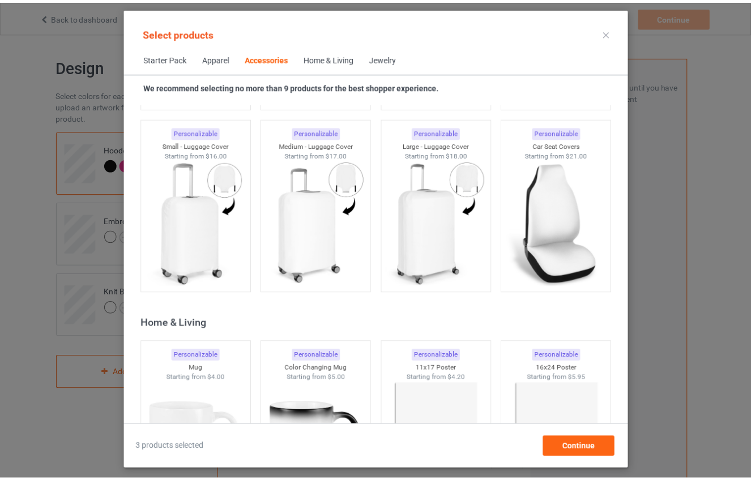
scroll to position [5026, 0]
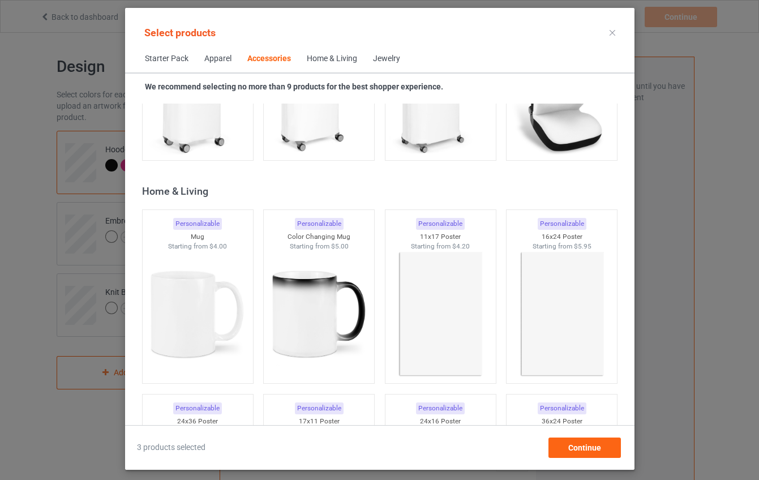
click at [570, 460] on div "Select products Starter Pack Apparel Accessories Home & Living Jewelry We recom…" at bounding box center [380, 239] width 510 height 462
click at [593, 457] on div "Continue" at bounding box center [584, 448] width 72 height 20
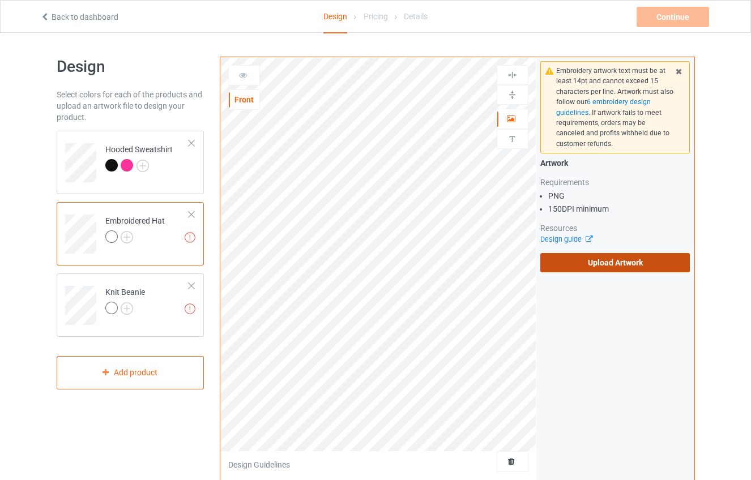
click at [602, 263] on label "Upload Artwork" at bounding box center [615, 262] width 150 height 19
click at [0, 0] on input "Upload Artwork" at bounding box center [0, 0] width 0 height 0
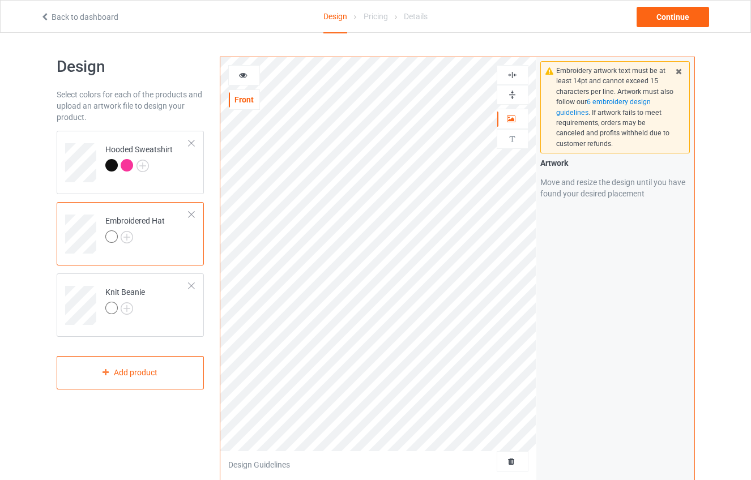
click at [242, 78] on icon at bounding box center [243, 74] width 10 height 8
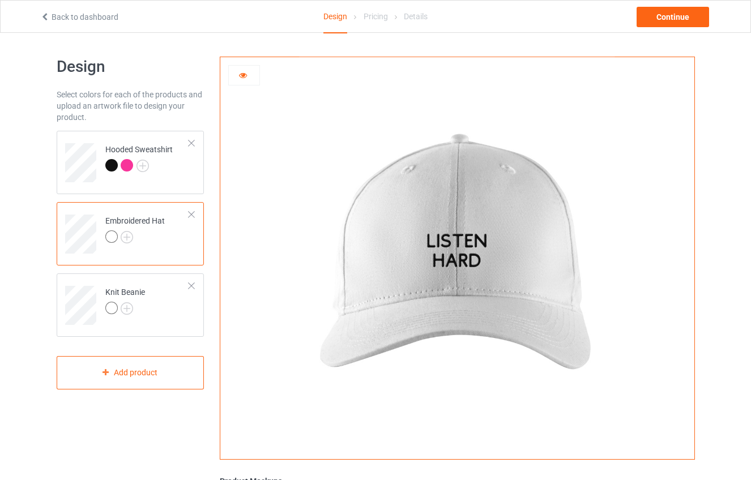
click at [249, 74] on div at bounding box center [244, 75] width 31 height 11
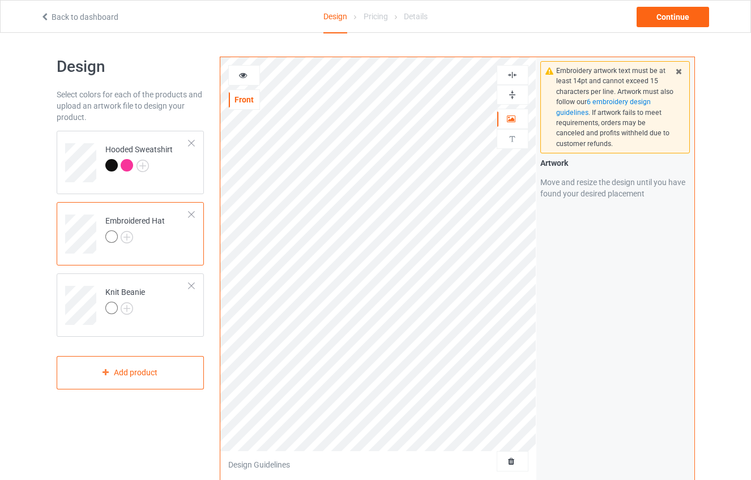
click at [247, 78] on div at bounding box center [244, 75] width 31 height 11
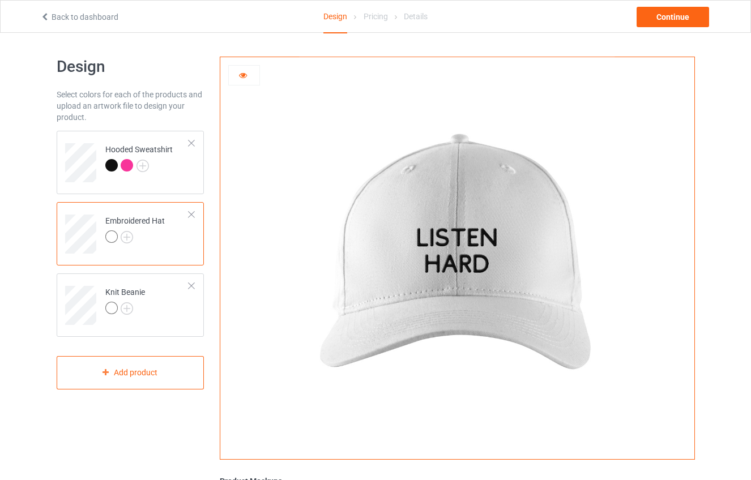
click at [247, 75] on icon at bounding box center [243, 74] width 10 height 8
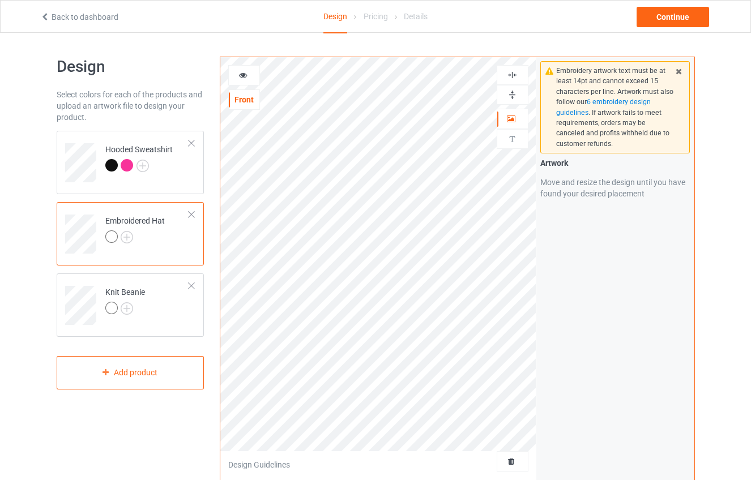
click at [510, 72] on img at bounding box center [512, 75] width 11 height 11
click at [512, 91] on img at bounding box center [512, 94] width 11 height 11
click at [138, 303] on div at bounding box center [125, 310] width 40 height 16
click at [255, 76] on div at bounding box center [244, 75] width 31 height 11
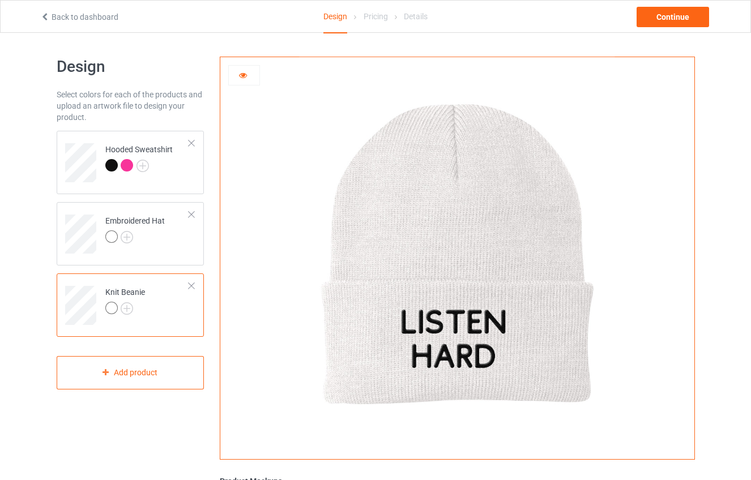
click at [246, 76] on icon at bounding box center [243, 74] width 10 height 8
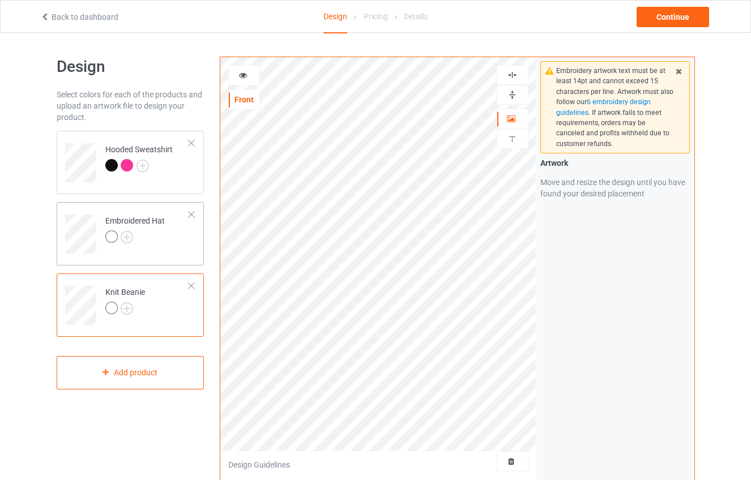
click at [164, 234] on div at bounding box center [134, 238] width 59 height 16
click at [250, 75] on div at bounding box center [244, 75] width 31 height 11
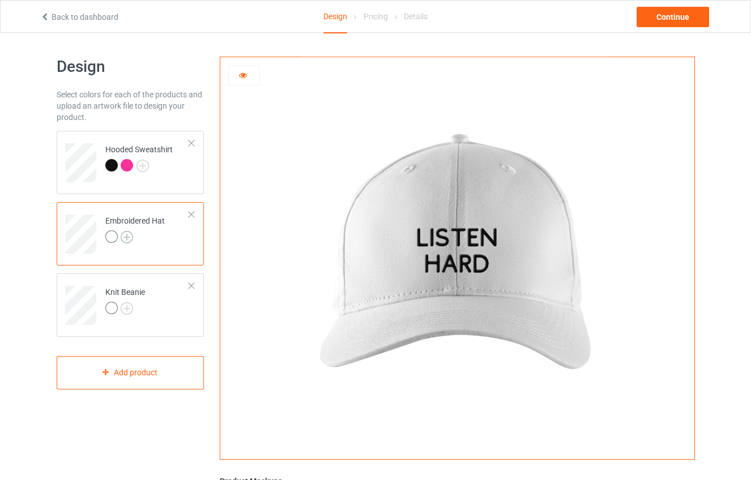
click at [129, 239] on img at bounding box center [127, 237] width 12 height 12
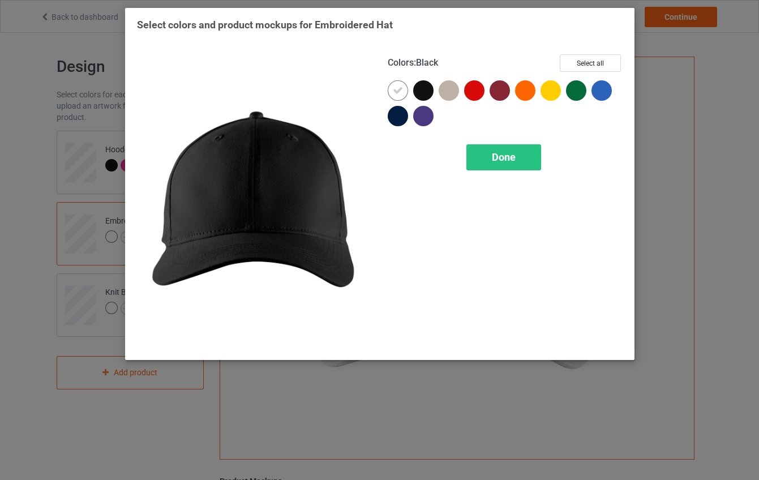
click at [427, 87] on div at bounding box center [423, 90] width 20 height 20
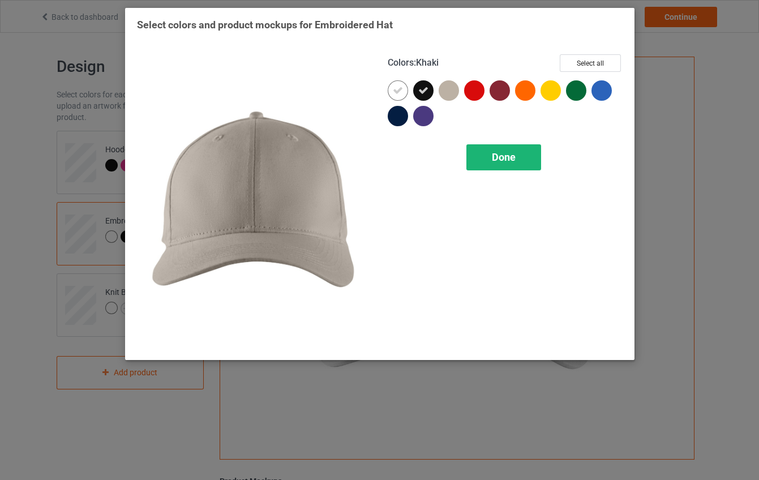
click at [515, 158] on span "Done" at bounding box center [504, 157] width 24 height 12
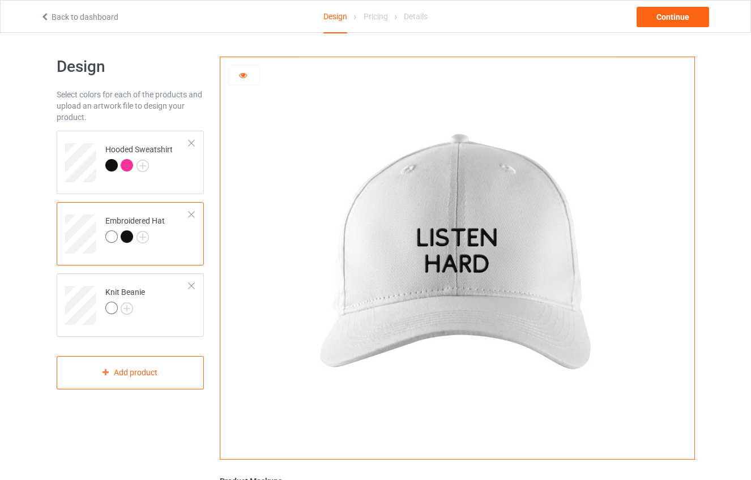
click at [129, 238] on div at bounding box center [127, 236] width 12 height 12
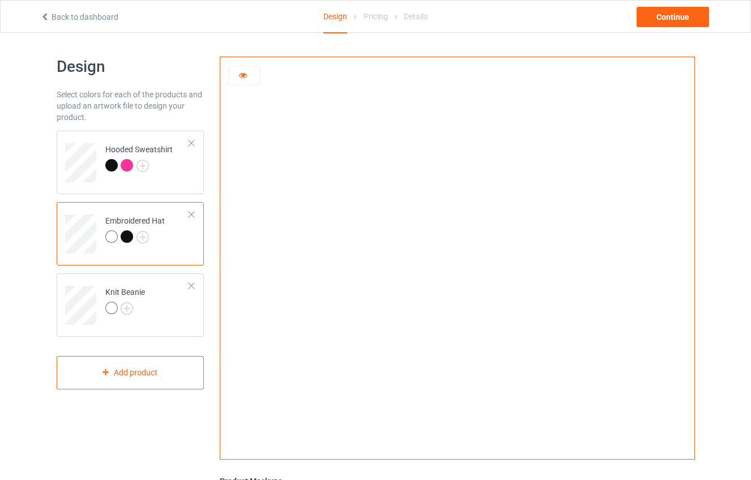
click at [110, 237] on div at bounding box center [111, 236] width 12 height 12
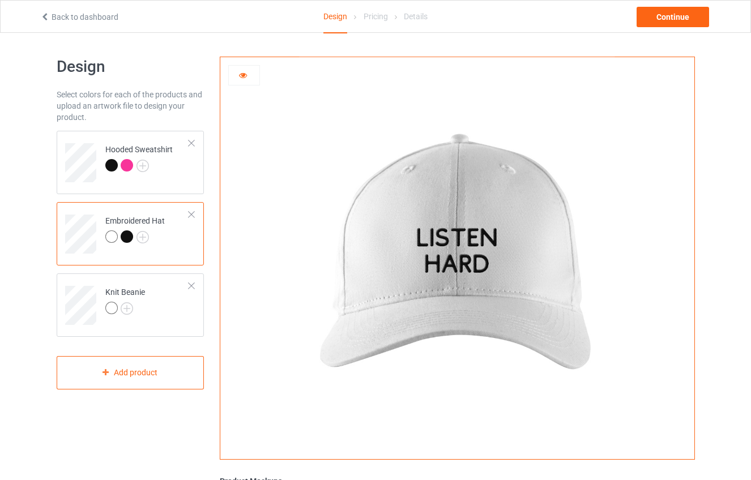
click at [129, 239] on div at bounding box center [127, 236] width 12 height 12
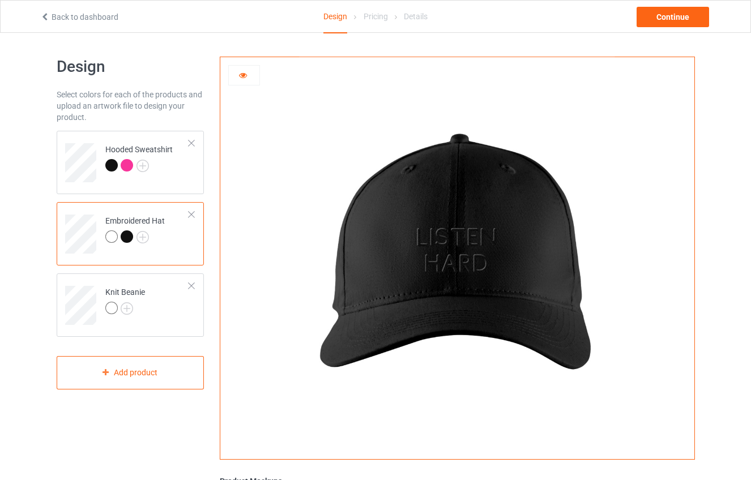
click at [129, 239] on div at bounding box center [127, 236] width 12 height 12
click at [401, 232] on img at bounding box center [457, 254] width 315 height 394
click at [454, 239] on img at bounding box center [457, 254] width 315 height 394
click at [246, 71] on icon at bounding box center [243, 74] width 10 height 8
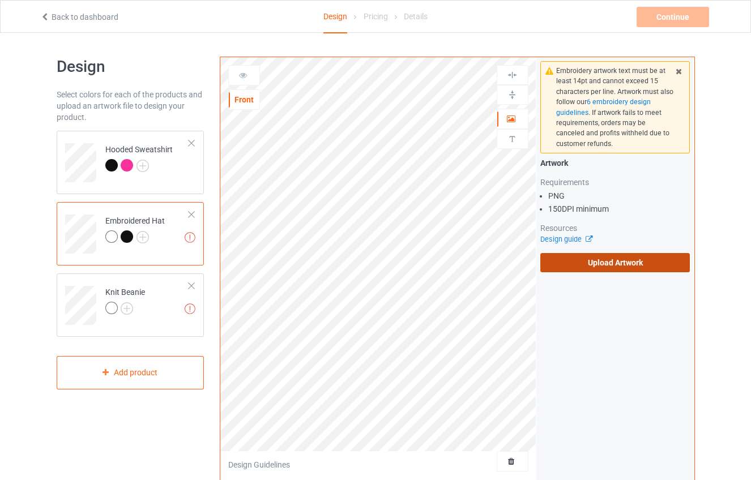
click at [626, 258] on label "Upload Artwork" at bounding box center [615, 262] width 150 height 19
click at [0, 0] on input "Upload Artwork" at bounding box center [0, 0] width 0 height 0
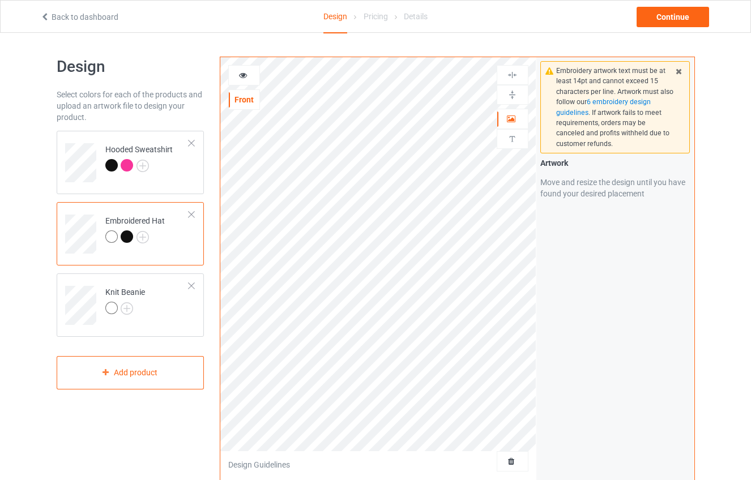
click at [240, 70] on icon at bounding box center [243, 74] width 10 height 8
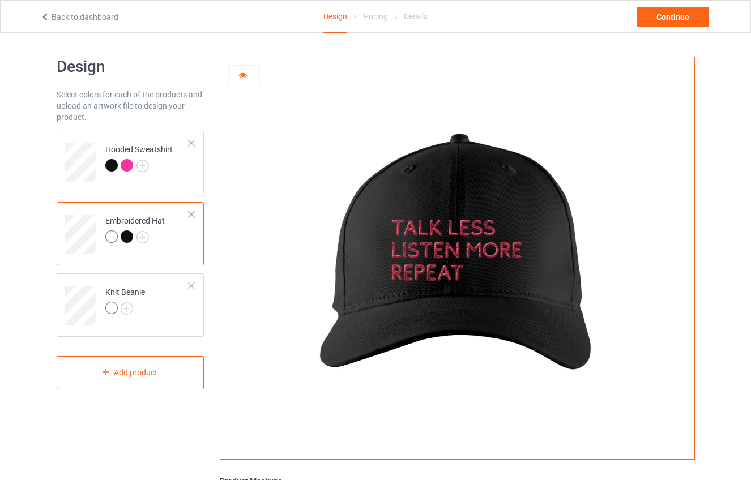
click at [242, 70] on icon at bounding box center [243, 74] width 10 height 8
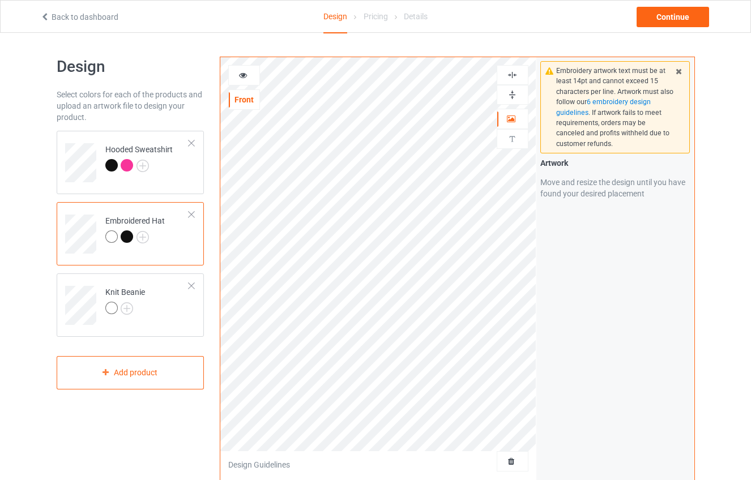
click at [236, 74] on div at bounding box center [244, 75] width 31 height 11
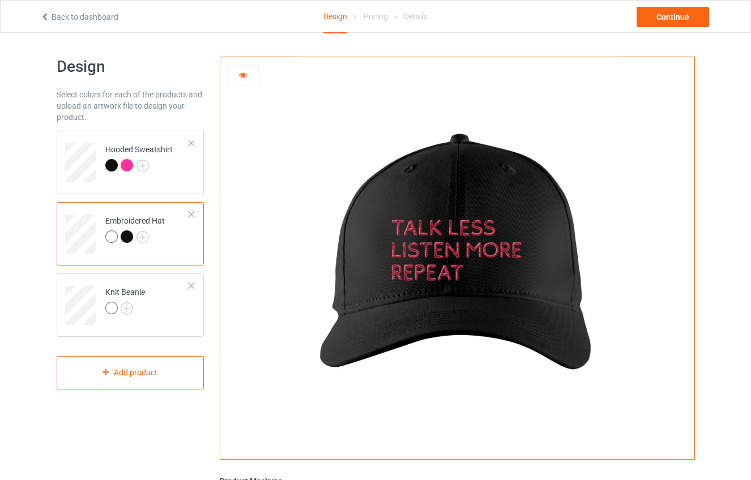
click at [238, 74] on div at bounding box center [244, 75] width 31 height 11
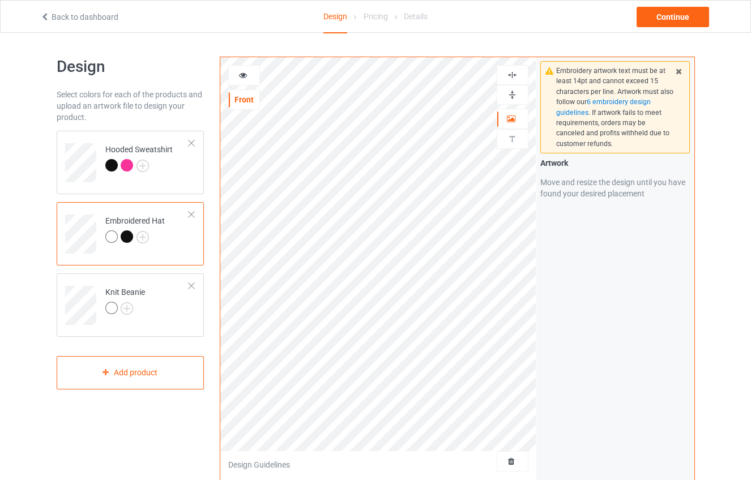
click at [110, 241] on div at bounding box center [111, 236] width 12 height 12
click at [244, 83] on div at bounding box center [244, 75] width 32 height 20
click at [251, 79] on div at bounding box center [244, 75] width 31 height 11
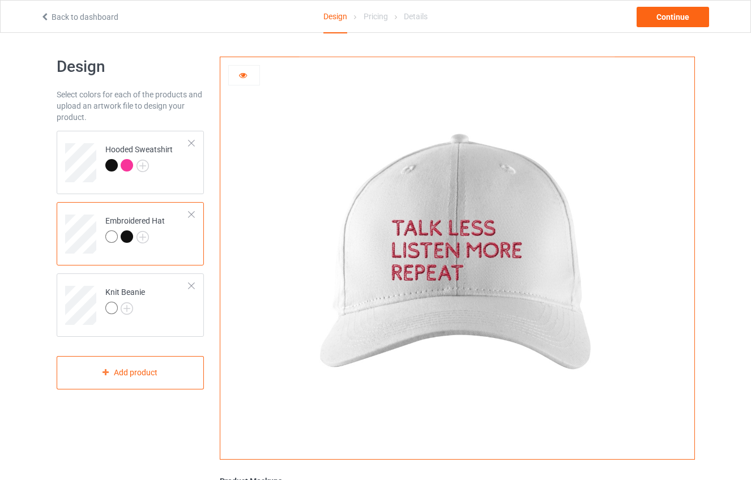
click at [251, 79] on div at bounding box center [244, 75] width 31 height 11
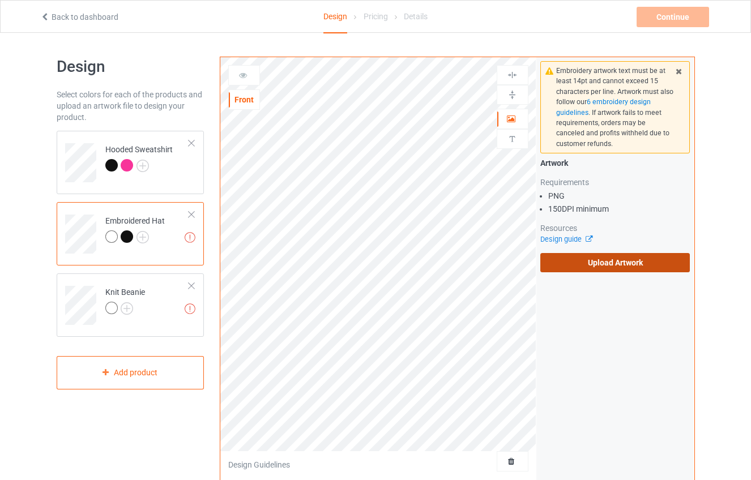
click at [585, 266] on label "Upload Artwork" at bounding box center [615, 262] width 150 height 19
click at [0, 0] on input "Upload Artwork" at bounding box center [0, 0] width 0 height 0
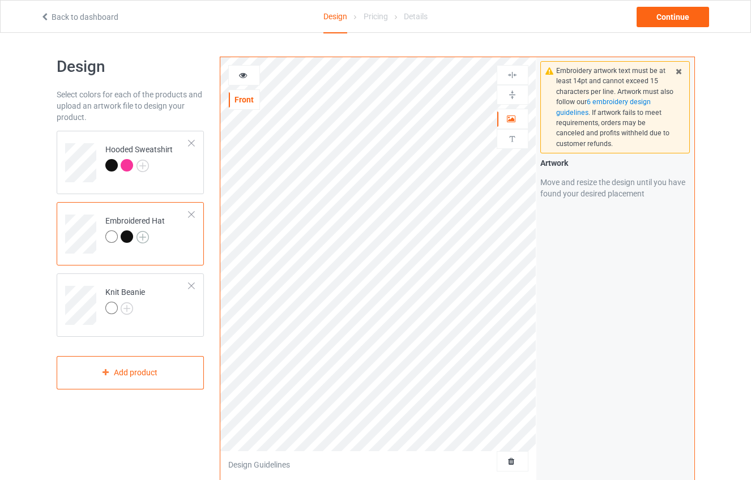
click at [137, 239] on img at bounding box center [142, 237] width 12 height 12
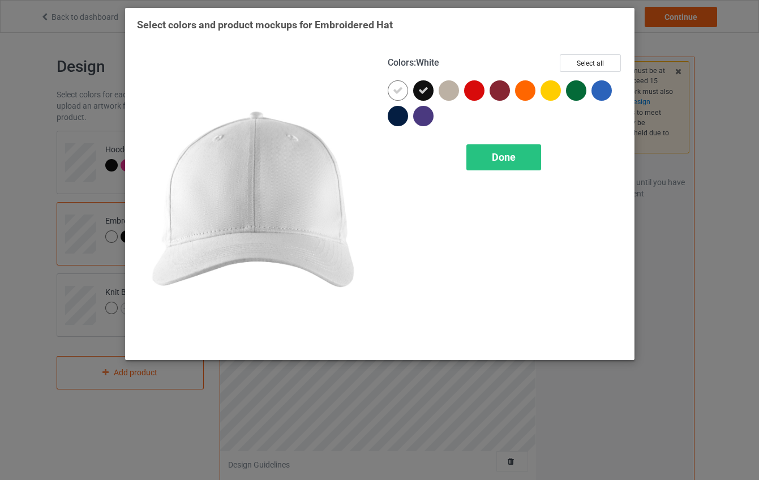
click at [394, 87] on icon at bounding box center [398, 90] width 10 height 10
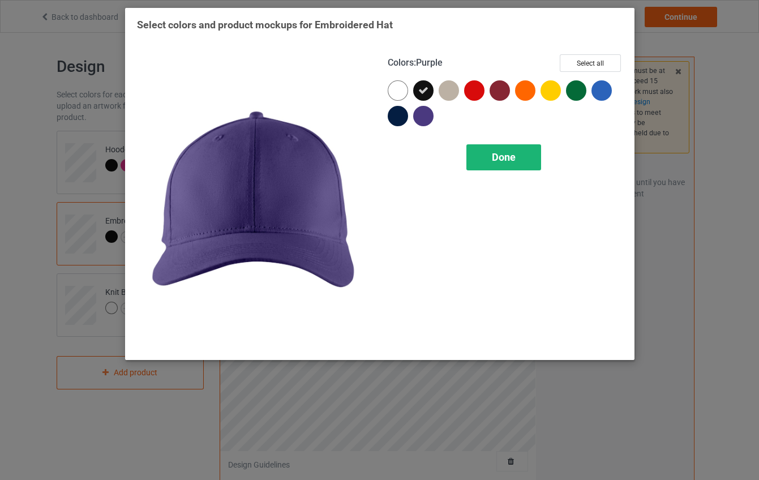
click at [495, 158] on span "Done" at bounding box center [504, 157] width 24 height 12
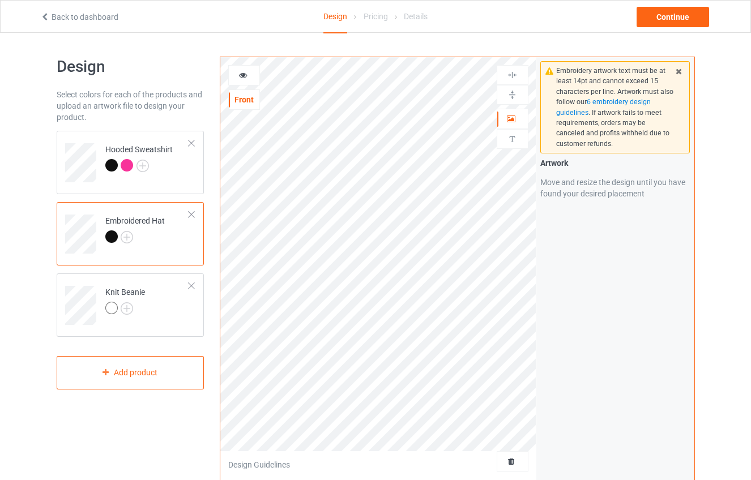
click at [246, 76] on icon at bounding box center [243, 74] width 10 height 8
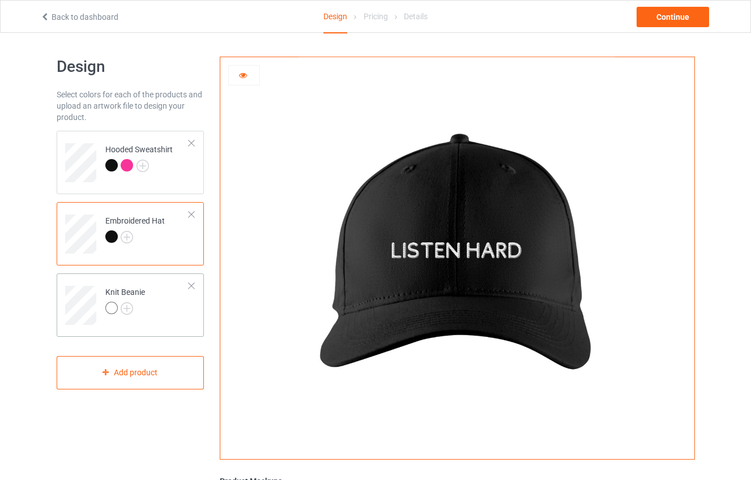
click at [163, 315] on td "Knit Beanie" at bounding box center [147, 301] width 97 height 47
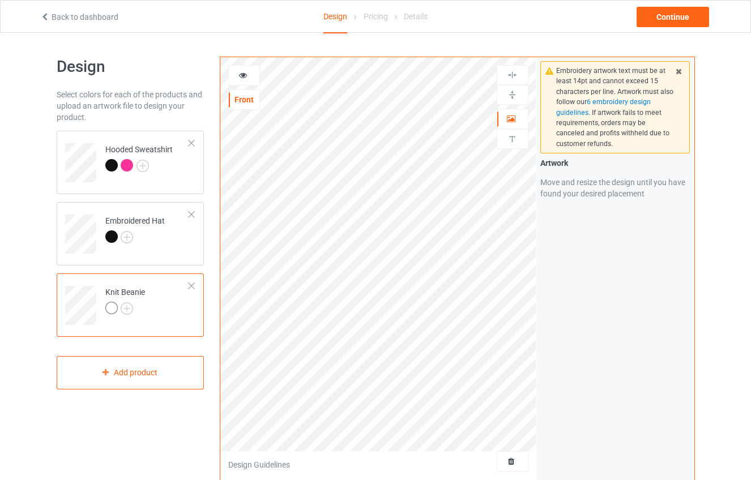
click at [243, 72] on icon at bounding box center [243, 74] width 10 height 8
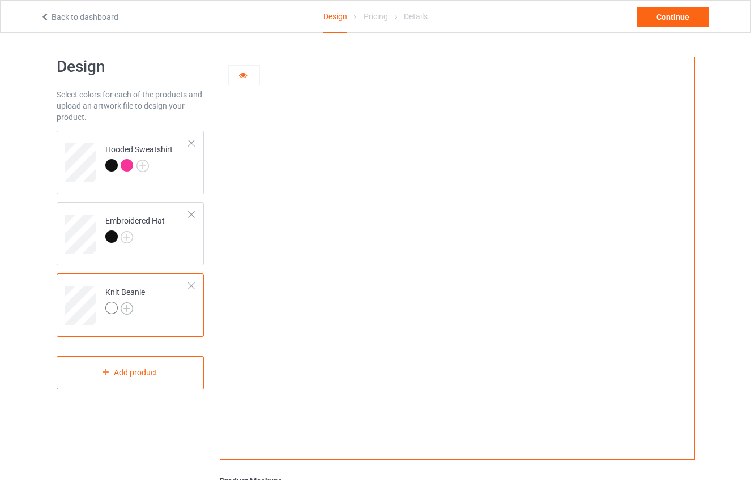
click at [125, 308] on img at bounding box center [127, 308] width 12 height 12
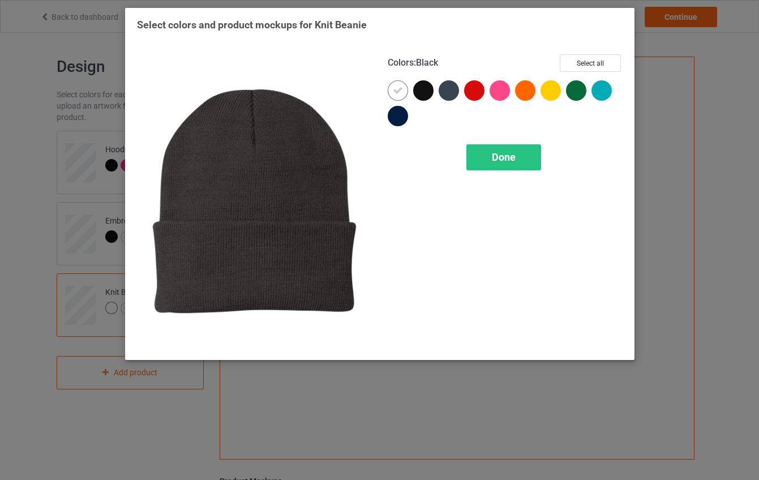
click at [416, 96] on div at bounding box center [423, 90] width 20 height 20
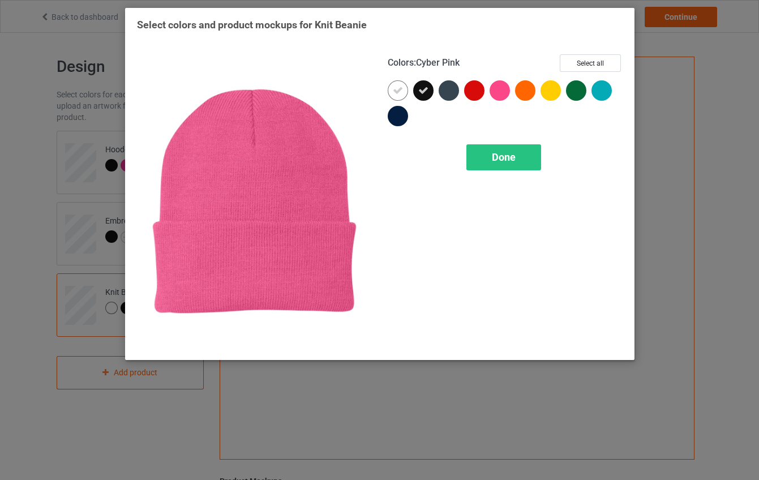
click at [504, 92] on div at bounding box center [500, 90] width 20 height 20
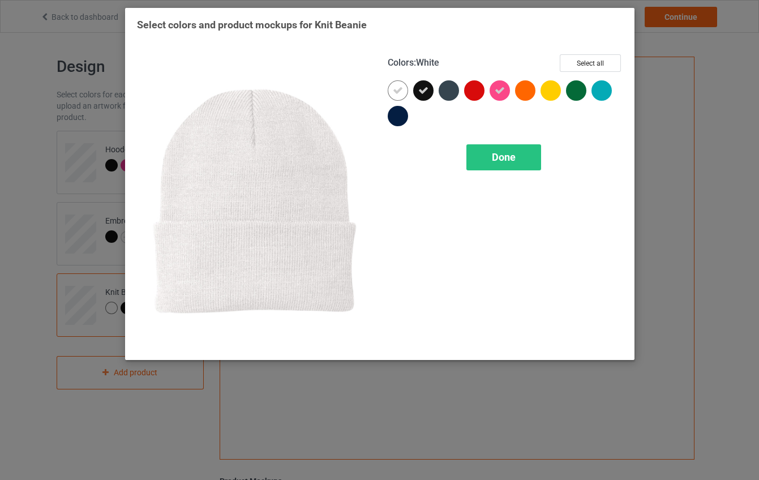
click at [394, 91] on icon at bounding box center [398, 90] width 10 height 10
drag, startPoint x: 494, startPoint y: 161, endPoint x: 418, endPoint y: 176, distance: 77.2
click at [493, 161] on span "Done" at bounding box center [504, 157] width 24 height 12
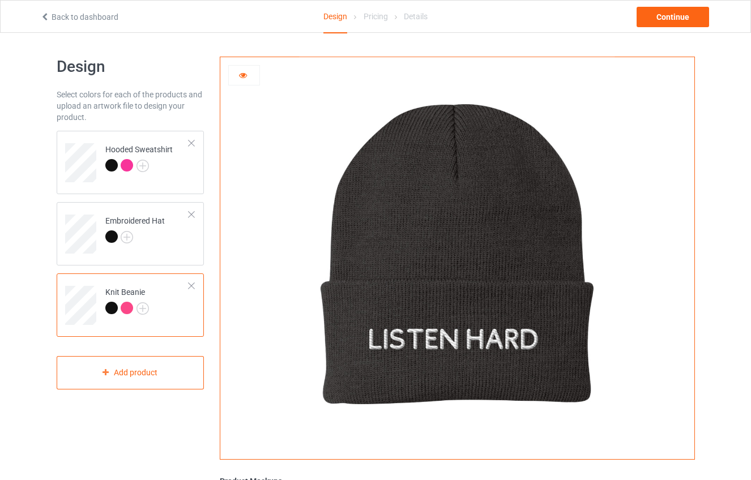
click at [123, 311] on div at bounding box center [127, 308] width 12 height 12
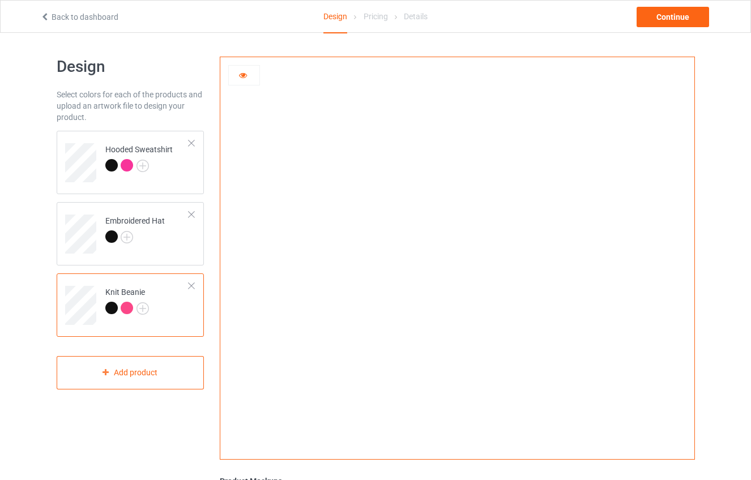
click at [109, 311] on div at bounding box center [111, 308] width 12 height 12
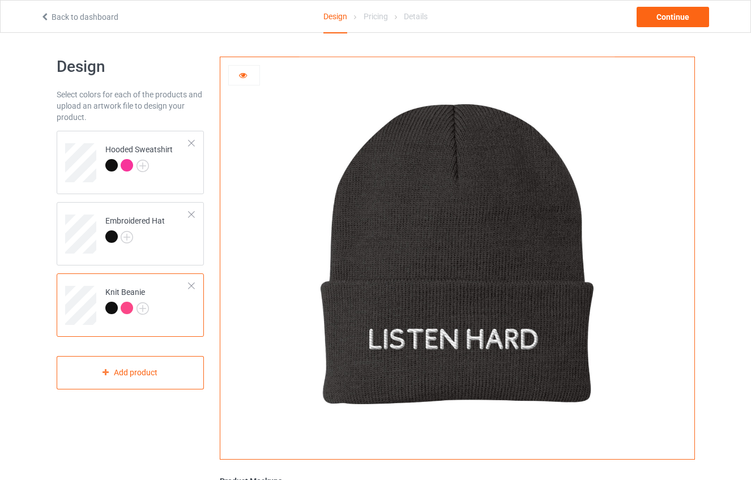
click at [8, 309] on div "Design Select colors for each of the products and upload an artwork file to des…" at bounding box center [375, 369] width 751 height 672
click at [194, 147] on div at bounding box center [191, 143] width 8 height 8
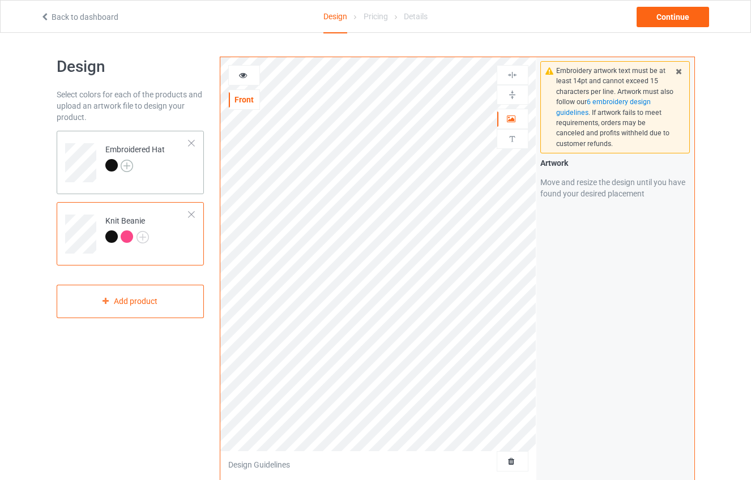
click at [131, 166] on img at bounding box center [127, 166] width 12 height 12
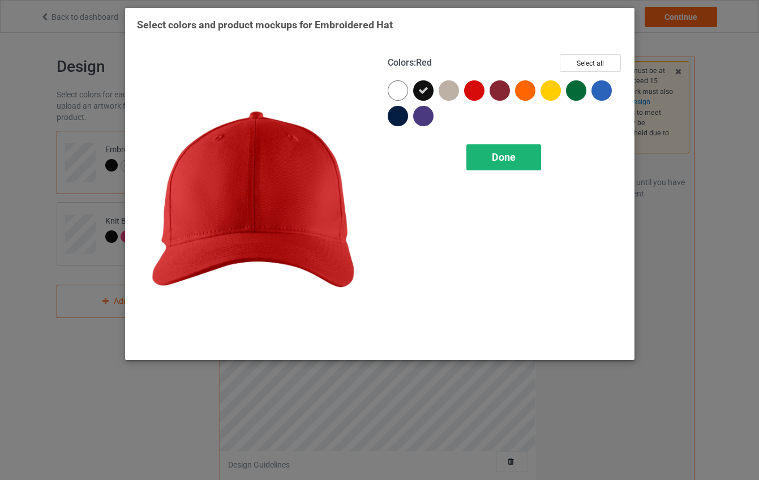
click at [493, 148] on div "Done" at bounding box center [504, 157] width 75 height 26
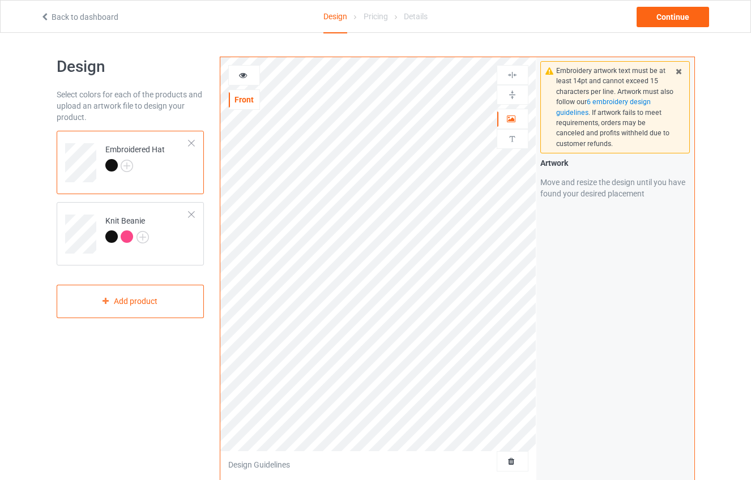
click at [249, 79] on div at bounding box center [244, 75] width 31 height 11
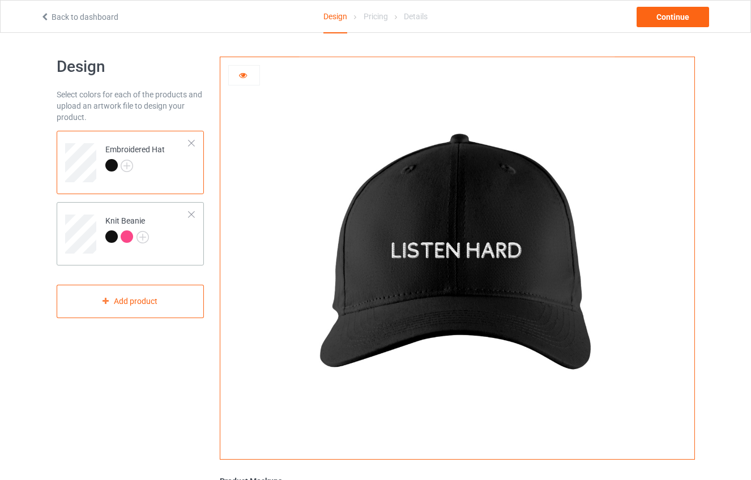
click at [113, 249] on td "Knit Beanie" at bounding box center [147, 230] width 97 height 47
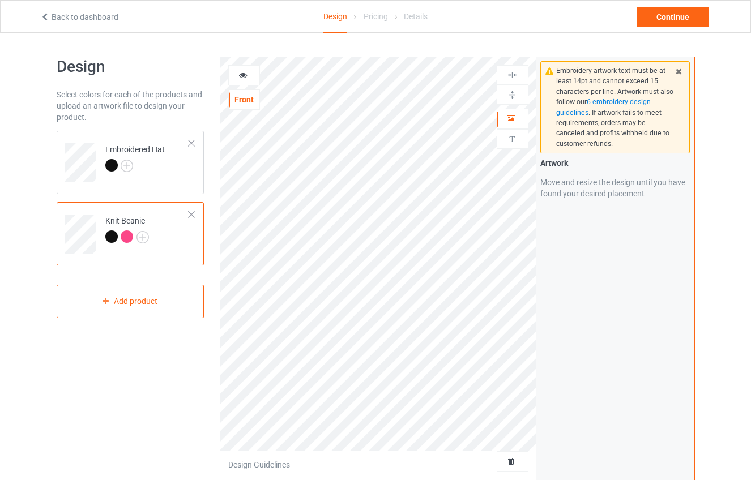
click at [242, 76] on icon at bounding box center [243, 74] width 10 height 8
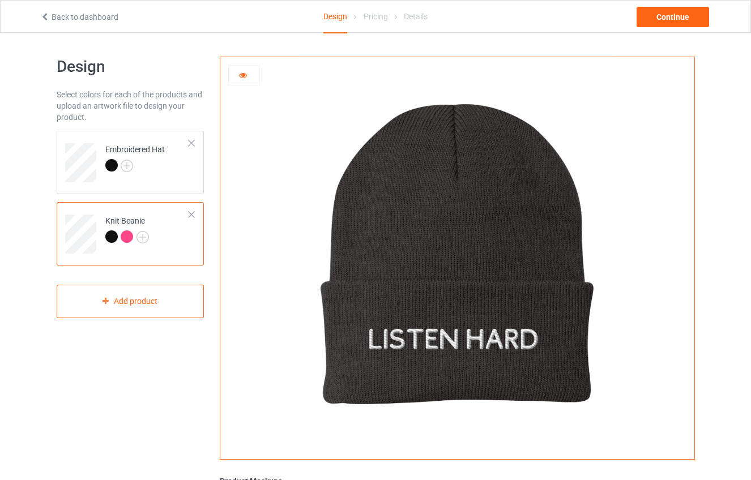
click at [104, 390] on div "Design Select colors for each of the products and upload an artwork file to des…" at bounding box center [131, 369] width 164 height 640
drag, startPoint x: 228, startPoint y: 80, endPoint x: 243, endPoint y: 78, distance: 15.5
click at [228, 80] on div at bounding box center [244, 75] width 32 height 20
click at [656, 19] on div "Continue" at bounding box center [672, 17] width 72 height 20
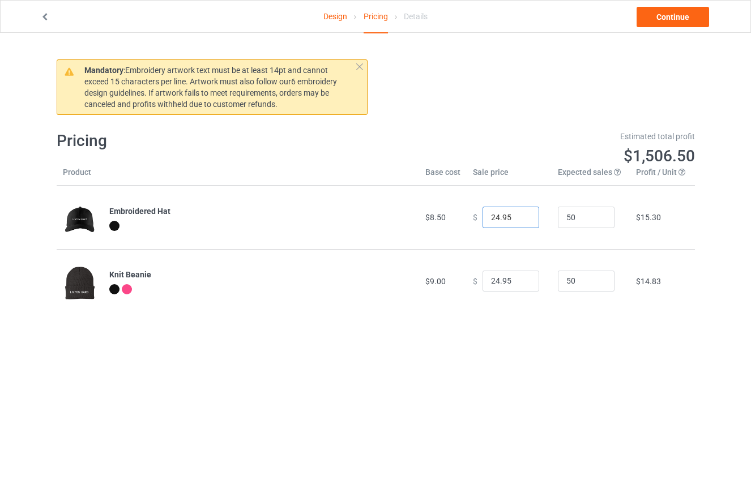
drag, startPoint x: 509, startPoint y: 214, endPoint x: 441, endPoint y: 211, distance: 68.0
click at [441, 211] on tr "Embroidered Hat $8.50 $ 24.95 50 $15.30" at bounding box center [376, 217] width 638 height 63
type input "20.00"
type input "10"
type input "20.00"
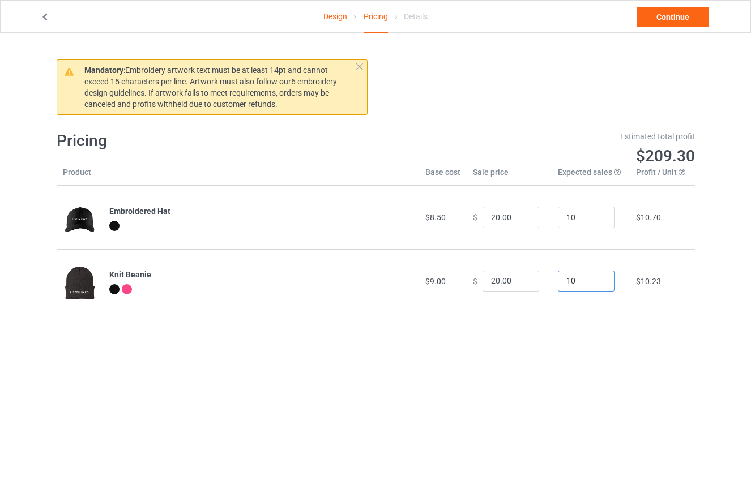
type input "10"
drag, startPoint x: 485, startPoint y: 216, endPoint x: 453, endPoint y: 215, distance: 32.3
click at [453, 215] on tr "Embroidered Hat $8.50 $ 20.00 10 $10.70" at bounding box center [376, 217] width 638 height 63
type input "25.00"
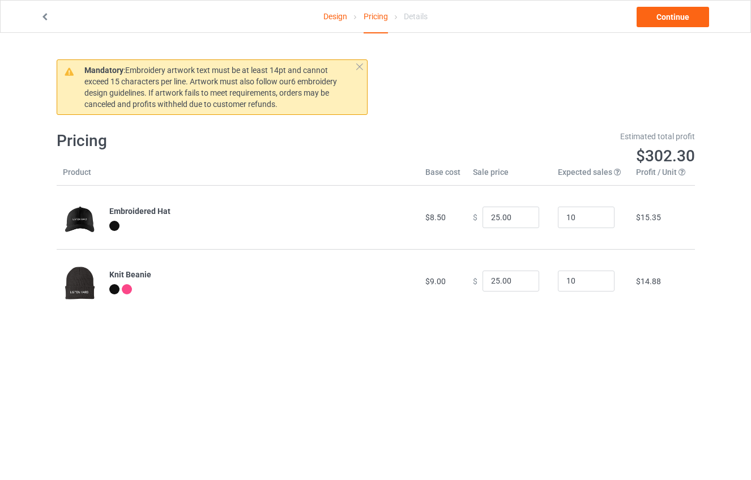
click at [367, 363] on body "Design Pricing Details Continue Mandatory : Embroidery artwork text must be at …" at bounding box center [375, 273] width 751 height 480
click at [313, 123] on div "Pricing" at bounding box center [212, 141] width 327 height 36
click at [668, 19] on link "Continue" at bounding box center [672, 17] width 72 height 20
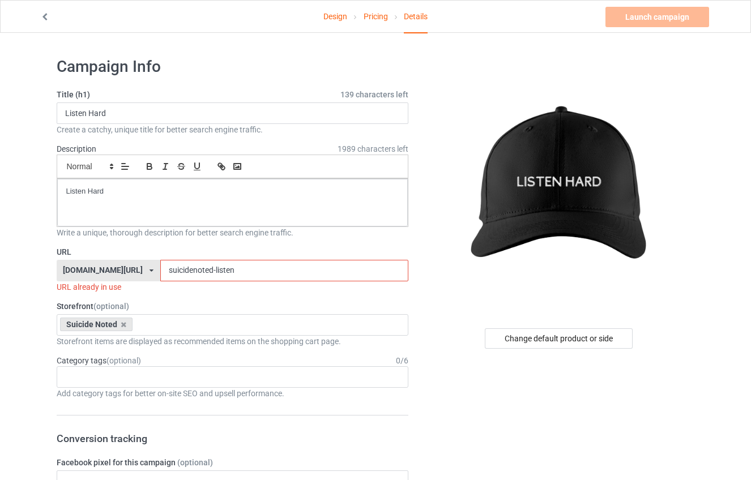
click at [208, 272] on input "suicidenoted-listen" at bounding box center [284, 271] width 248 height 22
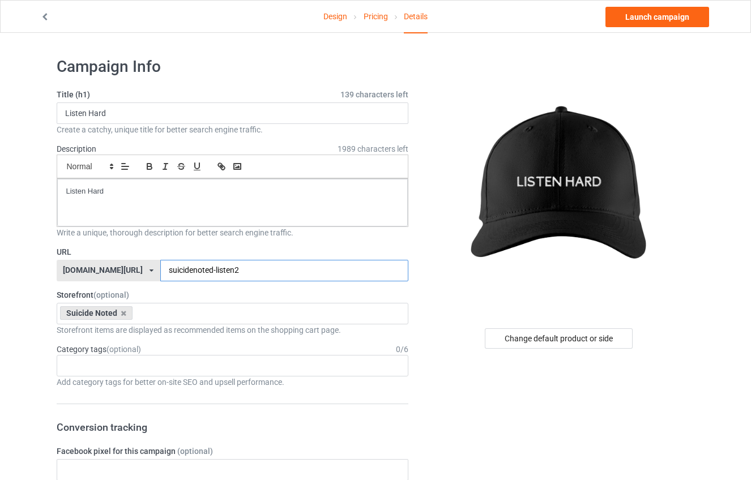
type input "suicidenoted-listen2"
click at [125, 114] on input "Listen Hard" at bounding box center [233, 113] width 352 height 22
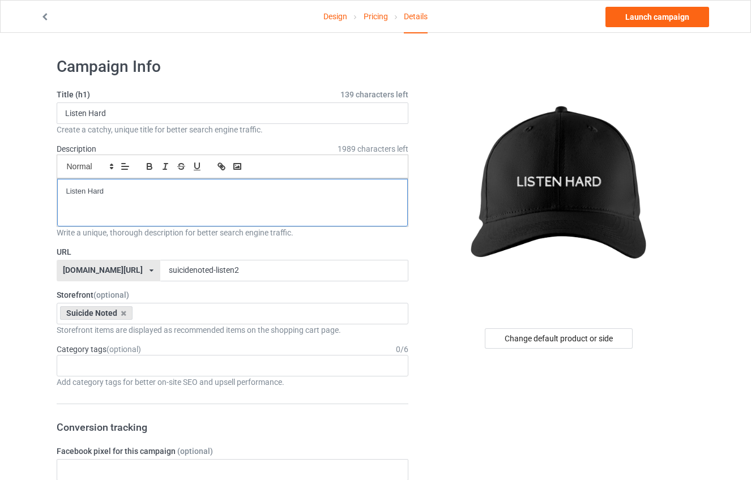
click at [134, 216] on div "Listen Hard" at bounding box center [232, 203] width 351 height 48
click at [426, 262] on div at bounding box center [559, 184] width 270 height 255
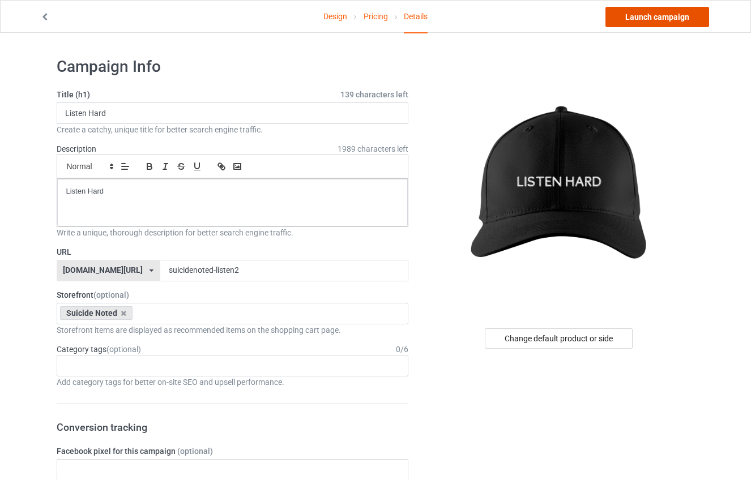
click at [652, 23] on link "Launch campaign" at bounding box center [657, 17] width 104 height 20
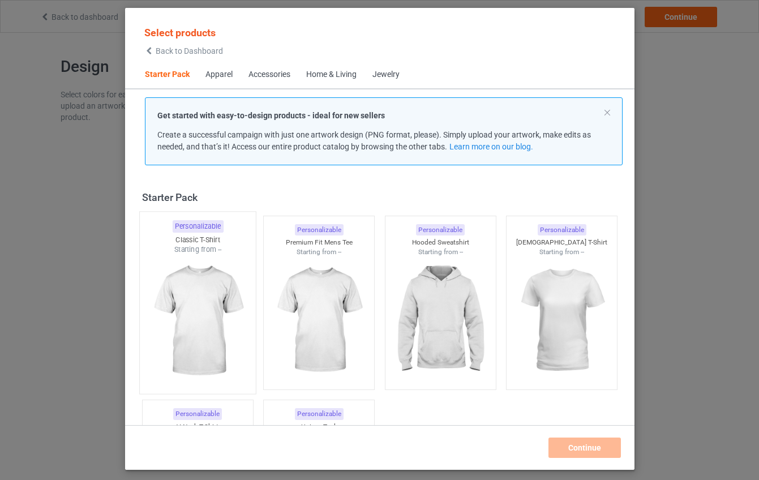
scroll to position [14, 0]
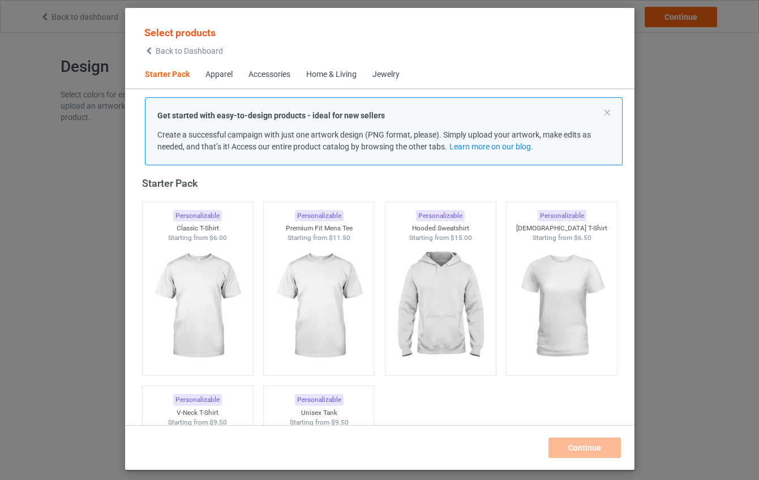
click at [273, 76] on div "Accessories" at bounding box center [270, 74] width 42 height 11
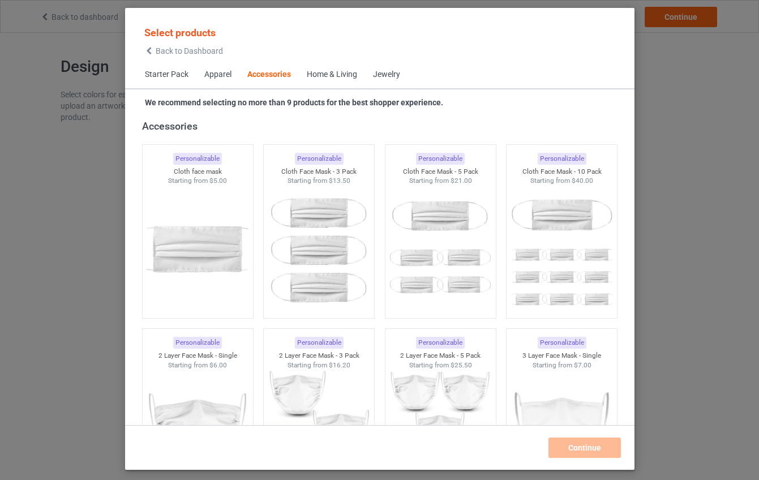
click at [326, 76] on div "Home & Living" at bounding box center [332, 74] width 50 height 11
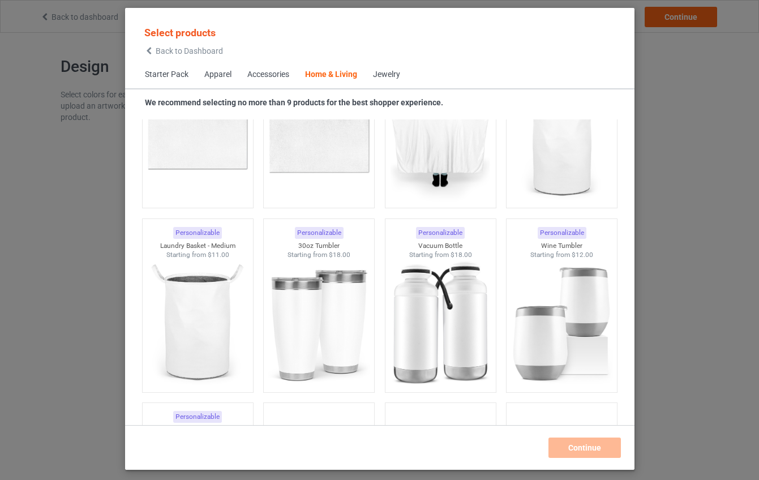
scroll to position [8876, 0]
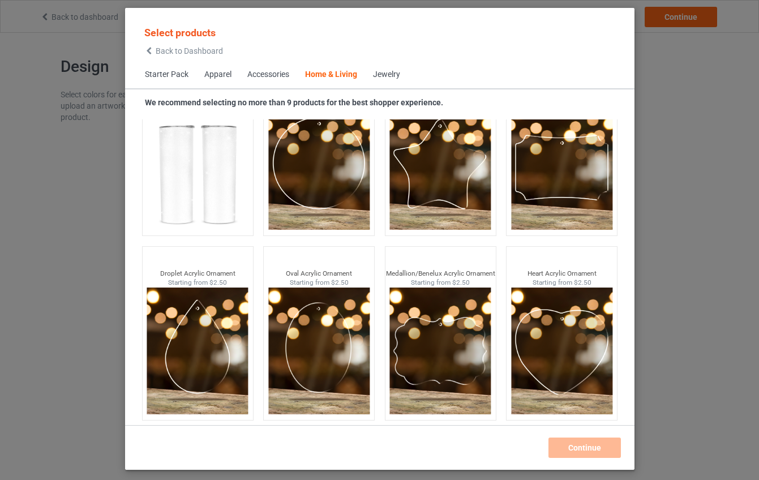
click at [399, 79] on div "Jewelry" at bounding box center [386, 74] width 27 height 11
click at [387, 72] on div "Jewelry" at bounding box center [386, 74] width 27 height 11
click at [383, 76] on div "Jewelry" at bounding box center [386, 74] width 27 height 11
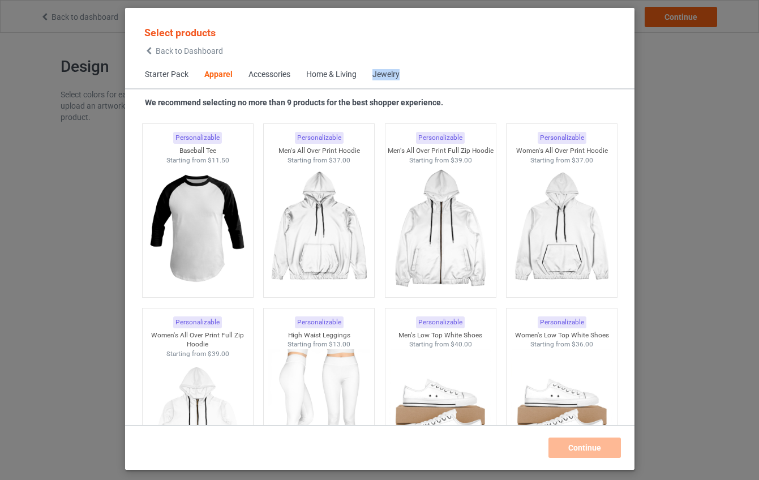
scroll to position [854, 0]
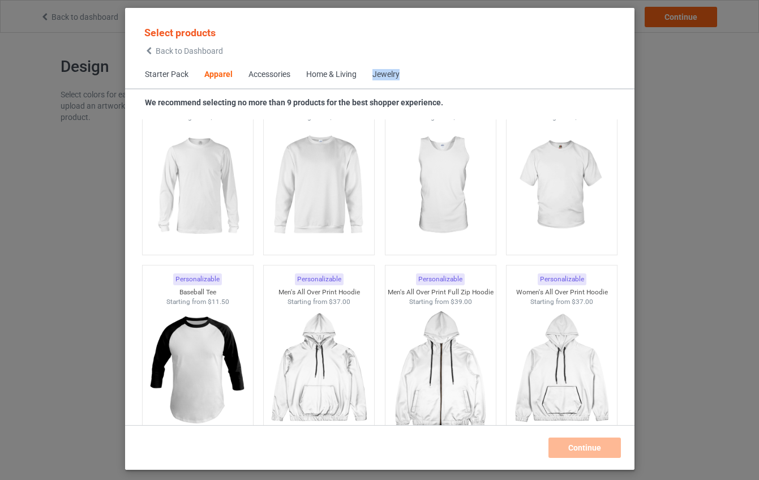
click at [379, 75] on div "Jewelry" at bounding box center [386, 74] width 27 height 11
click at [381, 74] on div "Jewelry" at bounding box center [386, 74] width 27 height 11
click at [311, 72] on div "Home & Living" at bounding box center [331, 74] width 50 height 11
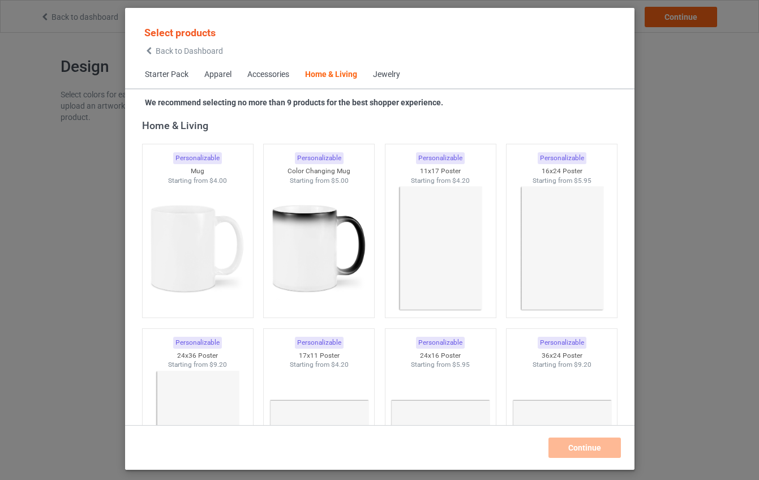
click at [271, 76] on div "Accessories" at bounding box center [268, 74] width 42 height 11
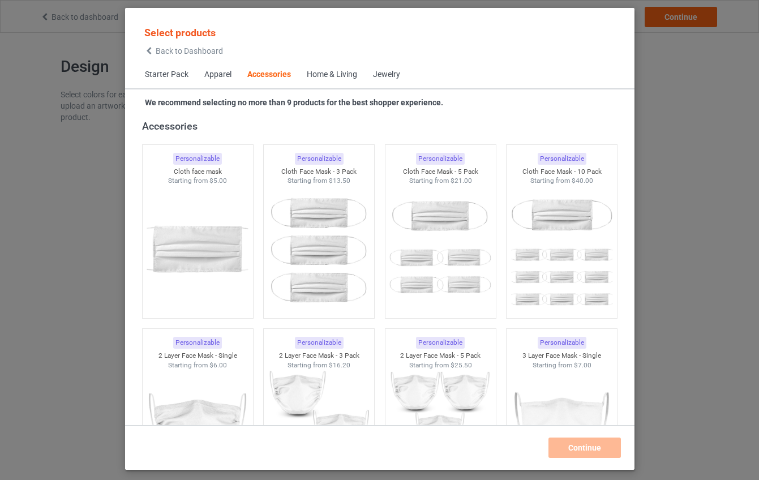
click at [331, 71] on div "Home & Living" at bounding box center [332, 74] width 50 height 11
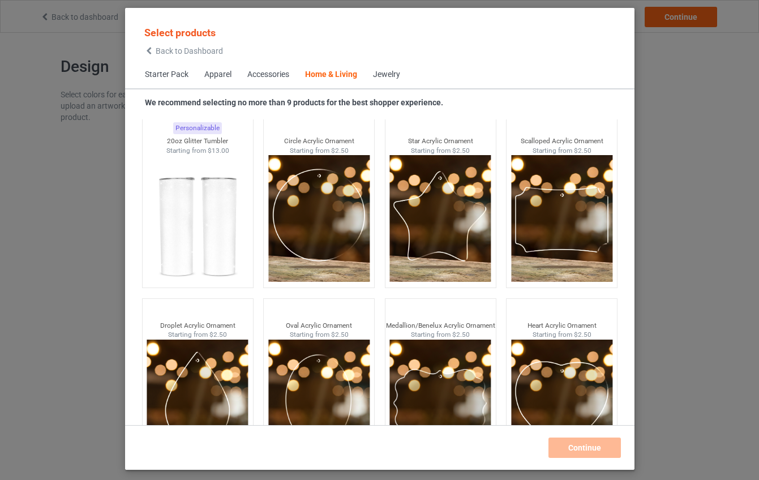
scroll to position [8876, 0]
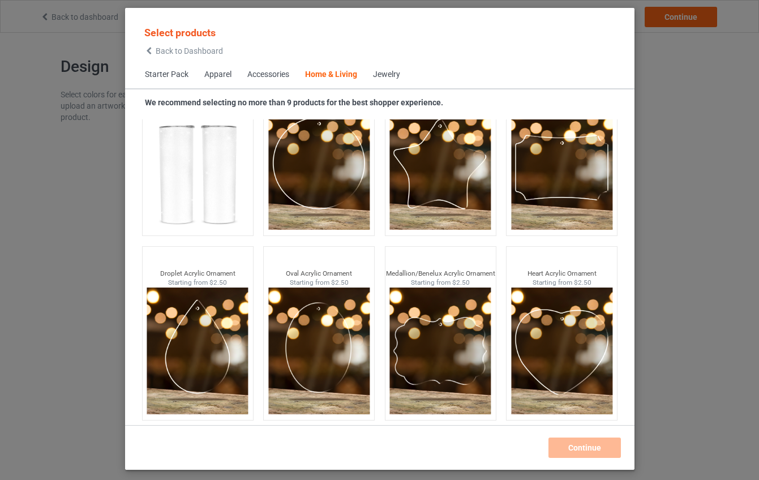
click at [380, 77] on div "Jewelry" at bounding box center [386, 74] width 27 height 11
click at [381, 77] on div "Jewelry" at bounding box center [386, 74] width 27 height 11
click at [381, 76] on div "Jewelry" at bounding box center [386, 74] width 27 height 11
click at [279, 82] on span "Accessories" at bounding box center [269, 74] width 58 height 27
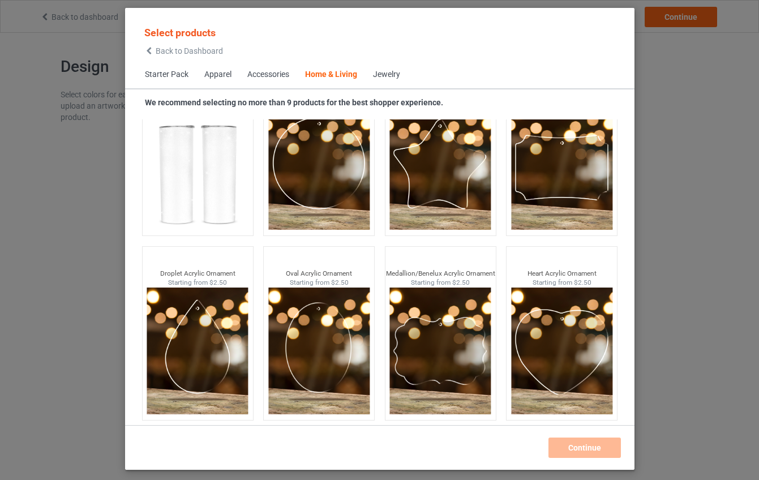
scroll to position [2488, 0]
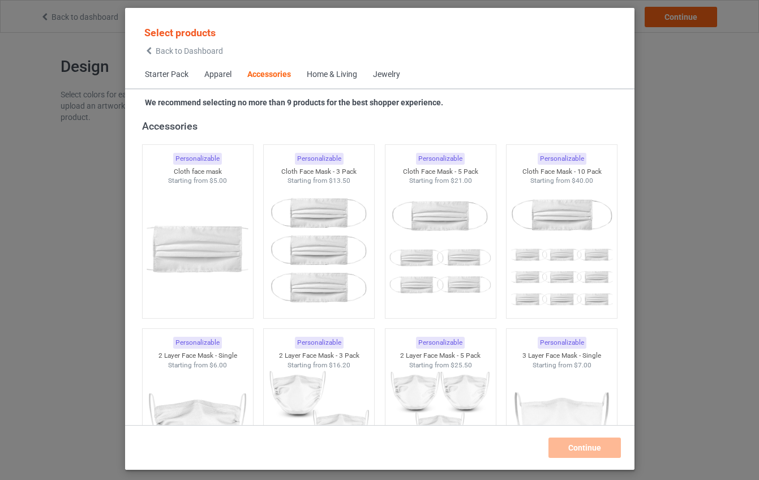
click at [269, 77] on div "Accessories" at bounding box center [269, 74] width 44 height 11
click at [221, 74] on div "Apparel" at bounding box center [217, 74] width 27 height 11
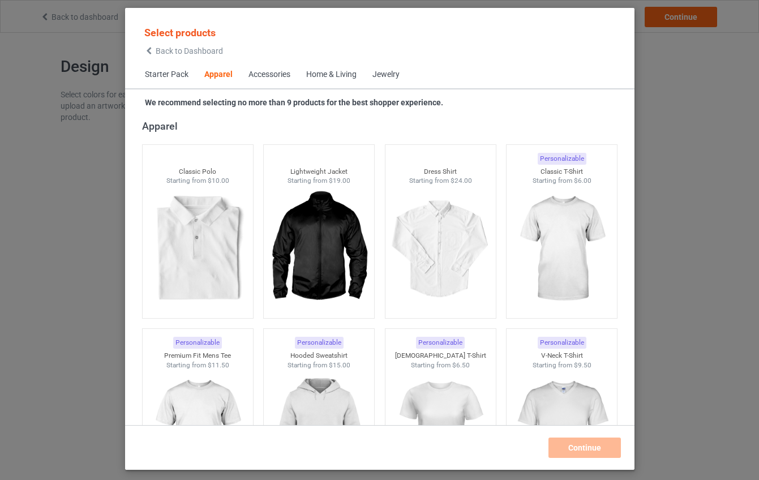
click at [164, 75] on span "Starter Pack" at bounding box center [166, 74] width 59 height 27
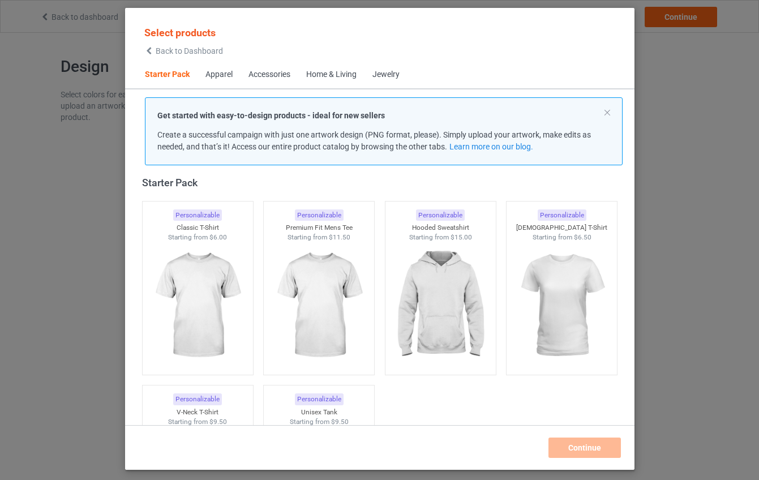
click at [296, 78] on span "Accessories" at bounding box center [270, 74] width 58 height 27
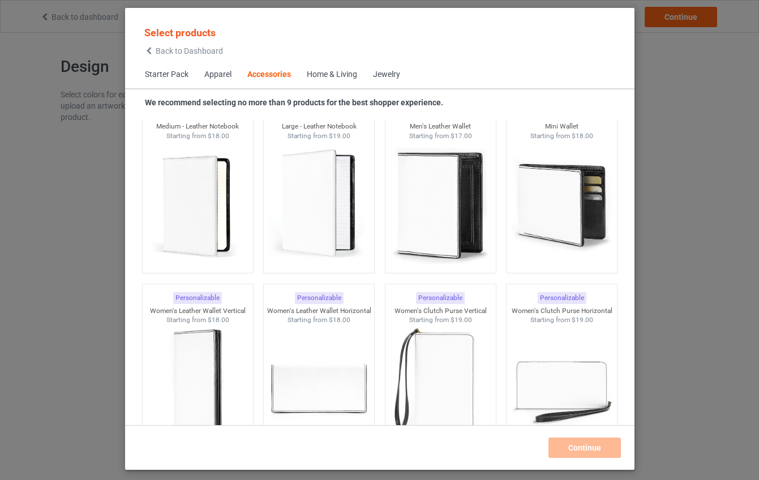
scroll to position [4689, 0]
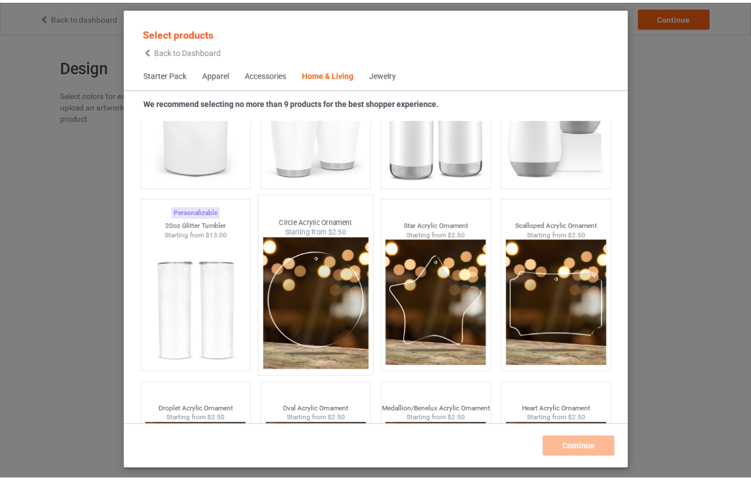
scroll to position [8712, 0]
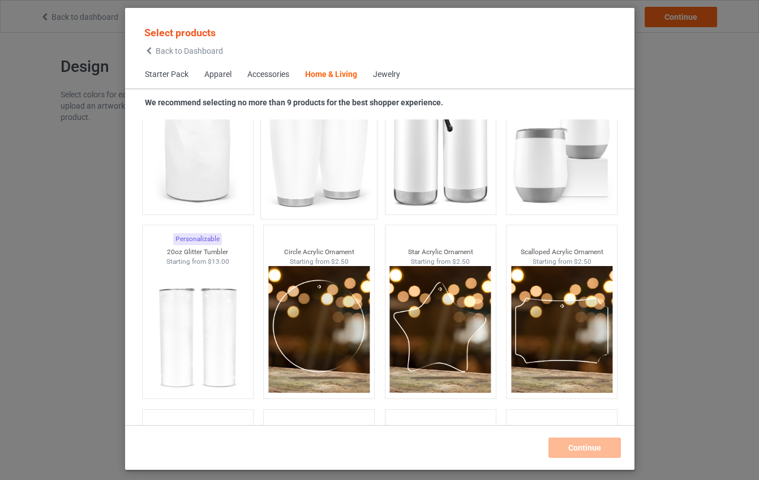
click at [331, 179] on img at bounding box center [319, 146] width 106 height 133
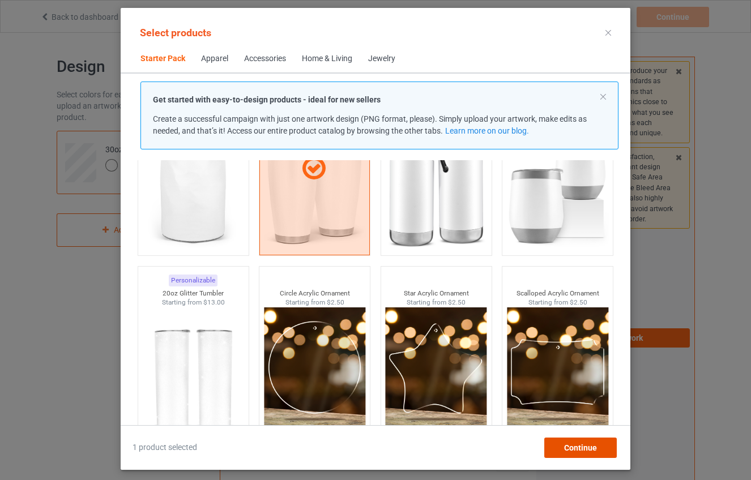
click at [582, 451] on span "Continue" at bounding box center [580, 447] width 33 height 9
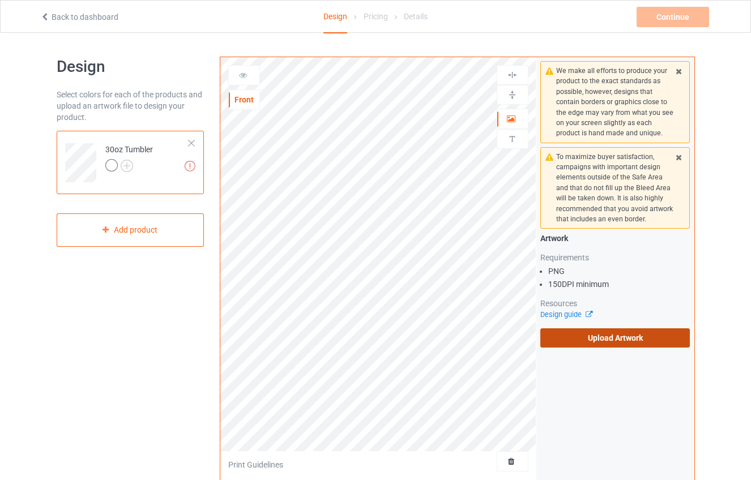
click at [632, 345] on label "Upload Artwork" at bounding box center [615, 337] width 150 height 19
click at [0, 0] on input "Upload Artwork" at bounding box center [0, 0] width 0 height 0
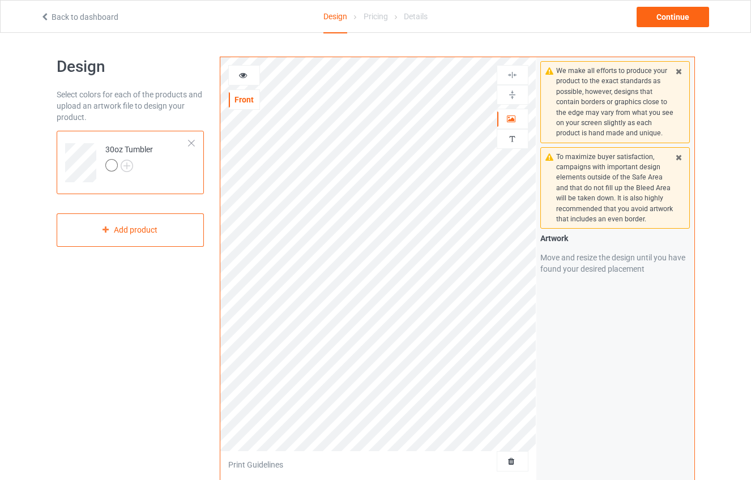
click at [242, 76] on icon at bounding box center [243, 74] width 10 height 8
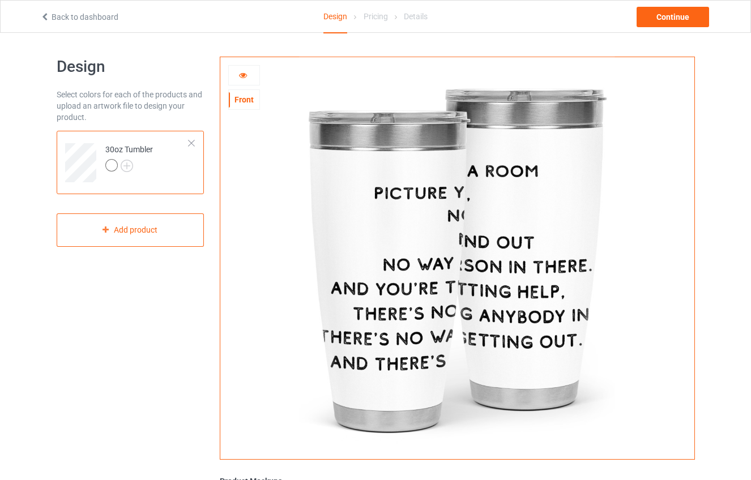
click at [75, 16] on link "Back to dashboard" at bounding box center [79, 16] width 78 height 9
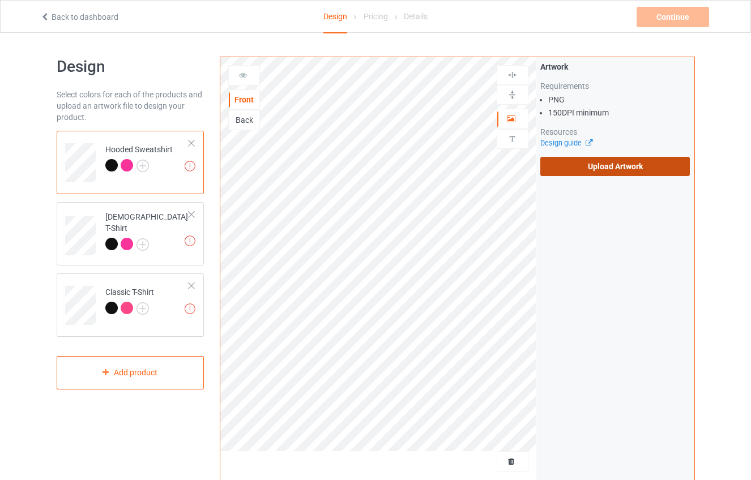
click at [597, 172] on label "Upload Artwork" at bounding box center [615, 166] width 150 height 19
click at [0, 0] on input "Upload Artwork" at bounding box center [0, 0] width 0 height 0
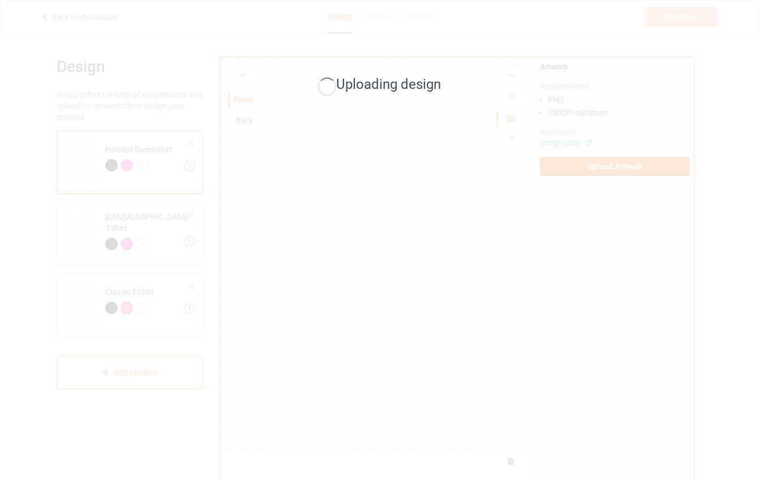
click at [142, 164] on div "Uploading design" at bounding box center [379, 240] width 759 height 480
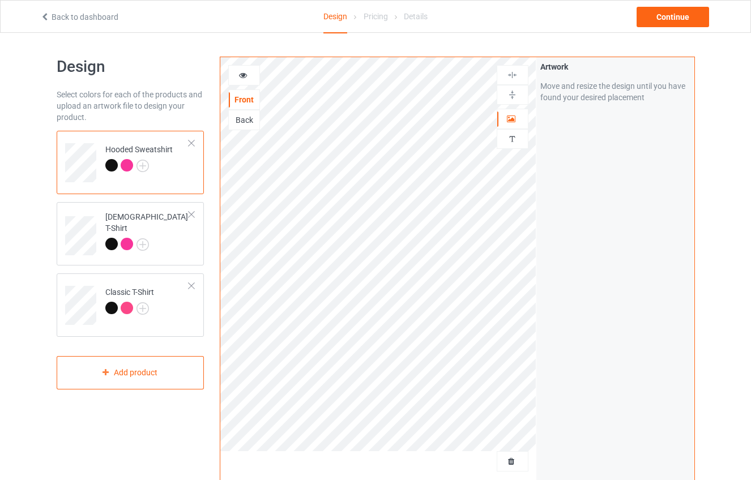
click at [0, 0] on img at bounding box center [0, 0] width 0 height 0
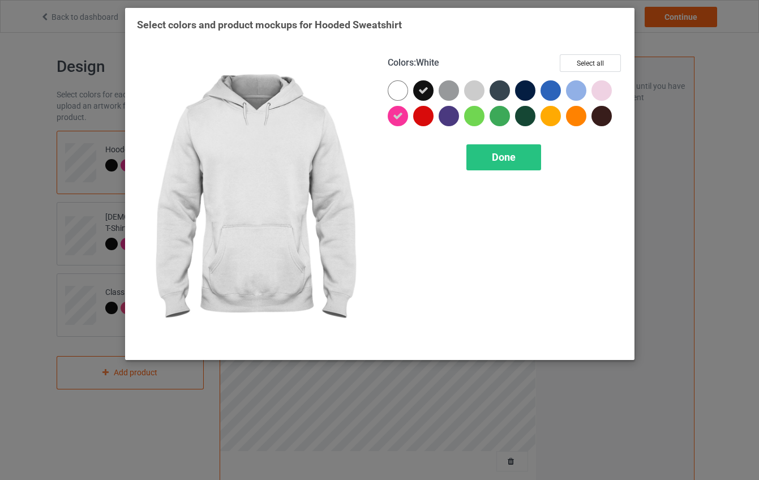
click at [408, 89] on div at bounding box center [398, 90] width 20 height 20
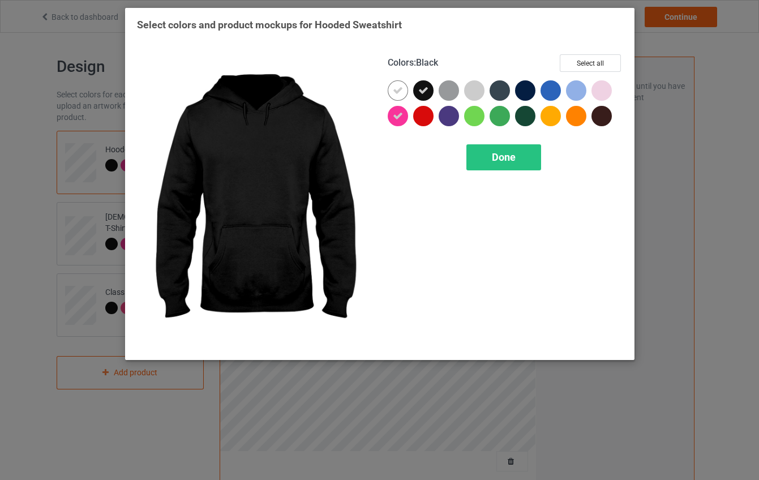
drag, startPoint x: 424, startPoint y: 85, endPoint x: 482, endPoint y: 140, distance: 80.5
click at [424, 85] on div at bounding box center [423, 90] width 20 height 20
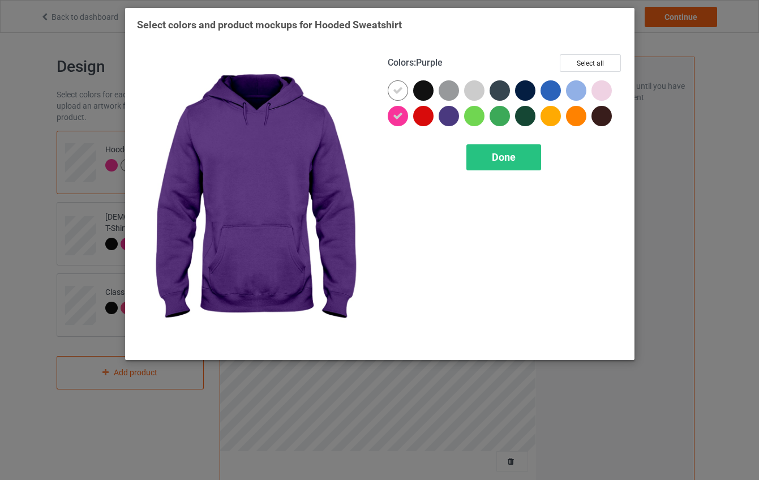
click at [510, 170] on div "Colors : Purple Select all Done" at bounding box center [505, 201] width 251 height 310
click at [510, 165] on div "Done" at bounding box center [504, 157] width 75 height 26
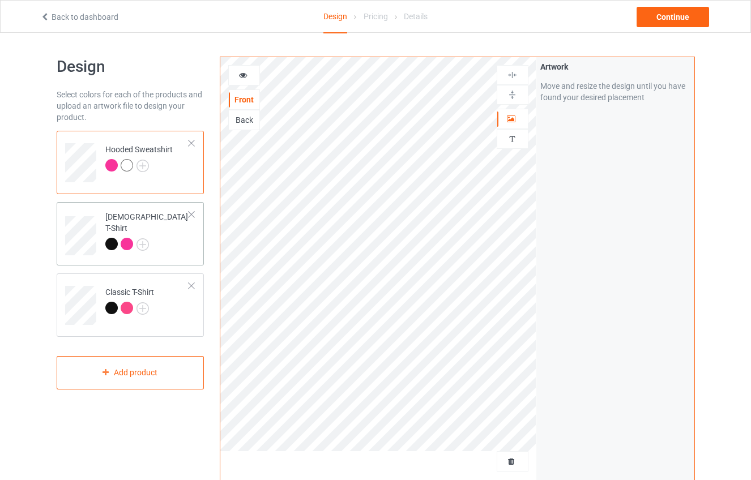
click at [128, 238] on div at bounding box center [127, 244] width 12 height 12
click at [144, 238] on img at bounding box center [142, 244] width 12 height 12
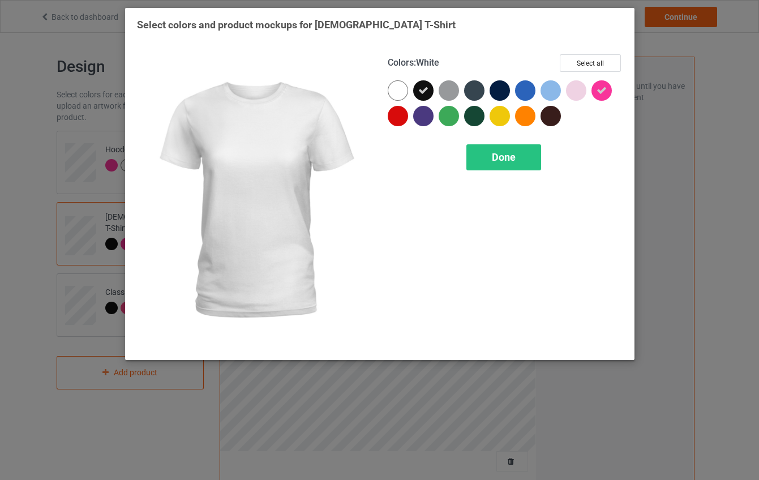
click at [401, 90] on div at bounding box center [398, 90] width 20 height 20
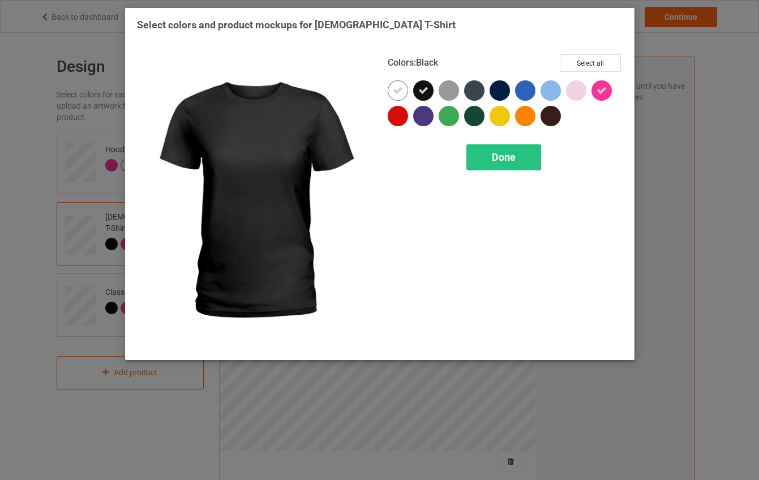
click at [430, 90] on div at bounding box center [423, 90] width 20 height 20
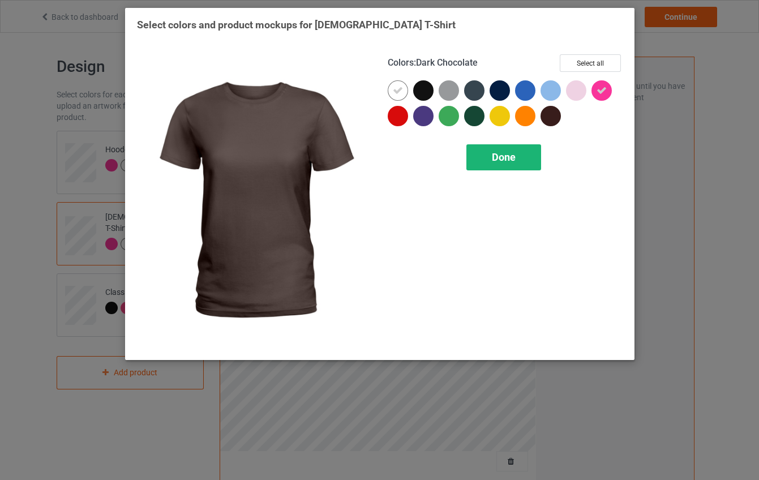
click at [510, 163] on div "Done" at bounding box center [504, 157] width 75 height 26
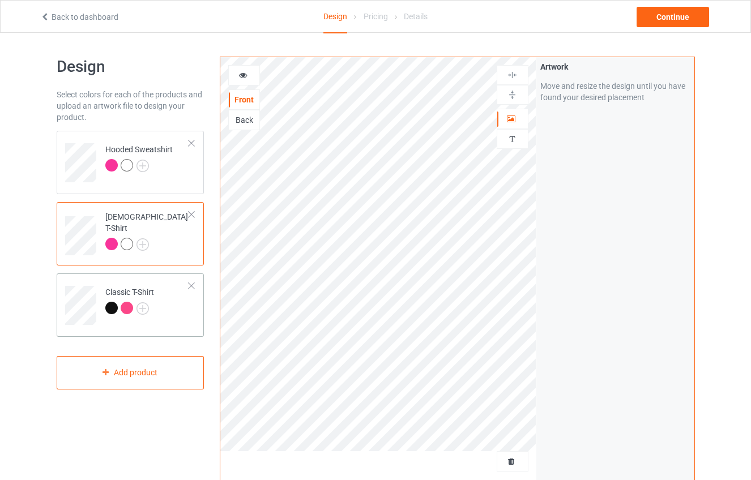
click at [145, 289] on div "Classic T-Shirt" at bounding box center [129, 300] width 49 height 27
click at [147, 308] on img at bounding box center [142, 308] width 12 height 12
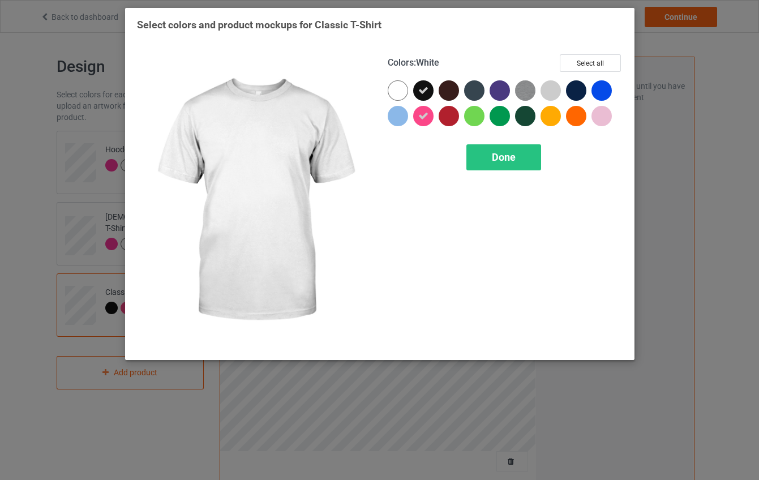
click at [388, 89] on div at bounding box center [398, 90] width 20 height 20
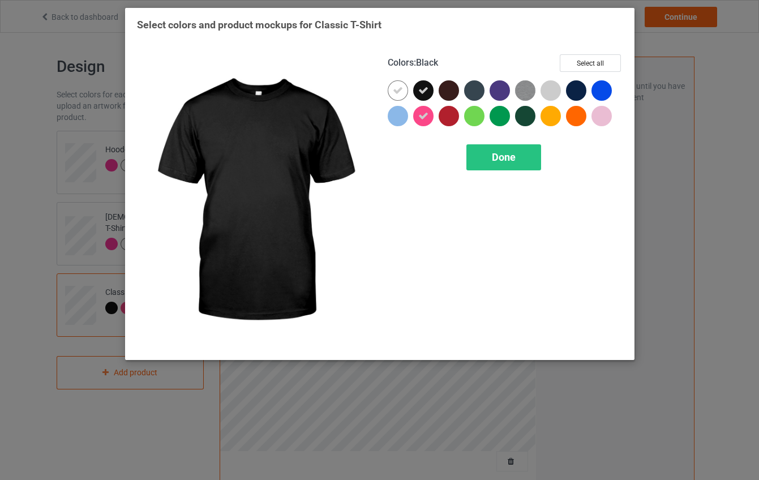
click at [431, 92] on div at bounding box center [423, 90] width 20 height 20
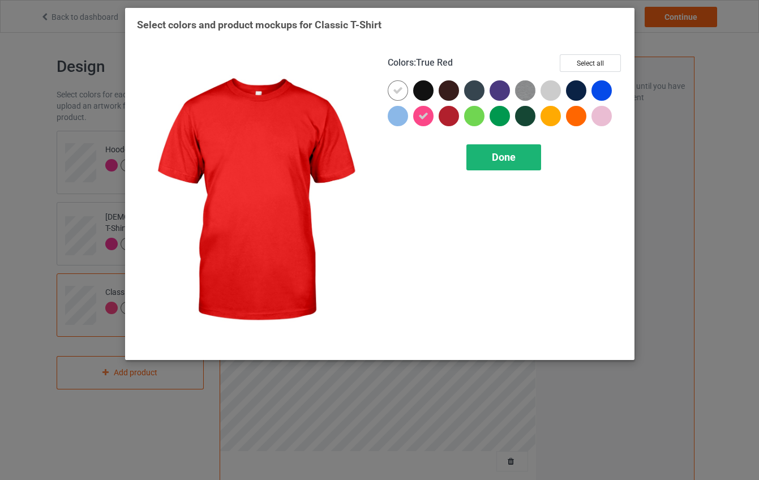
click at [498, 168] on div "Done" at bounding box center [504, 157] width 75 height 26
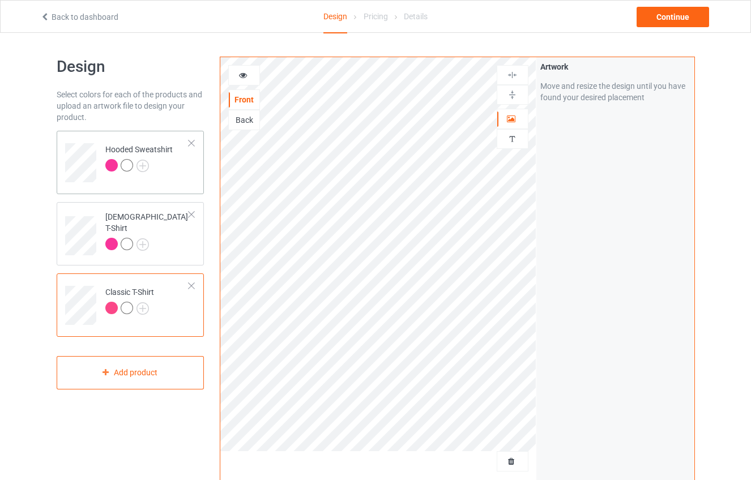
click at [159, 158] on div "Hooded Sweatshirt" at bounding box center [138, 157] width 67 height 27
click at [122, 238] on div at bounding box center [127, 244] width 12 height 12
click at [146, 197] on div "Hooded Sweatshirt [DEMOGRAPHIC_DATA] T-Shirt Classic T-Shirt" at bounding box center [131, 234] width 148 height 206
click at [131, 316] on div at bounding box center [129, 310] width 16 height 16
click at [241, 76] on icon at bounding box center [243, 74] width 10 height 8
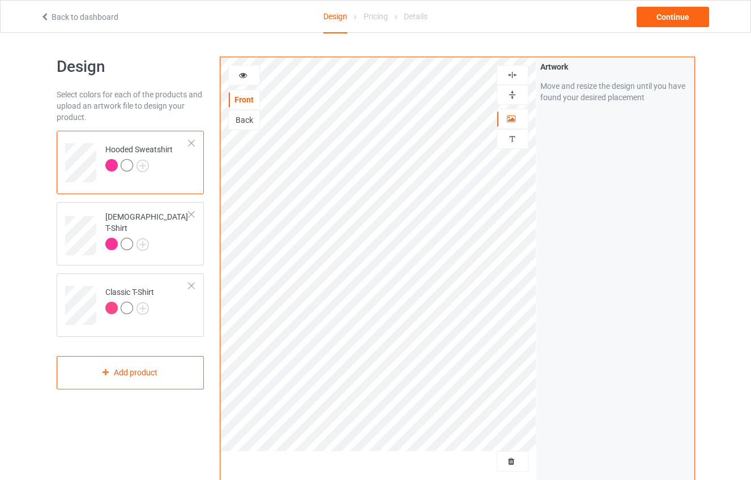
click at [237, 76] on div at bounding box center [244, 75] width 31 height 11
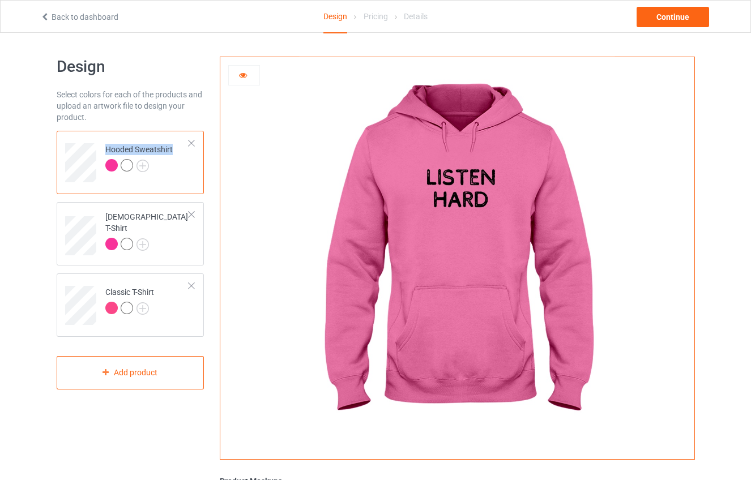
click at [84, 168] on tr "Hooded Sweatshirt" at bounding box center [130, 158] width 131 height 47
click at [163, 186] on div "Hooded Sweatshirt" at bounding box center [131, 162] width 148 height 63
click at [145, 164] on img at bounding box center [142, 166] width 12 height 12
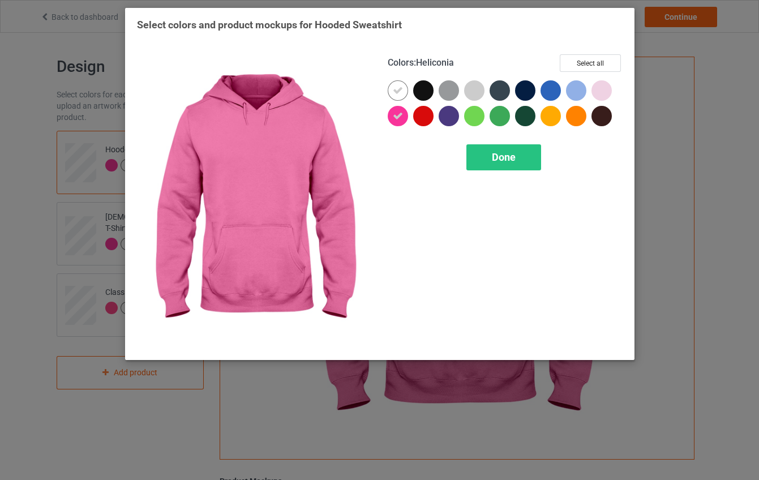
click at [394, 109] on div at bounding box center [398, 116] width 20 height 20
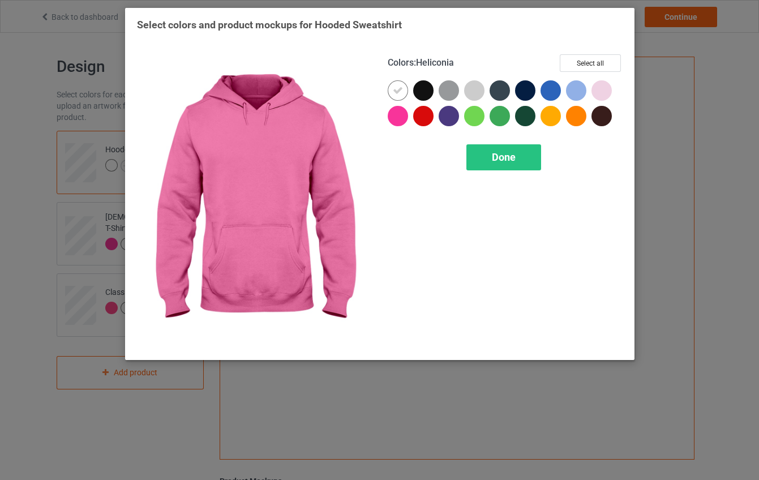
click at [397, 113] on div at bounding box center [398, 116] width 20 height 20
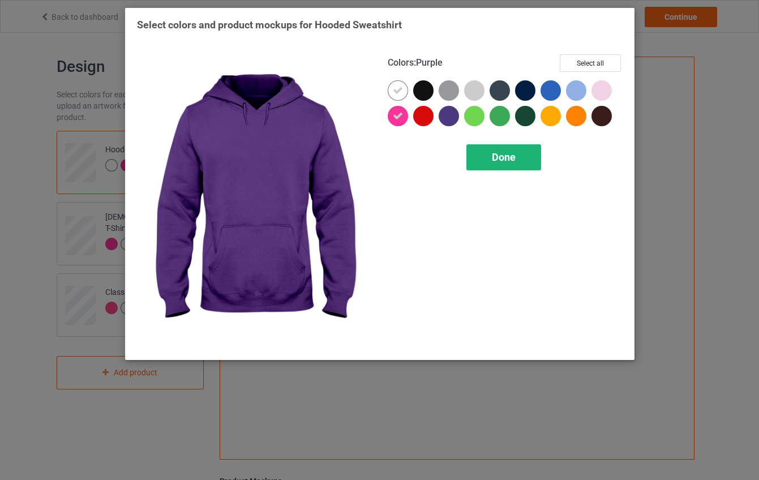
click at [502, 159] on span "Done" at bounding box center [504, 157] width 24 height 12
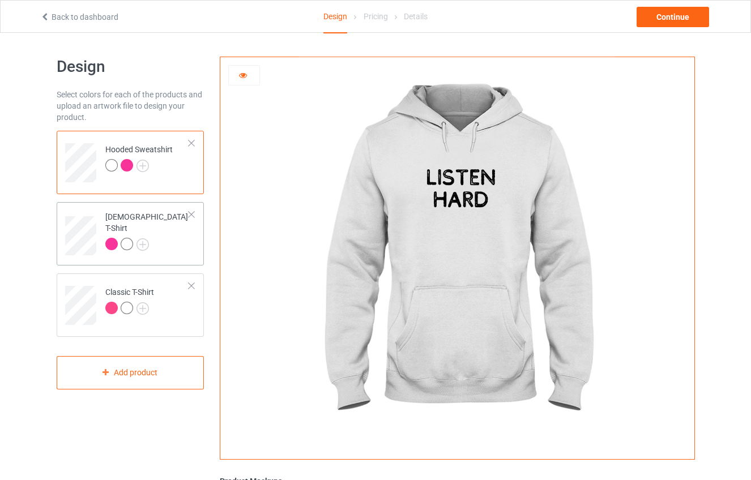
click at [125, 246] on td "[DEMOGRAPHIC_DATA] T-Shirt" at bounding box center [147, 232] width 97 height 50
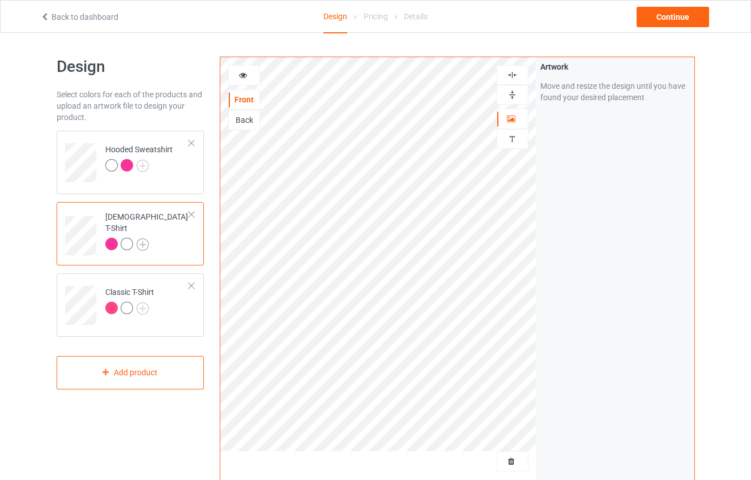
click at [142, 238] on img at bounding box center [142, 244] width 12 height 12
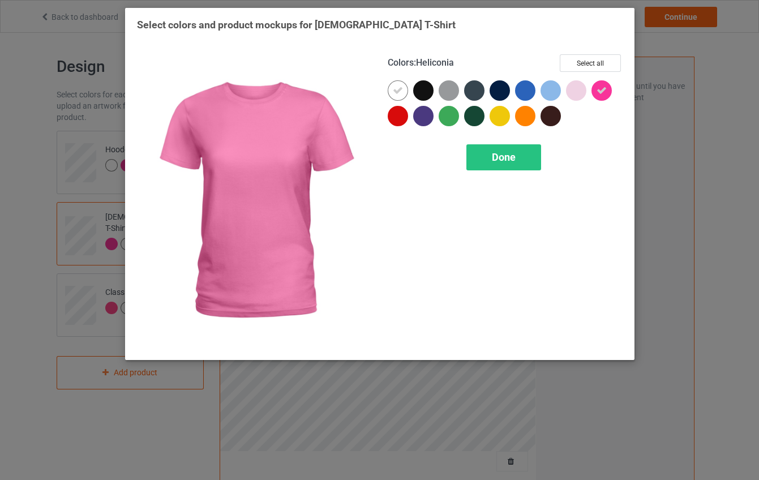
click at [606, 91] on icon at bounding box center [602, 90] width 10 height 10
click at [606, 91] on div at bounding box center [602, 90] width 20 height 20
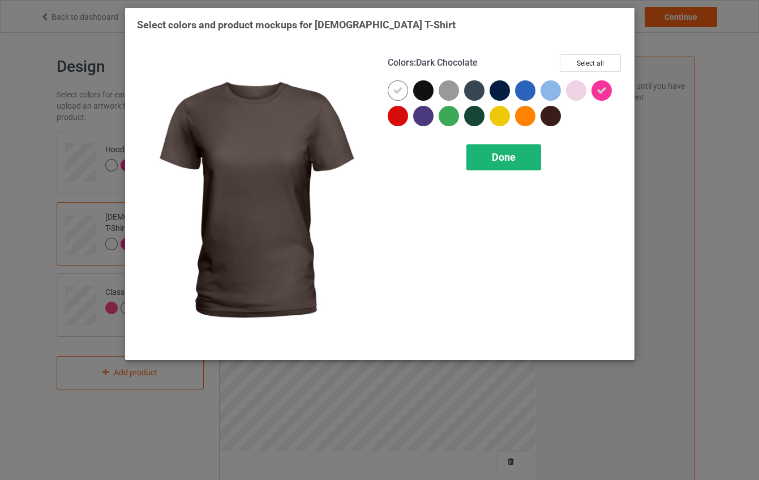
click at [514, 163] on div "Done" at bounding box center [504, 157] width 75 height 26
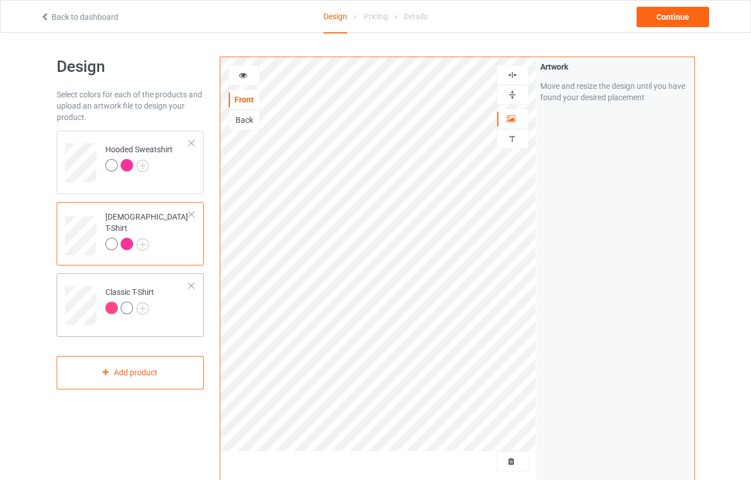
click at [177, 305] on td "Classic T-Shirt" at bounding box center [147, 301] width 97 height 47
click at [145, 308] on img at bounding box center [142, 308] width 12 height 12
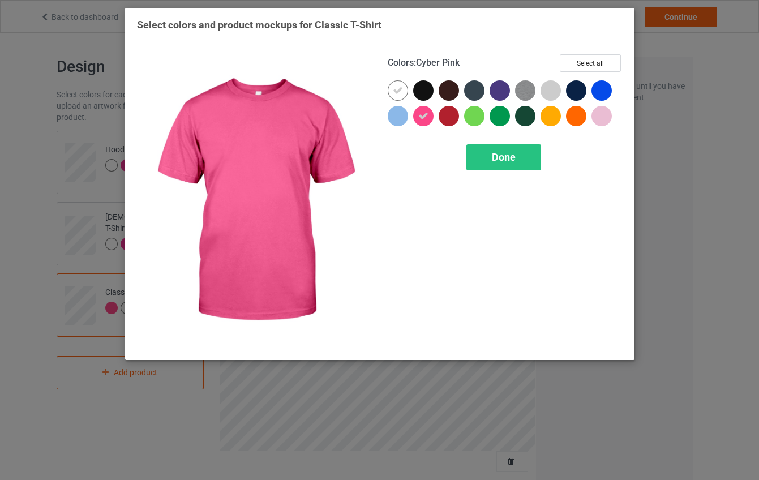
click at [426, 117] on icon at bounding box center [423, 116] width 10 height 10
click at [425, 117] on div at bounding box center [423, 116] width 20 height 20
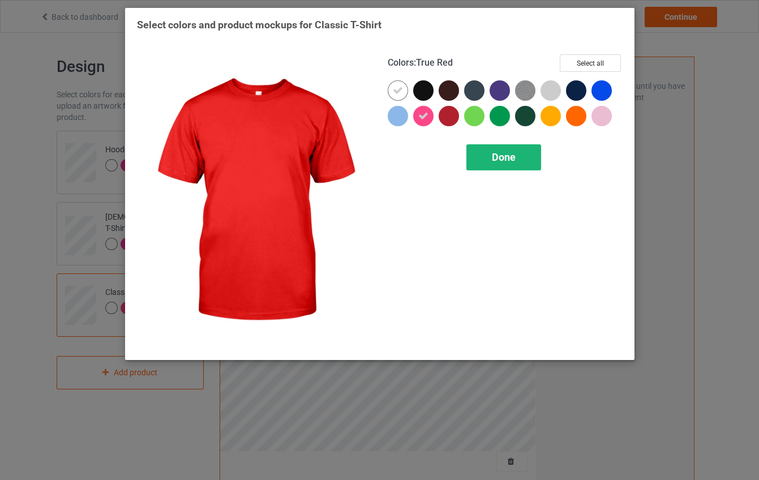
click at [499, 152] on span "Done" at bounding box center [504, 157] width 24 height 12
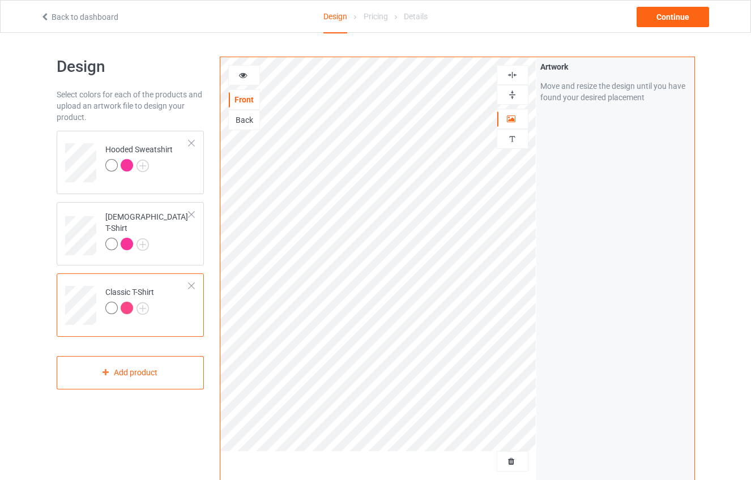
click at [156, 401] on div "Design Select colors for each of the products and upload an artwork file to des…" at bounding box center [131, 383] width 164 height 669
click at [682, 12] on div "Continue" at bounding box center [672, 17] width 72 height 20
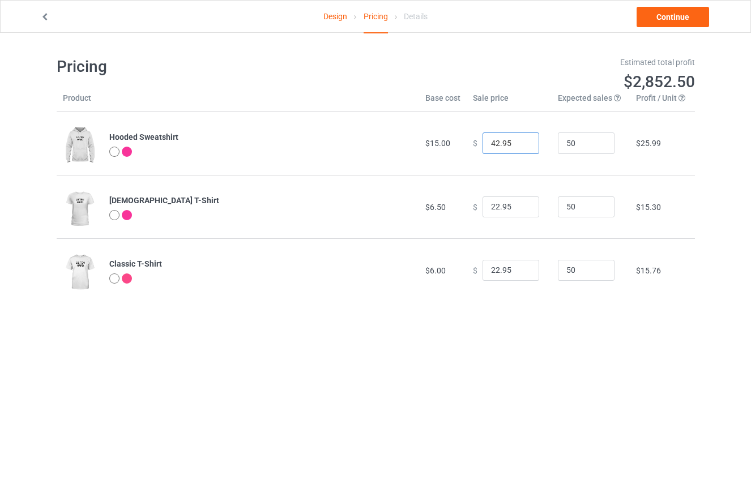
drag, startPoint x: 513, startPoint y: 143, endPoint x: 431, endPoint y: 138, distance: 82.2
click at [431, 138] on tr "Hooded Sweatshirt $15.00 $ 42.95 50 $25.99" at bounding box center [376, 143] width 638 height 63
type input "35.00"
type input "10"
type input "20.00"
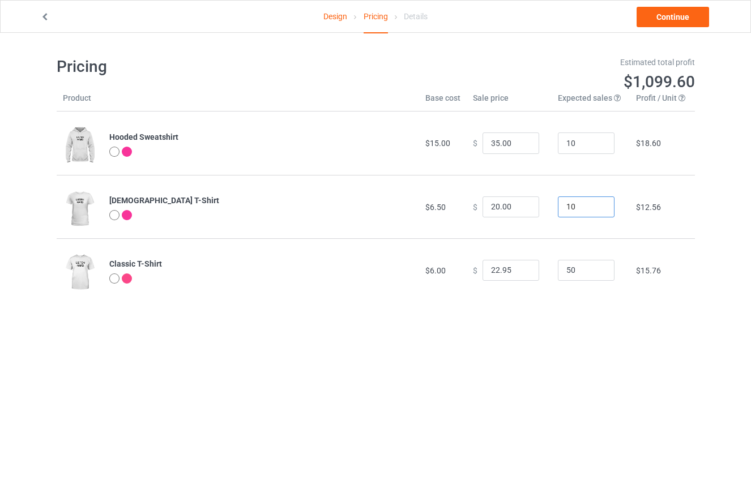
type input "10"
type input "20.00"
type input "10"
click at [662, 22] on link "Continue" at bounding box center [672, 17] width 72 height 20
